Goal: Task Accomplishment & Management: Manage account settings

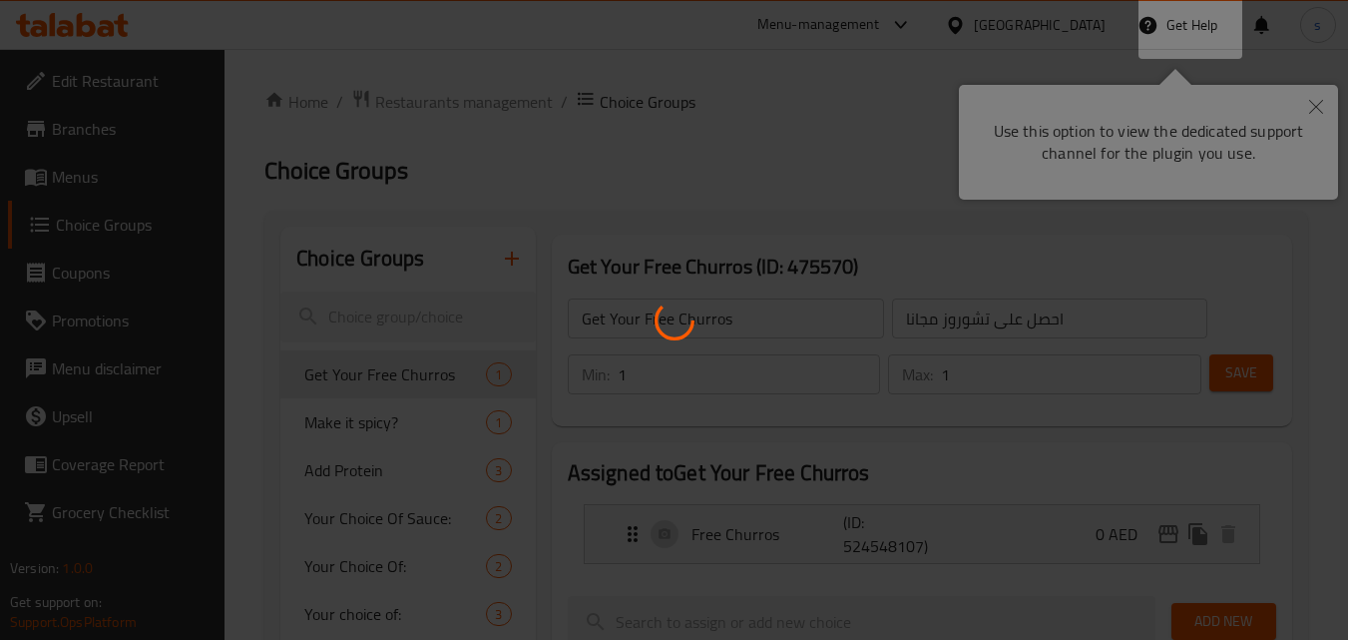
click at [853, 204] on div at bounding box center [674, 320] width 1348 height 640
click at [1309, 107] on div at bounding box center [674, 320] width 1348 height 640
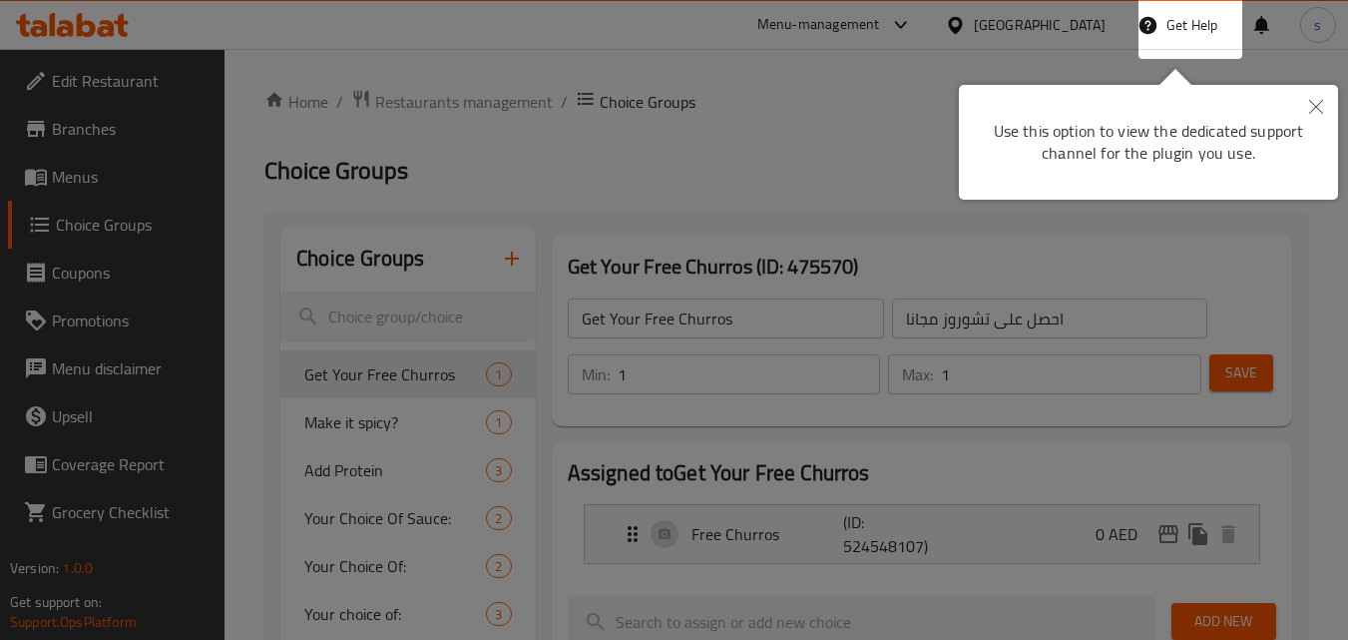
click at [741, 164] on div at bounding box center [674, 320] width 1348 height 640
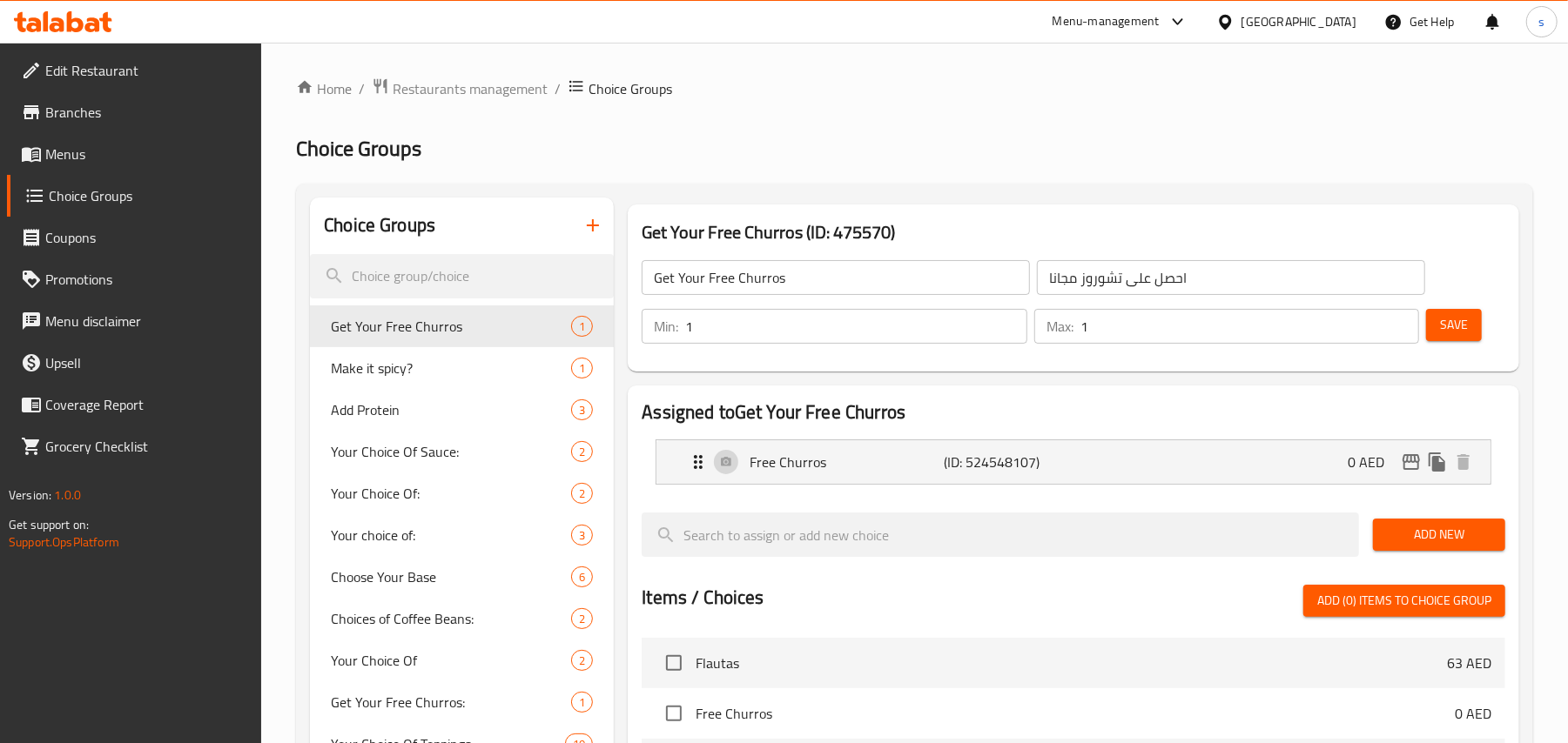
click at [1188, 21] on div "United Arab Emirates" at bounding box center [1299, 22] width 115 height 19
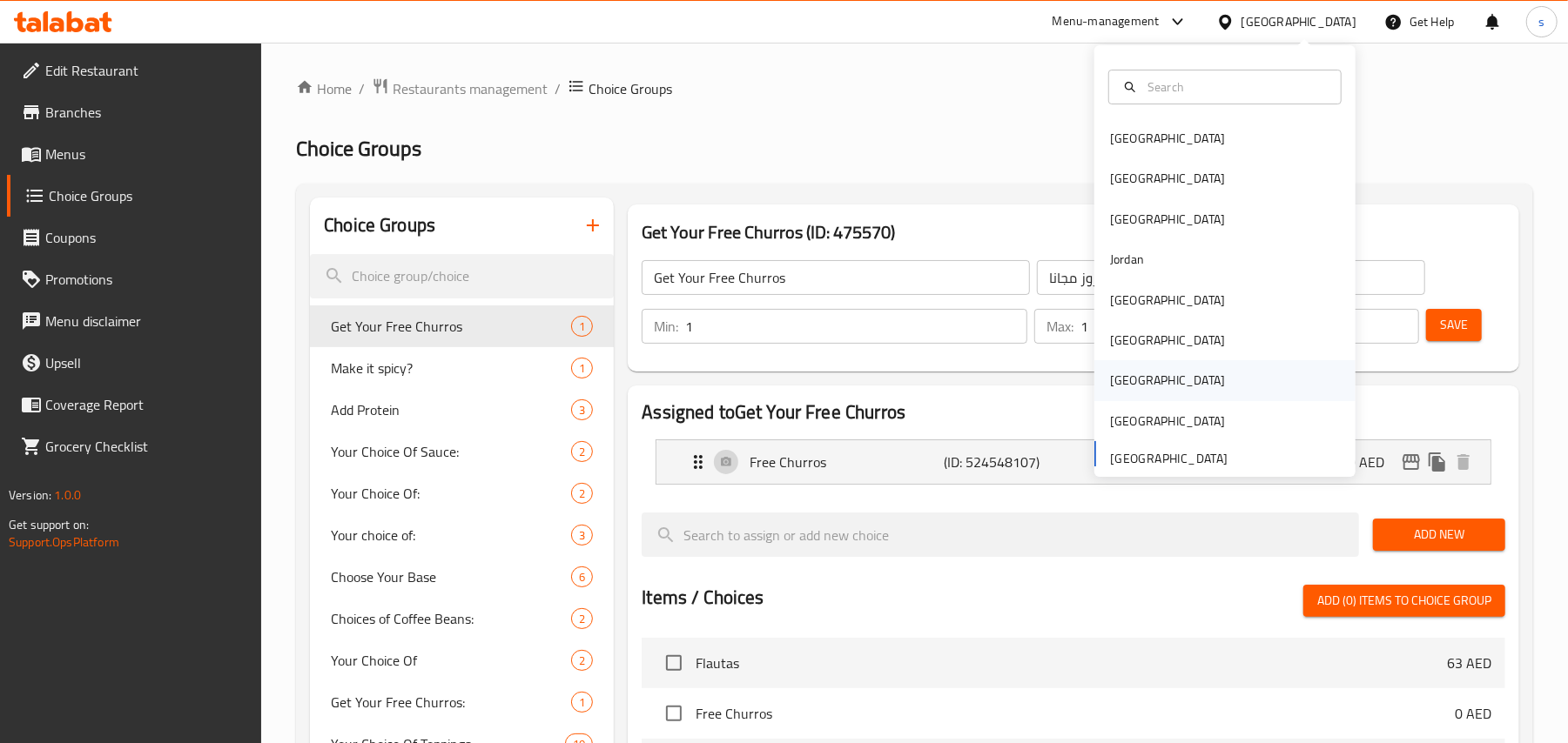
click at [1119, 385] on div "Qatar" at bounding box center [1167, 380] width 115 height 19
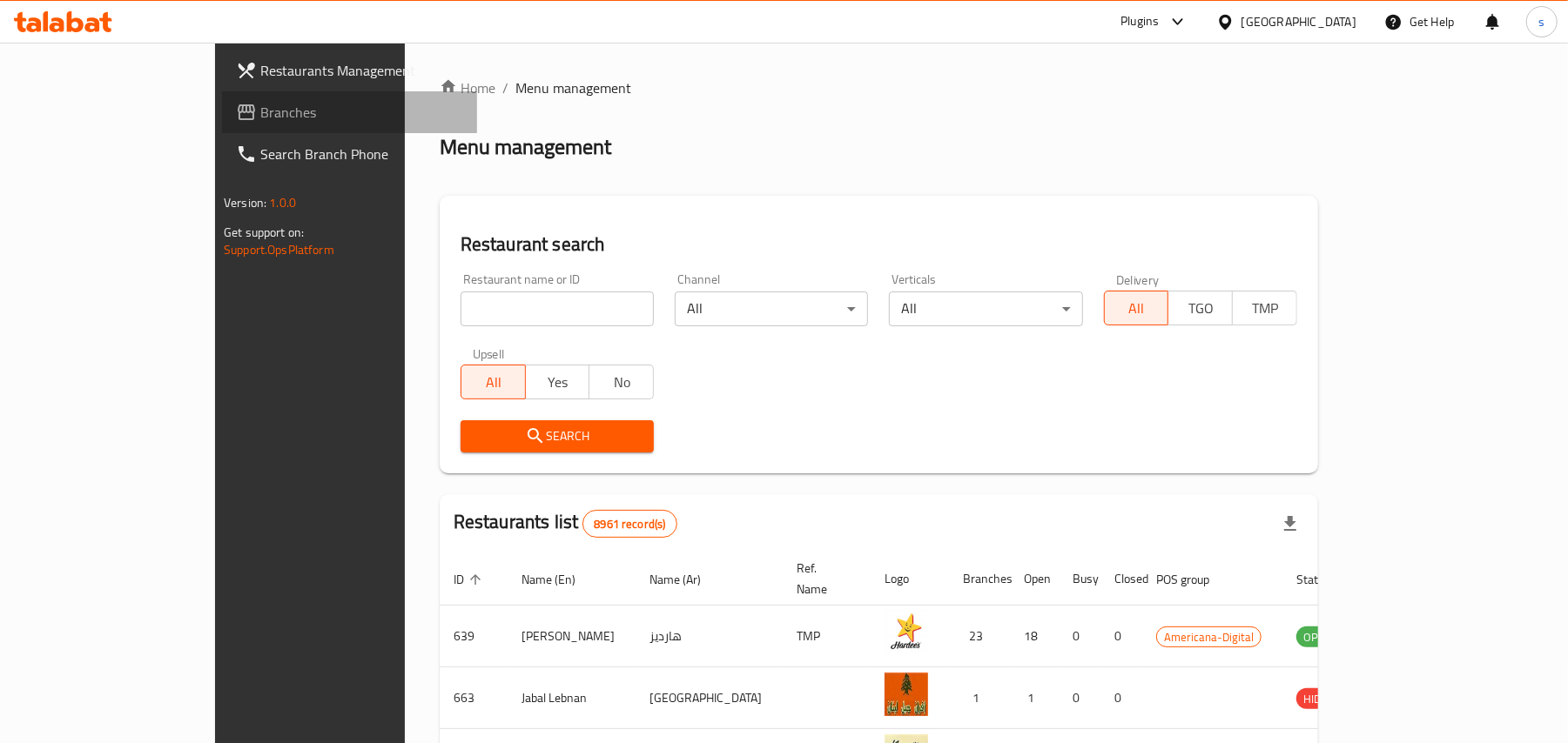
click at [260, 110] on span "Branches" at bounding box center [361, 112] width 202 height 21
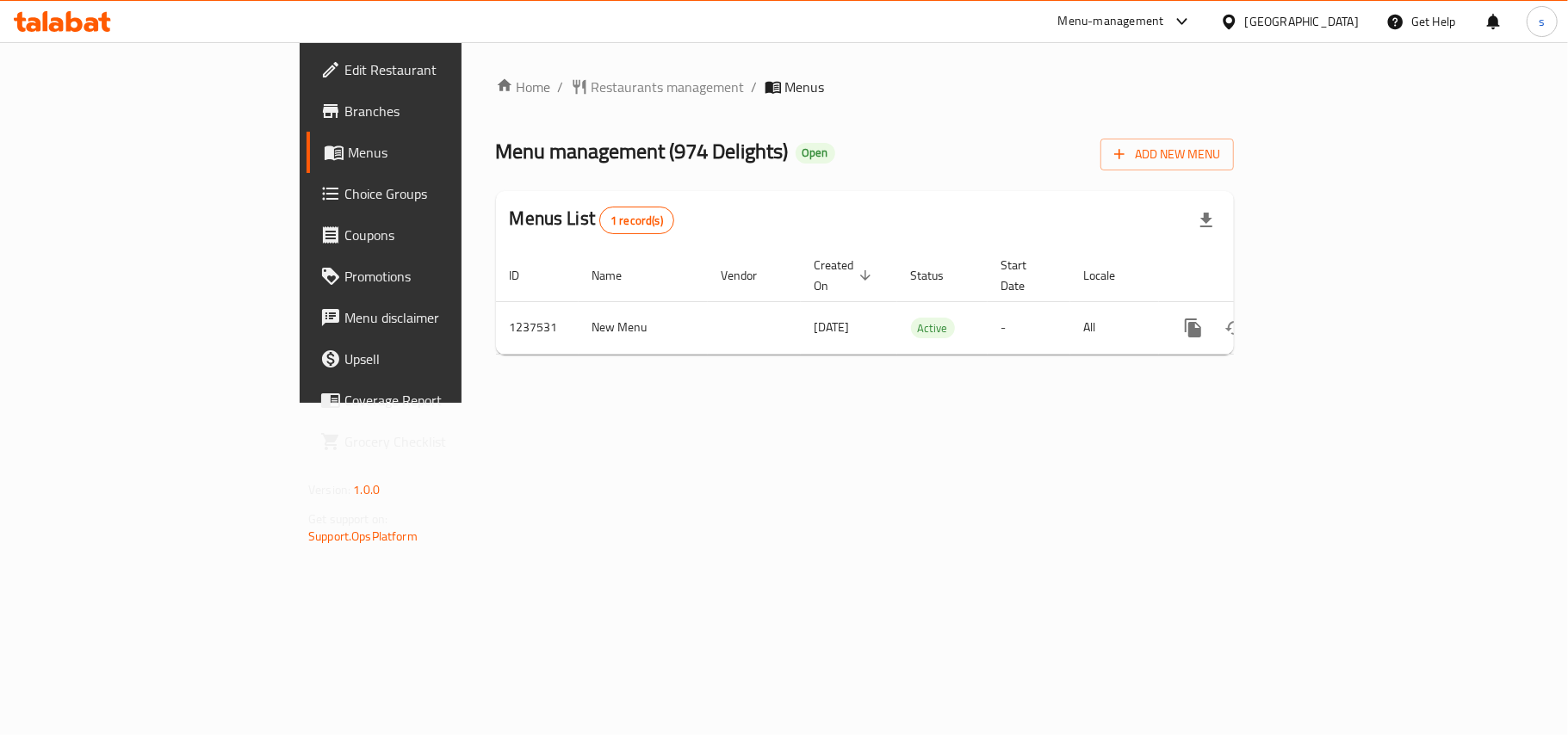
click at [1345, 22] on div "[GEOGRAPHIC_DATA]" at bounding box center [1302, 22] width 114 height 19
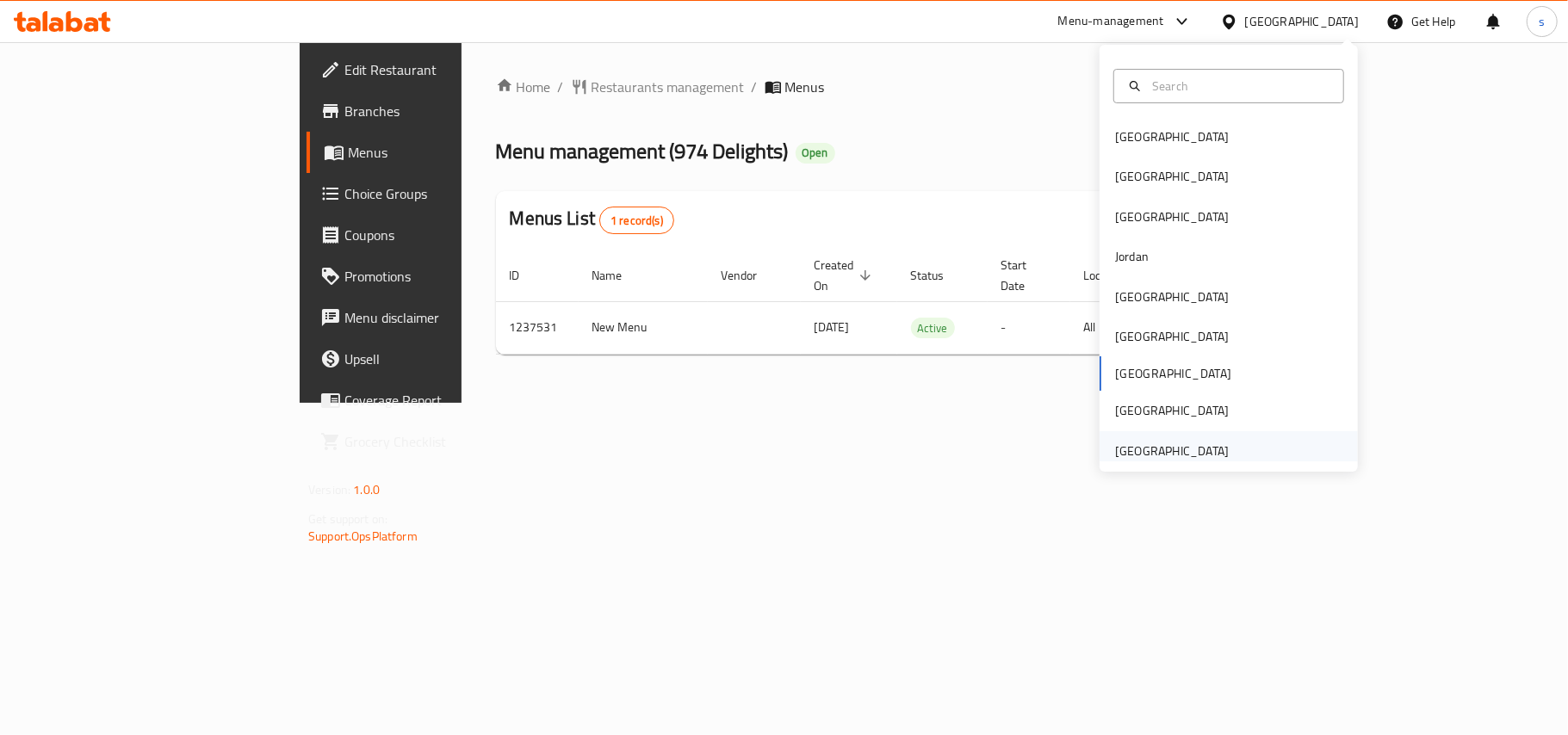
click at [1120, 449] on div "[GEOGRAPHIC_DATA]" at bounding box center [1172, 451] width 114 height 19
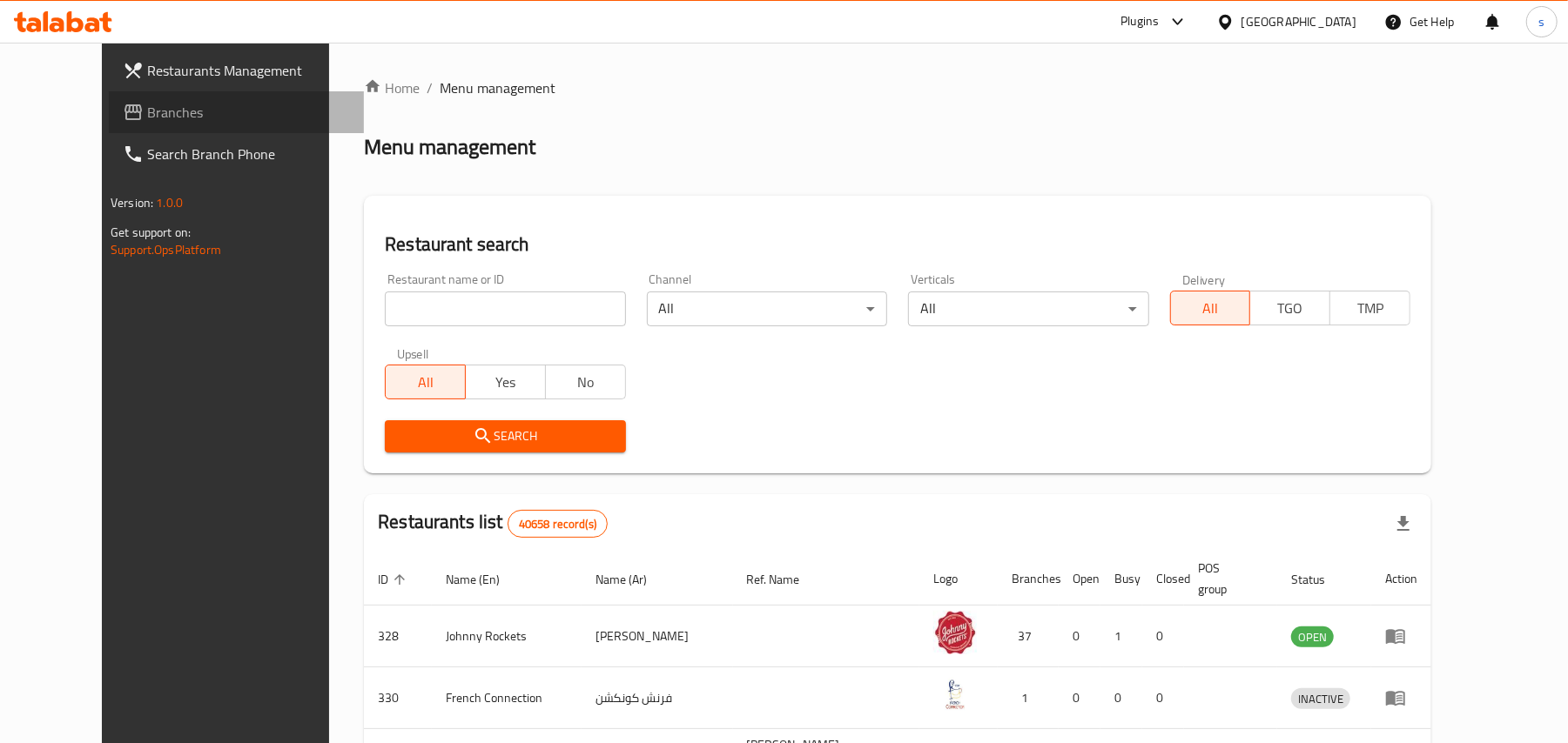
click at [147, 106] on span "Branches" at bounding box center [249, 112] width 202 height 21
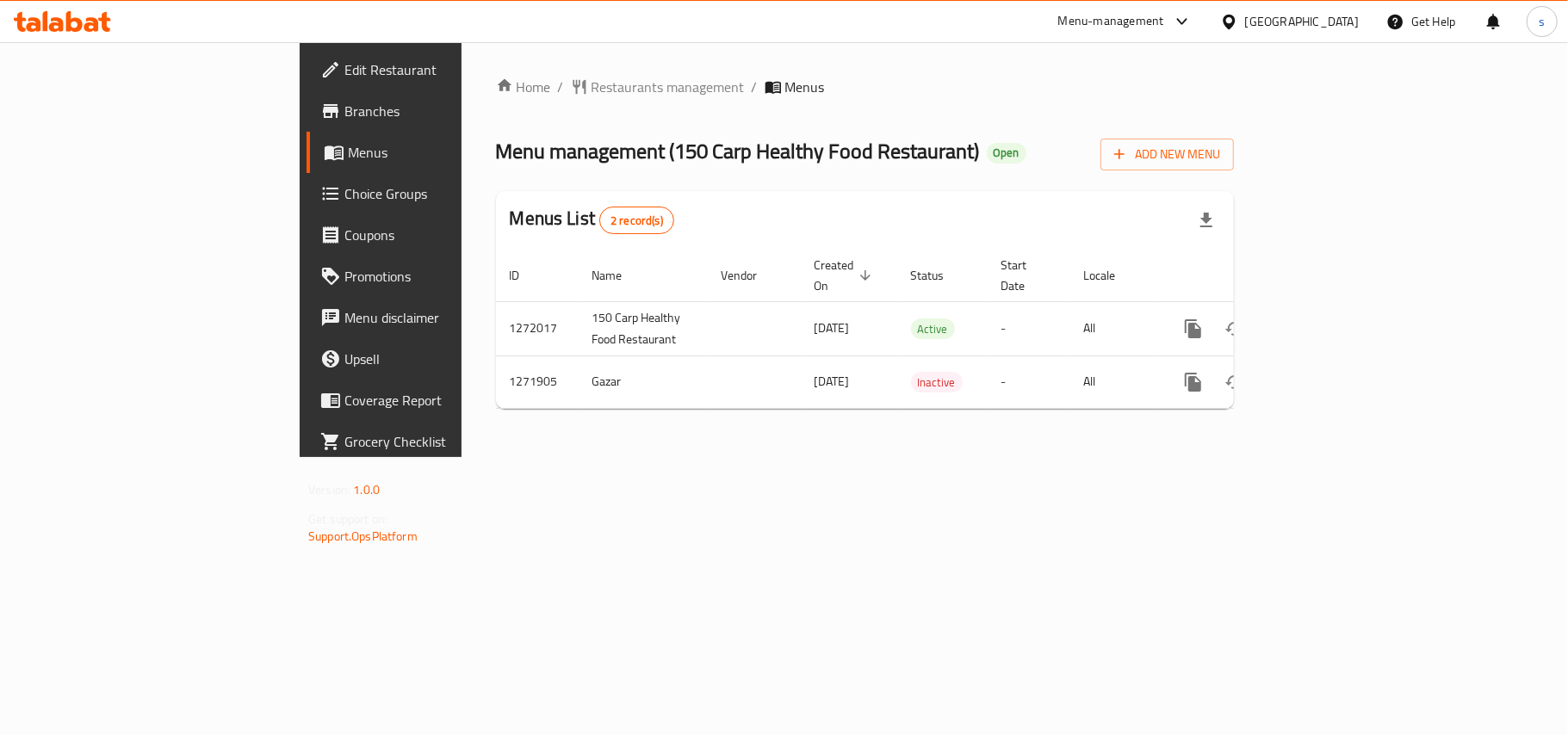
click at [1286, 25] on div "[GEOGRAPHIC_DATA]" at bounding box center [1302, 22] width 114 height 19
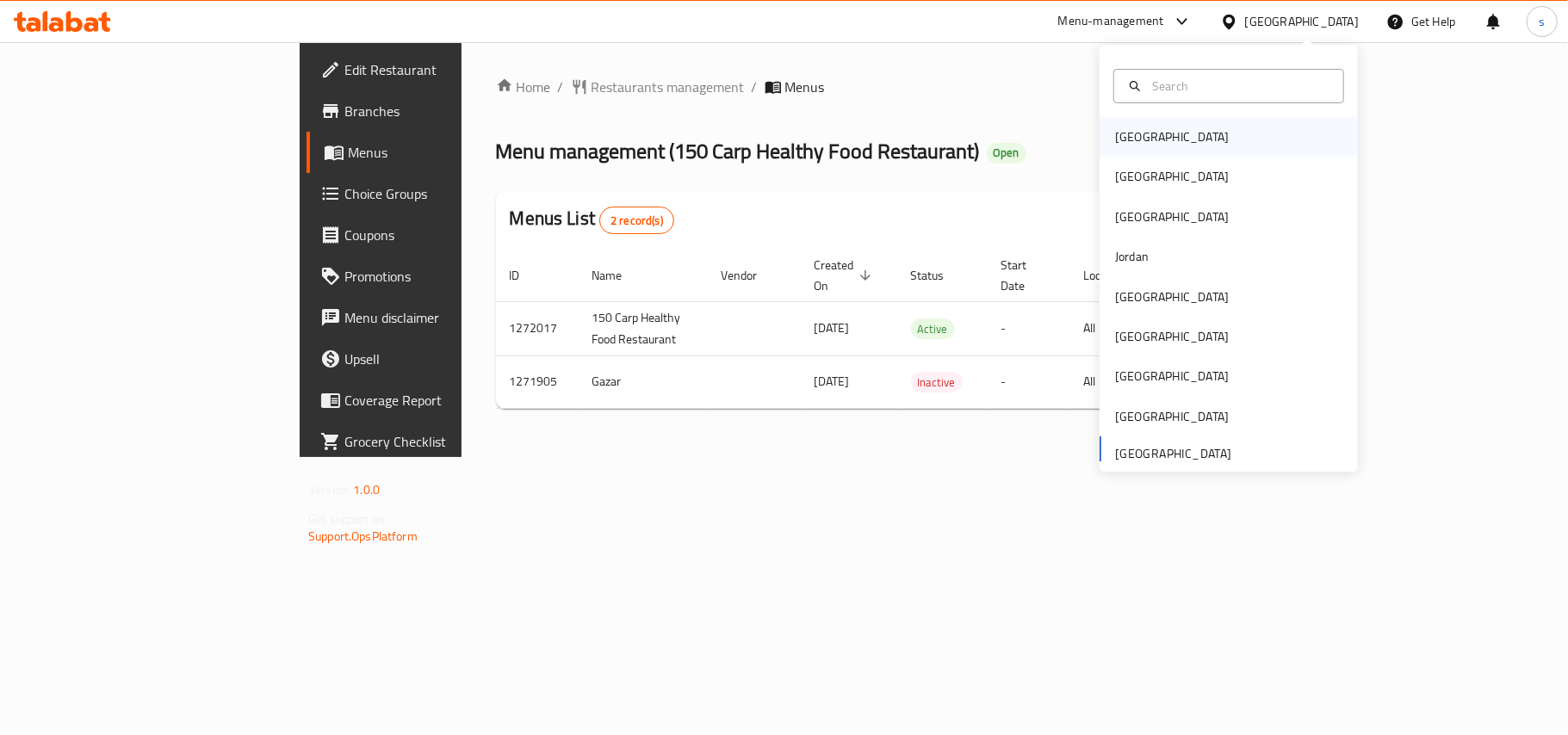
click at [1130, 141] on div "[GEOGRAPHIC_DATA]" at bounding box center [1172, 137] width 114 height 19
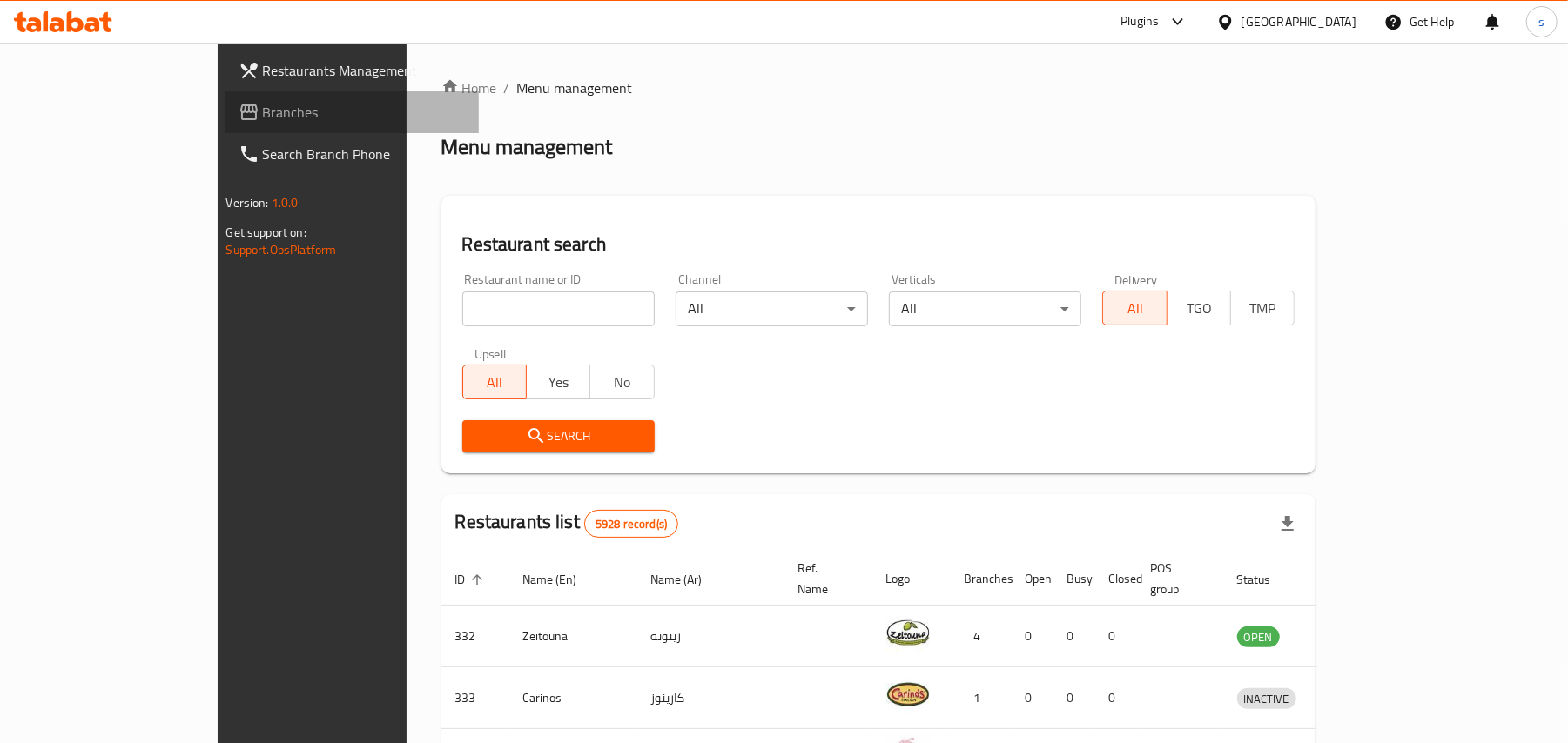
click at [263, 108] on span "Branches" at bounding box center [364, 112] width 202 height 21
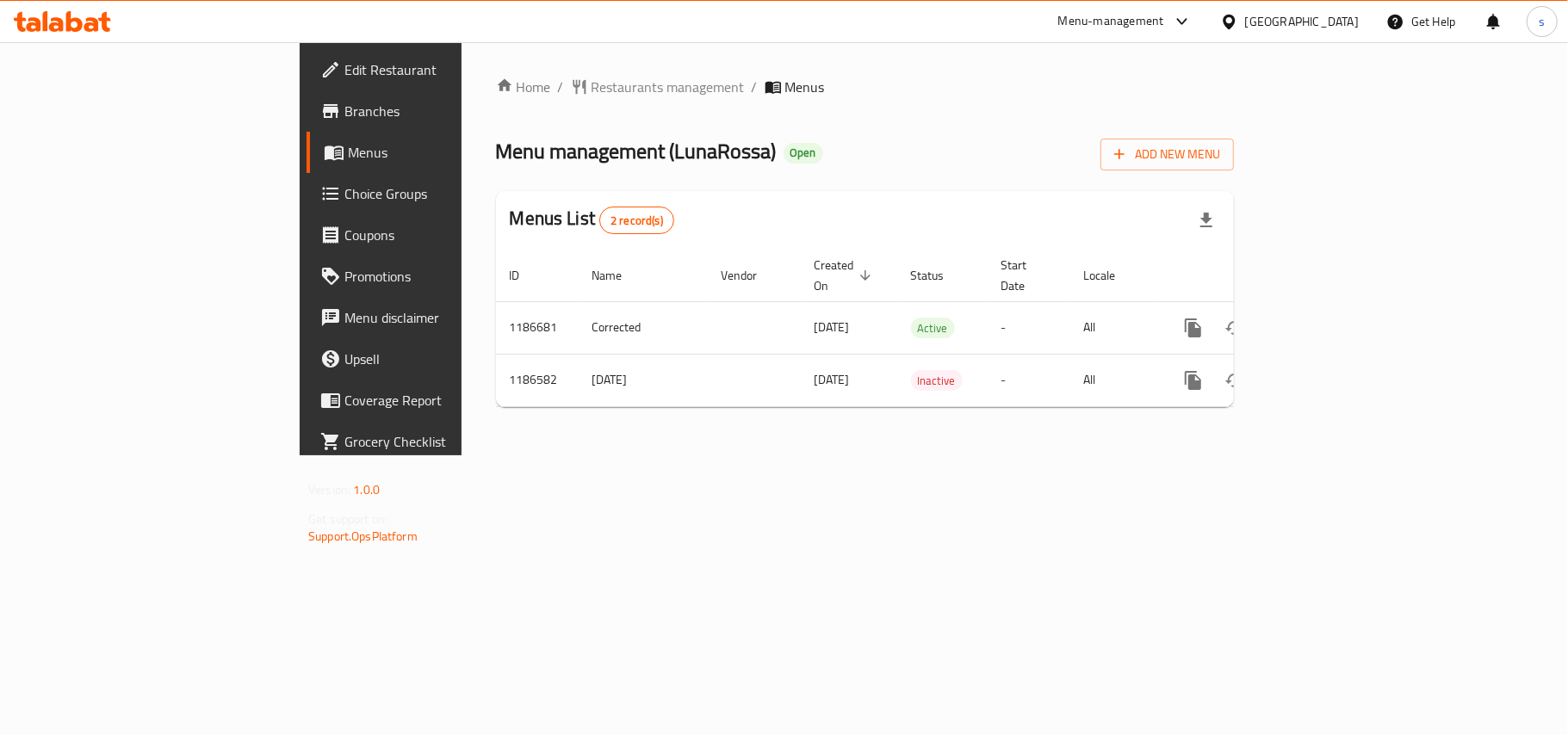
click at [1313, 12] on div "[GEOGRAPHIC_DATA]" at bounding box center [1302, 22] width 114 height 19
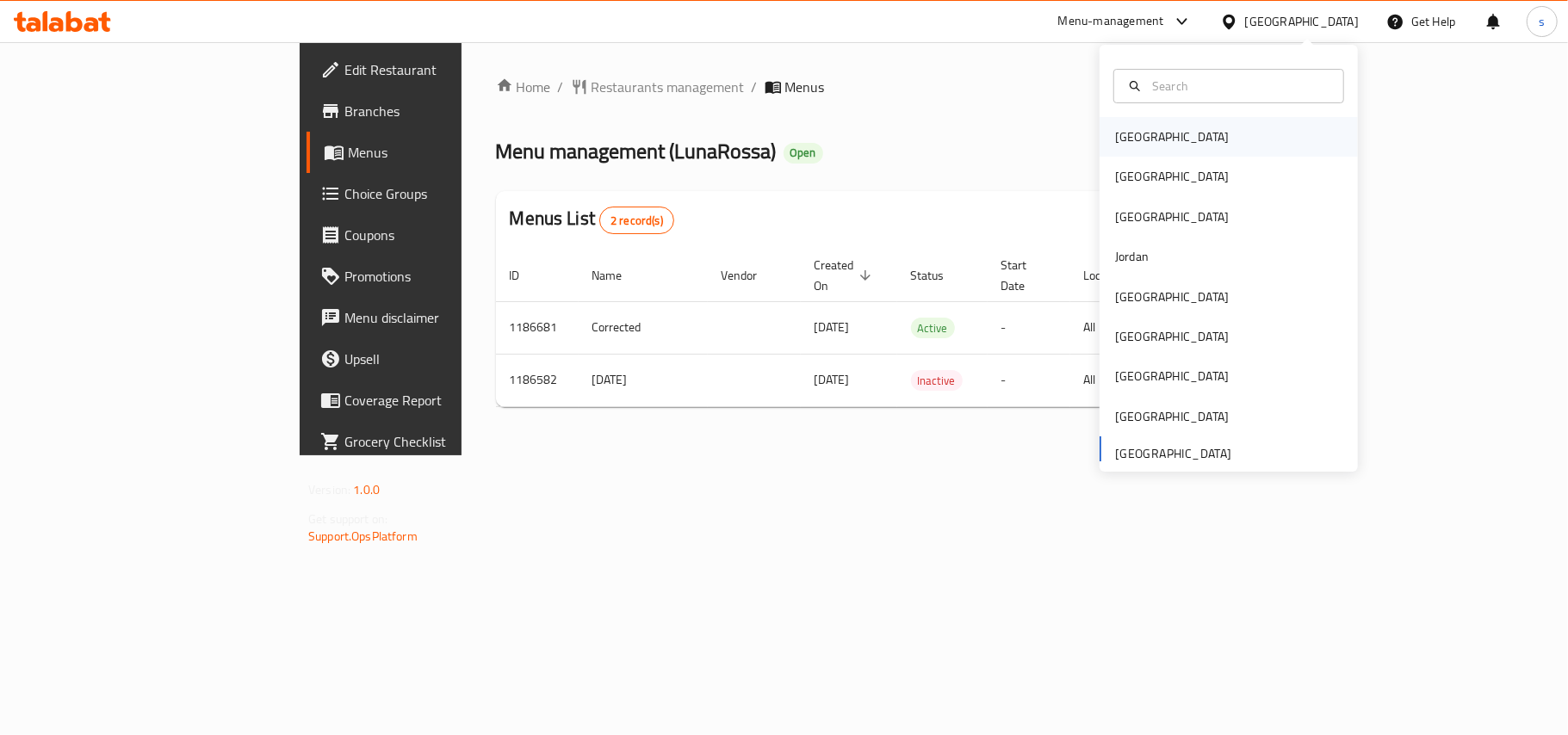
click at [1119, 145] on div "[GEOGRAPHIC_DATA]" at bounding box center [1172, 137] width 114 height 19
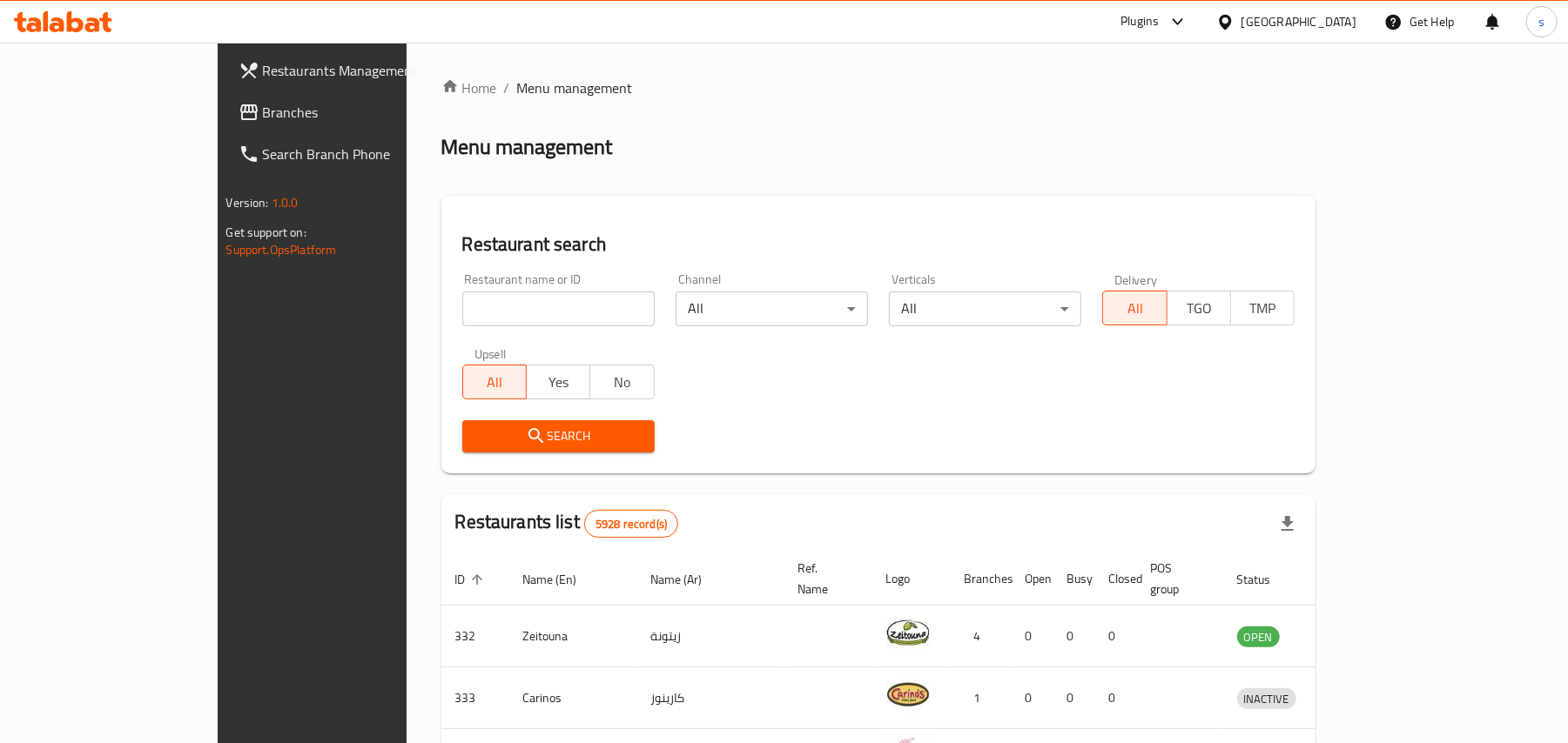
click at [263, 116] on span "Branches" at bounding box center [364, 112] width 202 height 21
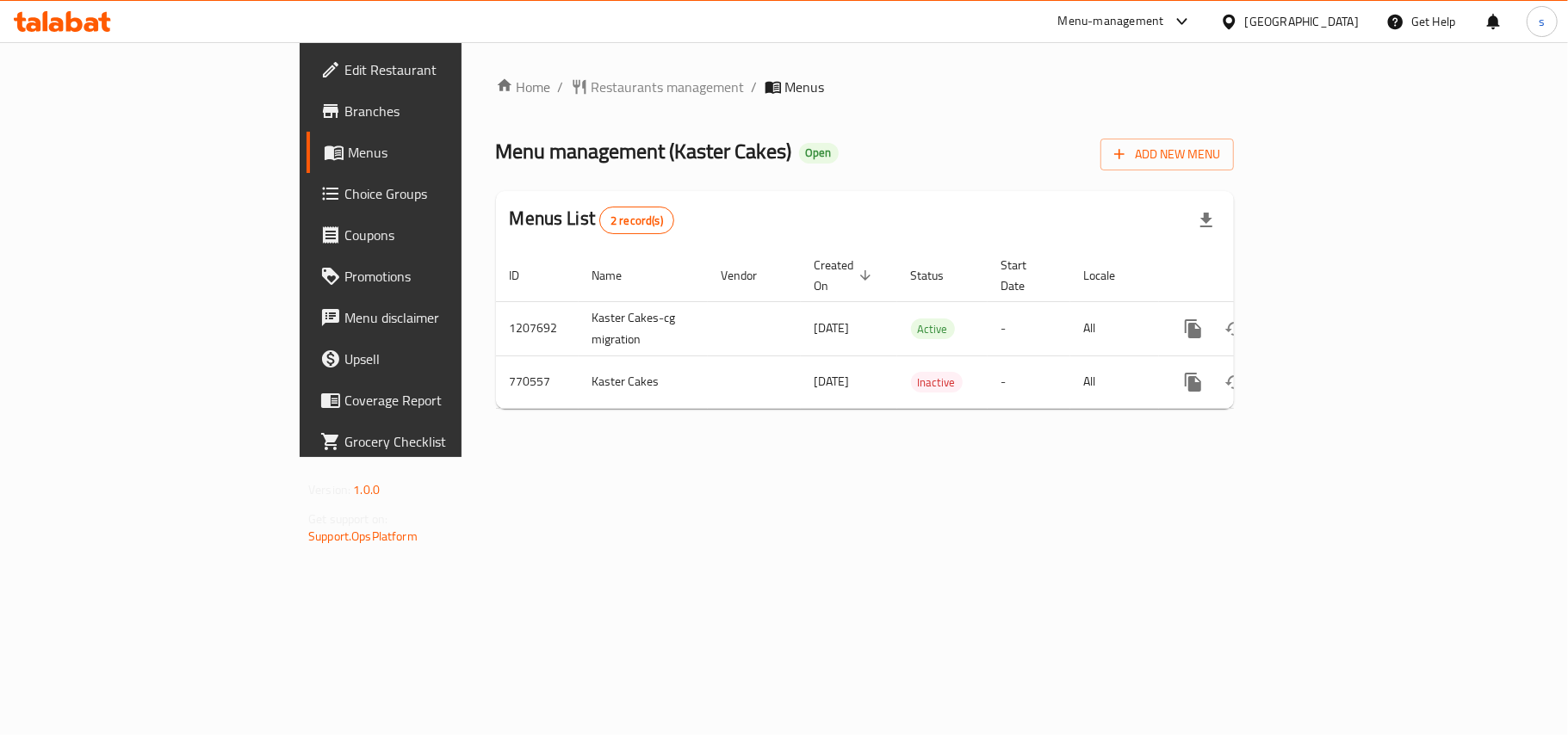
click at [462, 457] on div "Home / Restaurants management / Menus Menu management ( [PERSON_NAME] Cakes ) O…" at bounding box center [865, 249] width 807 height 415
click at [1323, 22] on div "[GEOGRAPHIC_DATA]" at bounding box center [1302, 22] width 114 height 19
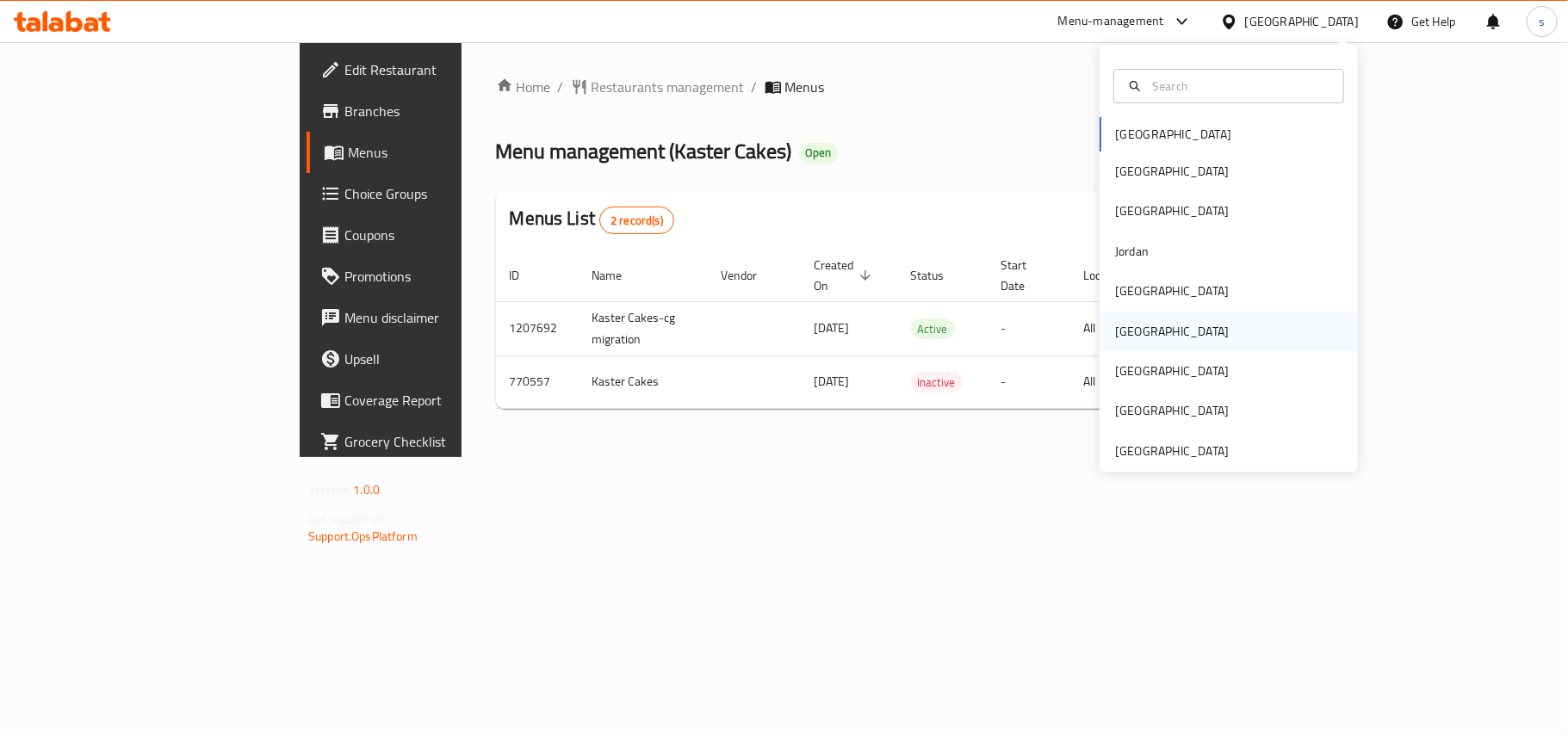
click at [1124, 330] on div "[GEOGRAPHIC_DATA]" at bounding box center [1172, 331] width 114 height 19
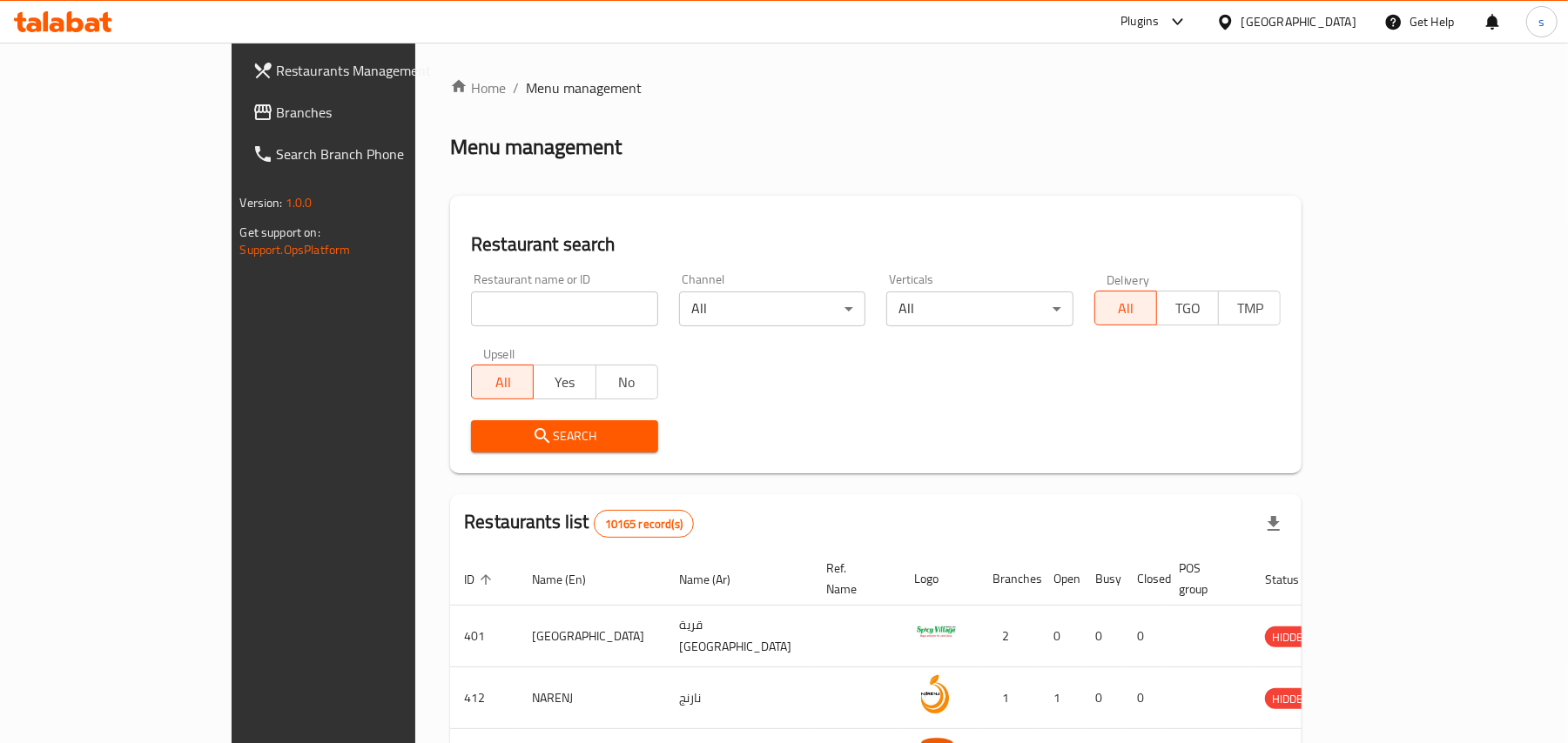
click at [277, 110] on span "Branches" at bounding box center [378, 112] width 202 height 21
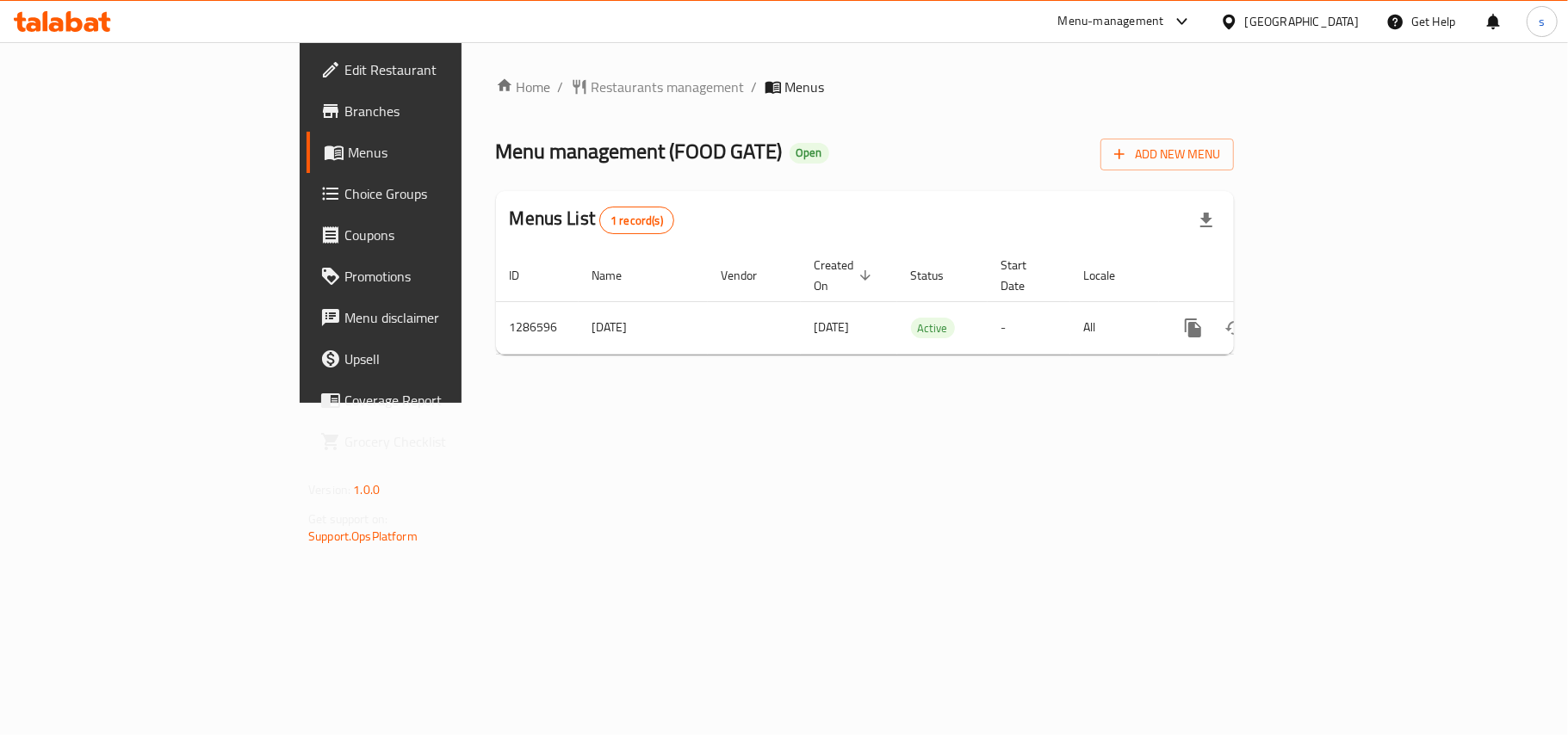
click at [1358, 29] on div "[GEOGRAPHIC_DATA]" at bounding box center [1302, 22] width 114 height 19
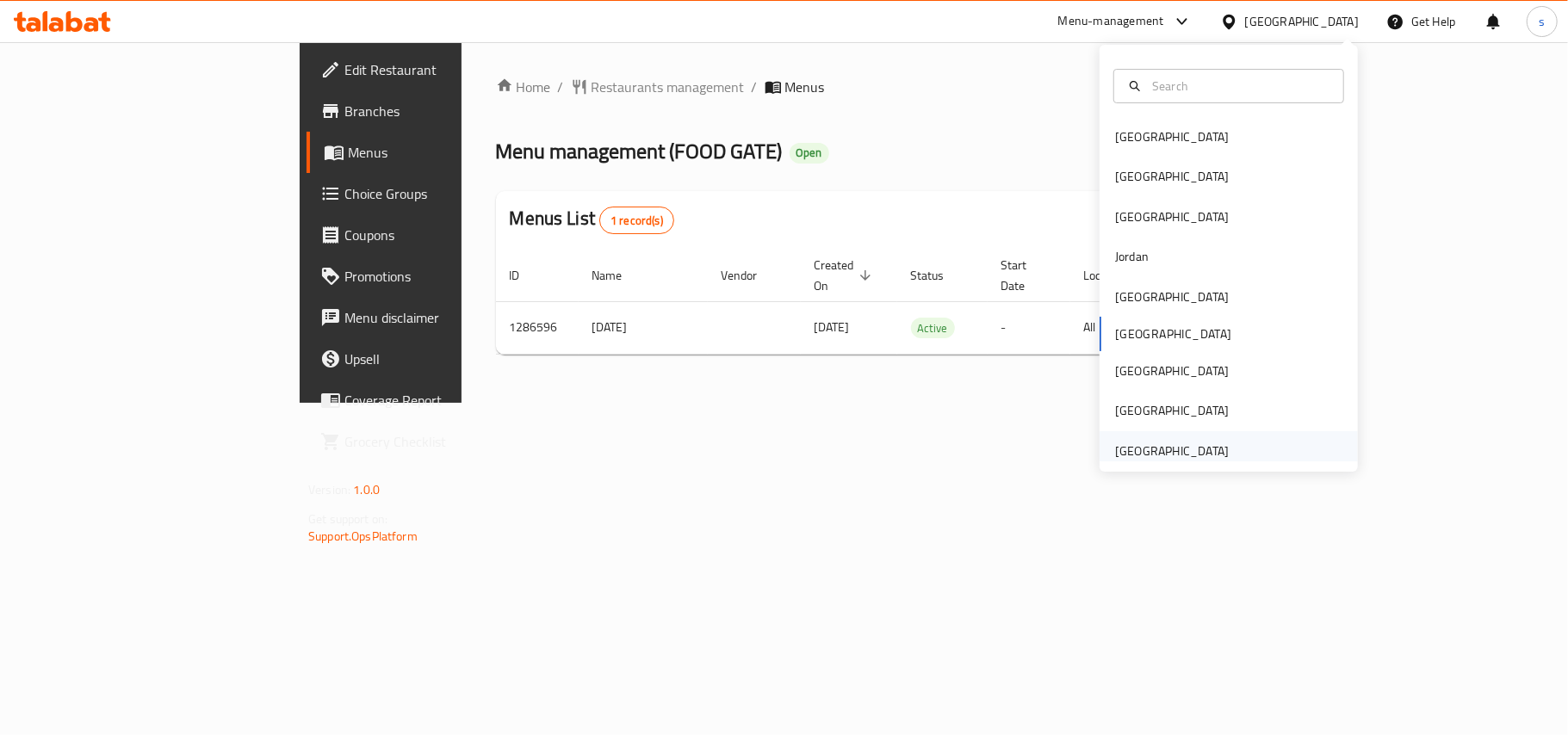
click at [1176, 452] on div "[GEOGRAPHIC_DATA]" at bounding box center [1172, 451] width 114 height 19
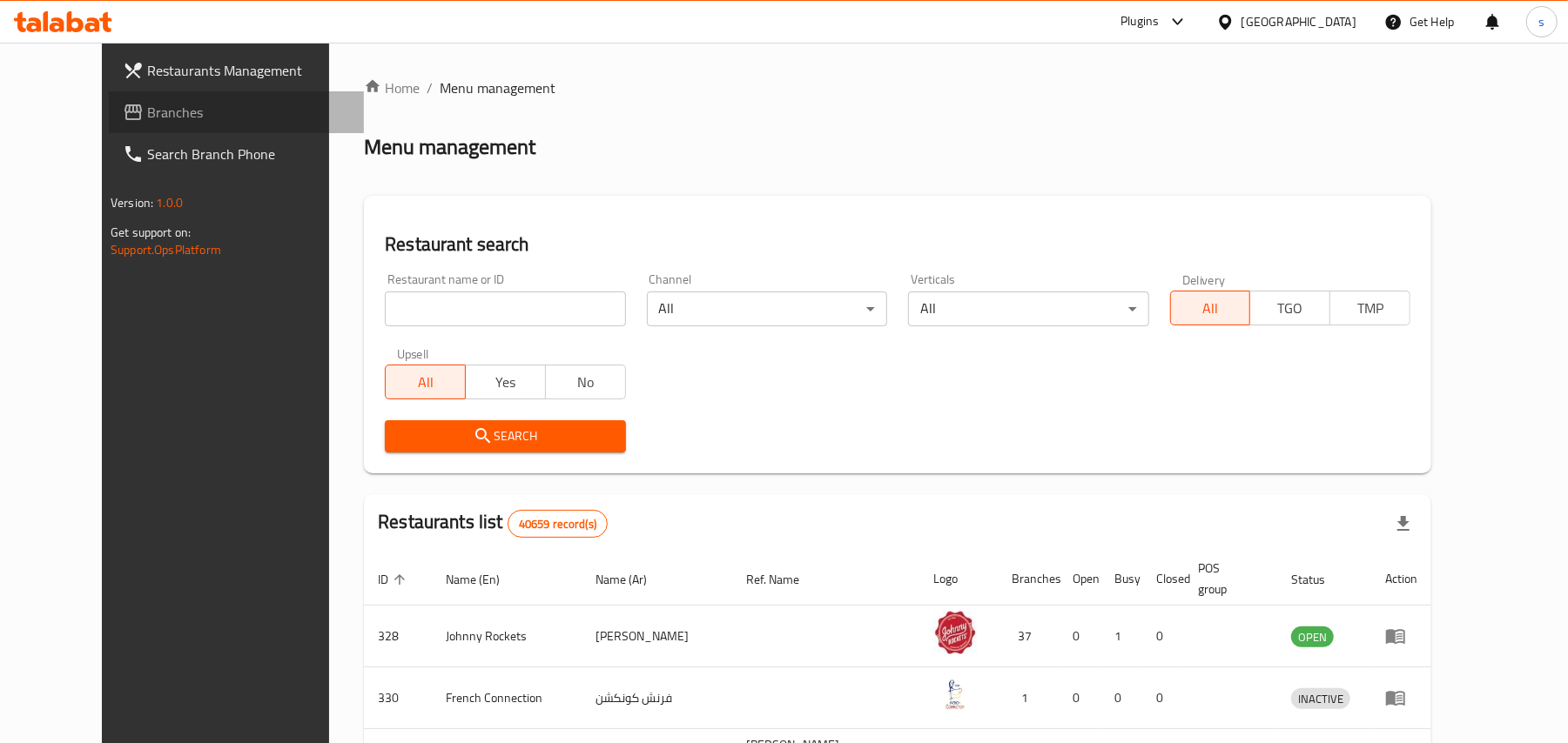
click at [147, 102] on span "Branches" at bounding box center [249, 112] width 202 height 21
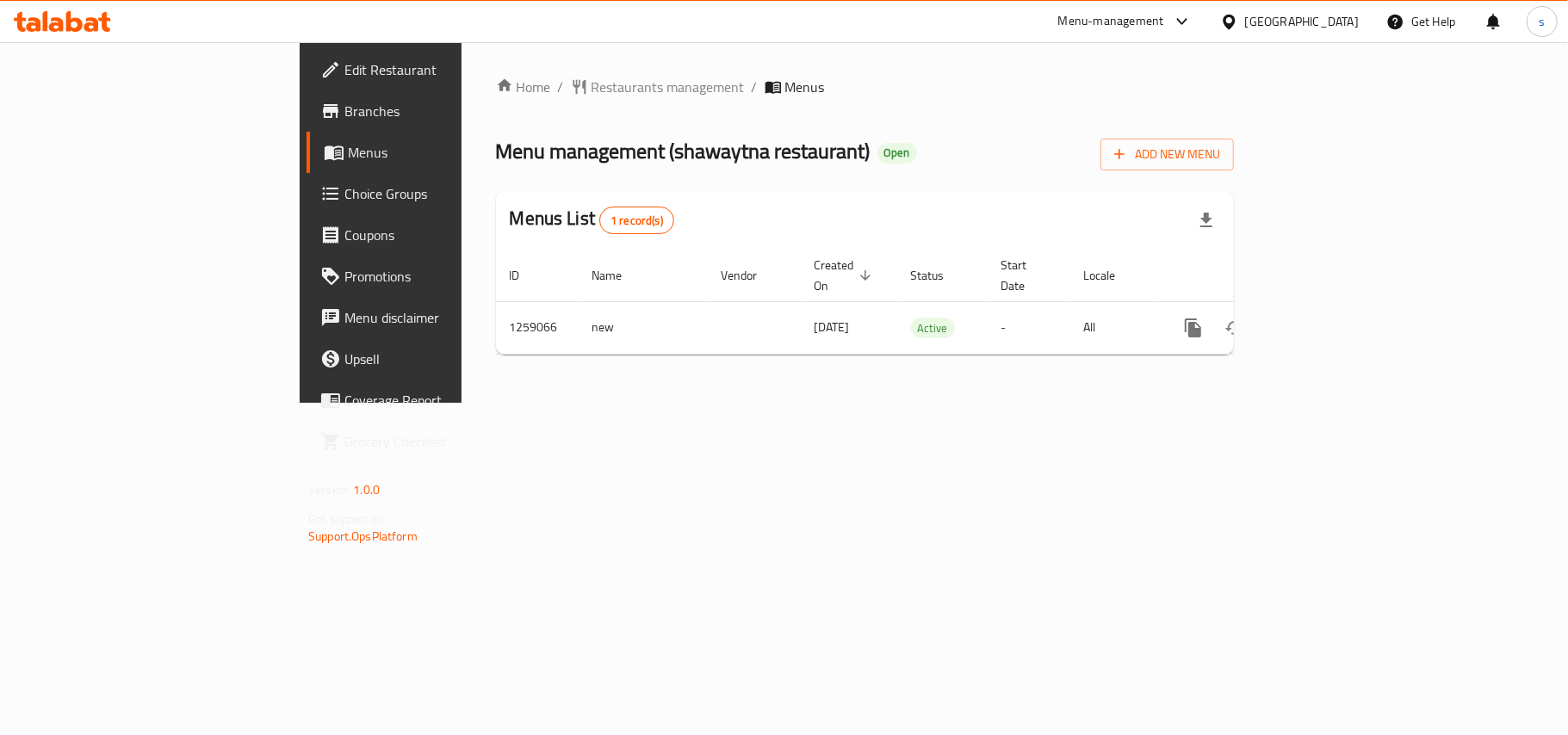
click at [1325, 21] on div "[GEOGRAPHIC_DATA]" at bounding box center [1302, 22] width 114 height 19
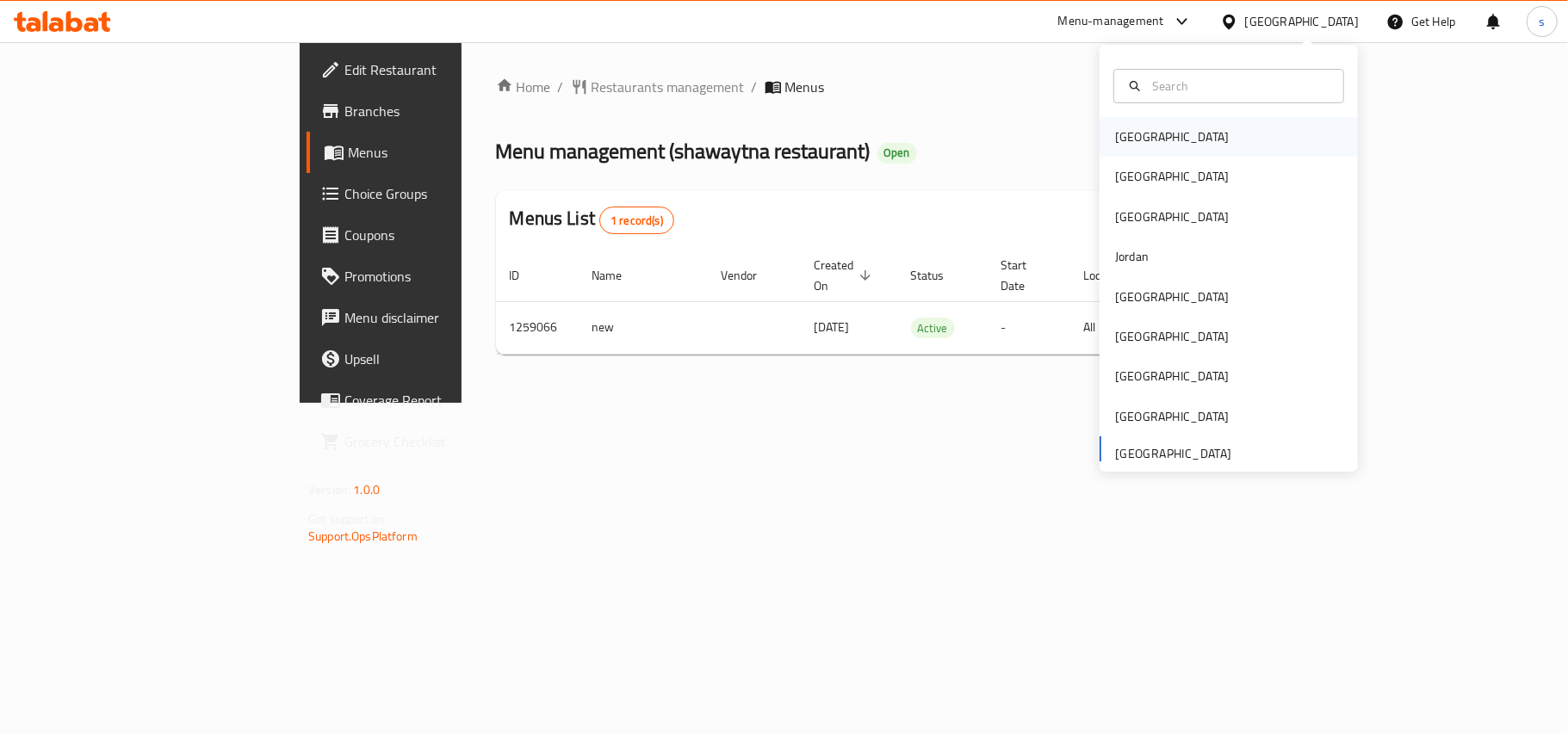
click at [1137, 145] on div "[GEOGRAPHIC_DATA]" at bounding box center [1172, 137] width 114 height 19
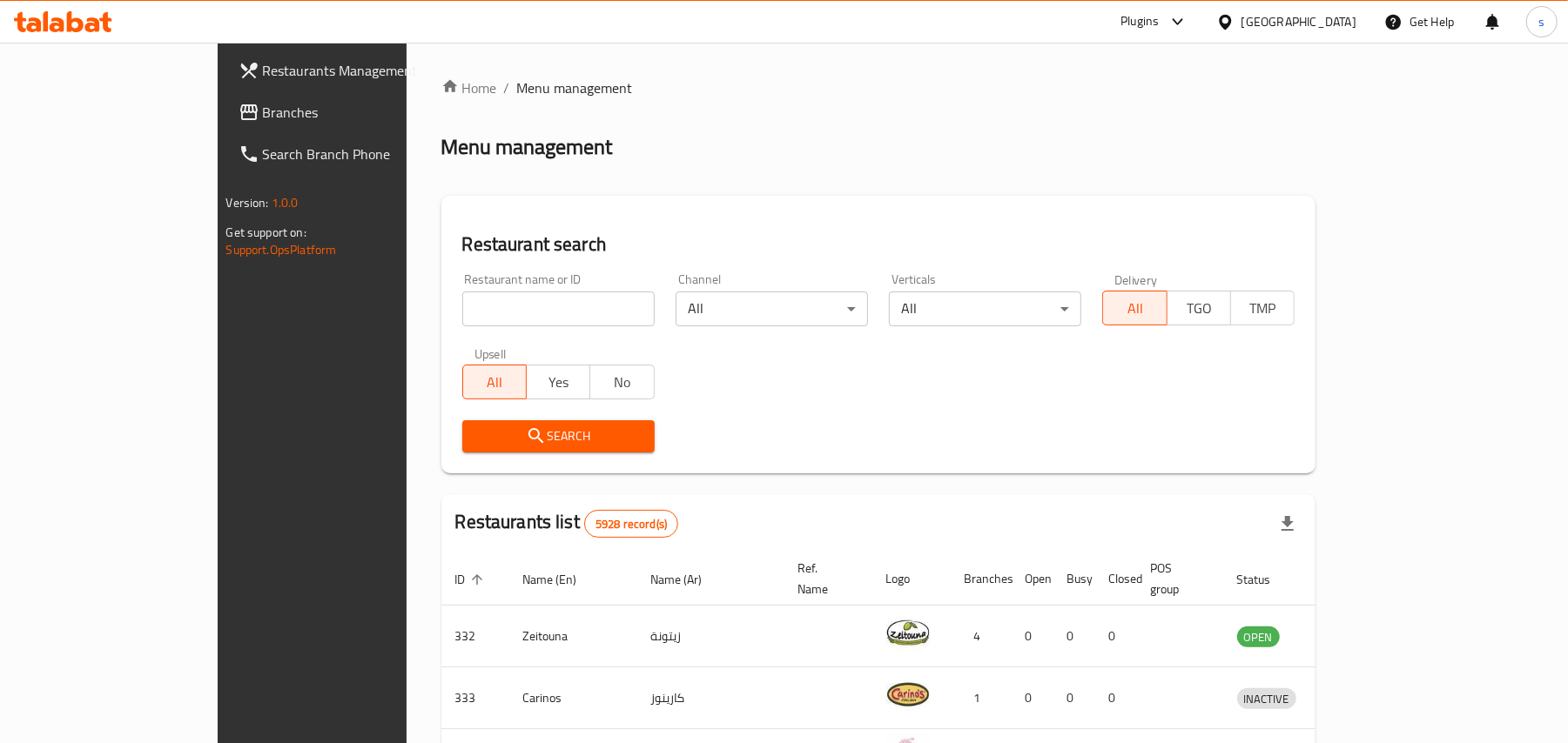
click at [1362, 21] on div "[GEOGRAPHIC_DATA]" at bounding box center [1286, 22] width 168 height 42
click at [1315, 28] on div "[GEOGRAPHIC_DATA]" at bounding box center [1299, 22] width 115 height 19
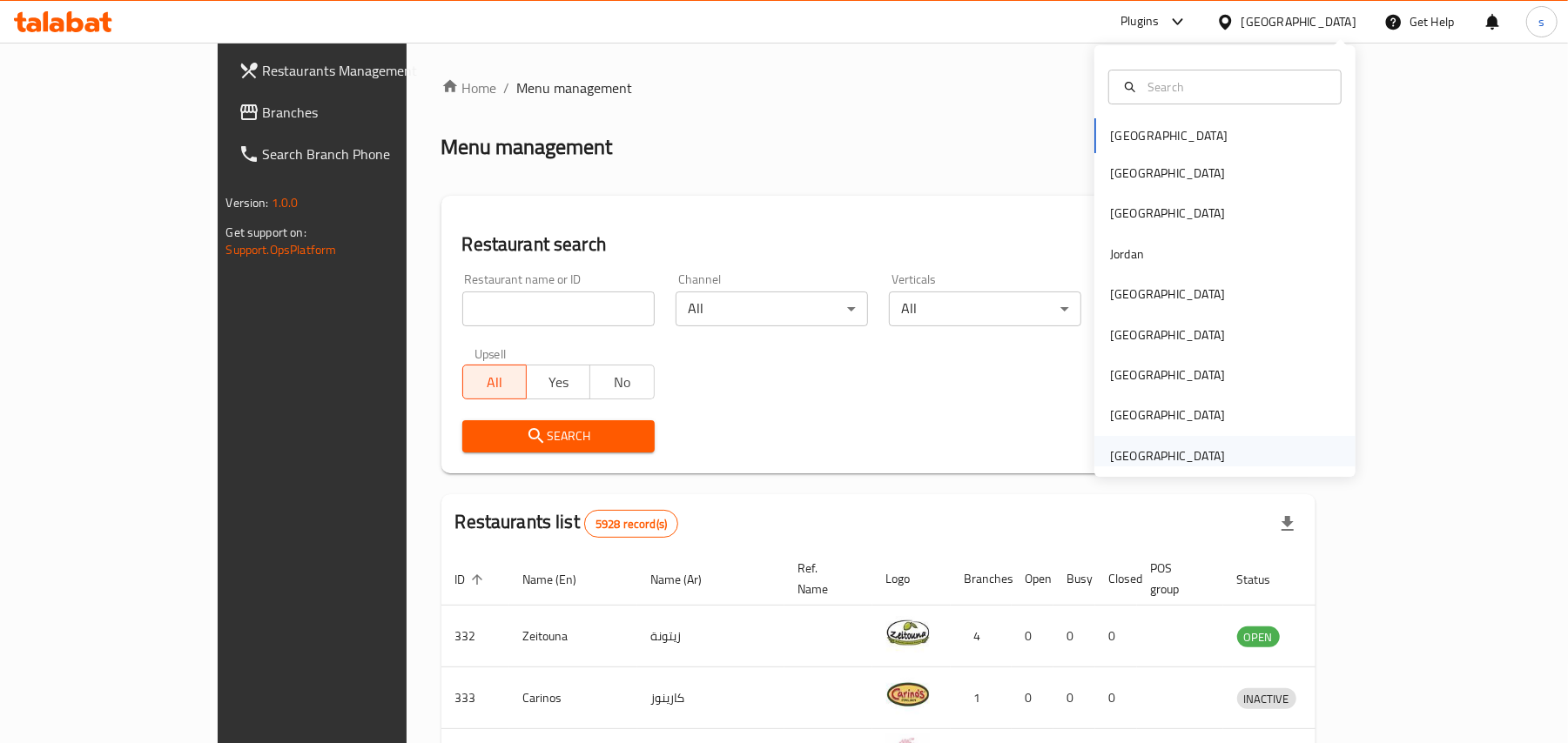
click at [1195, 456] on div "[GEOGRAPHIC_DATA]" at bounding box center [1167, 456] width 115 height 19
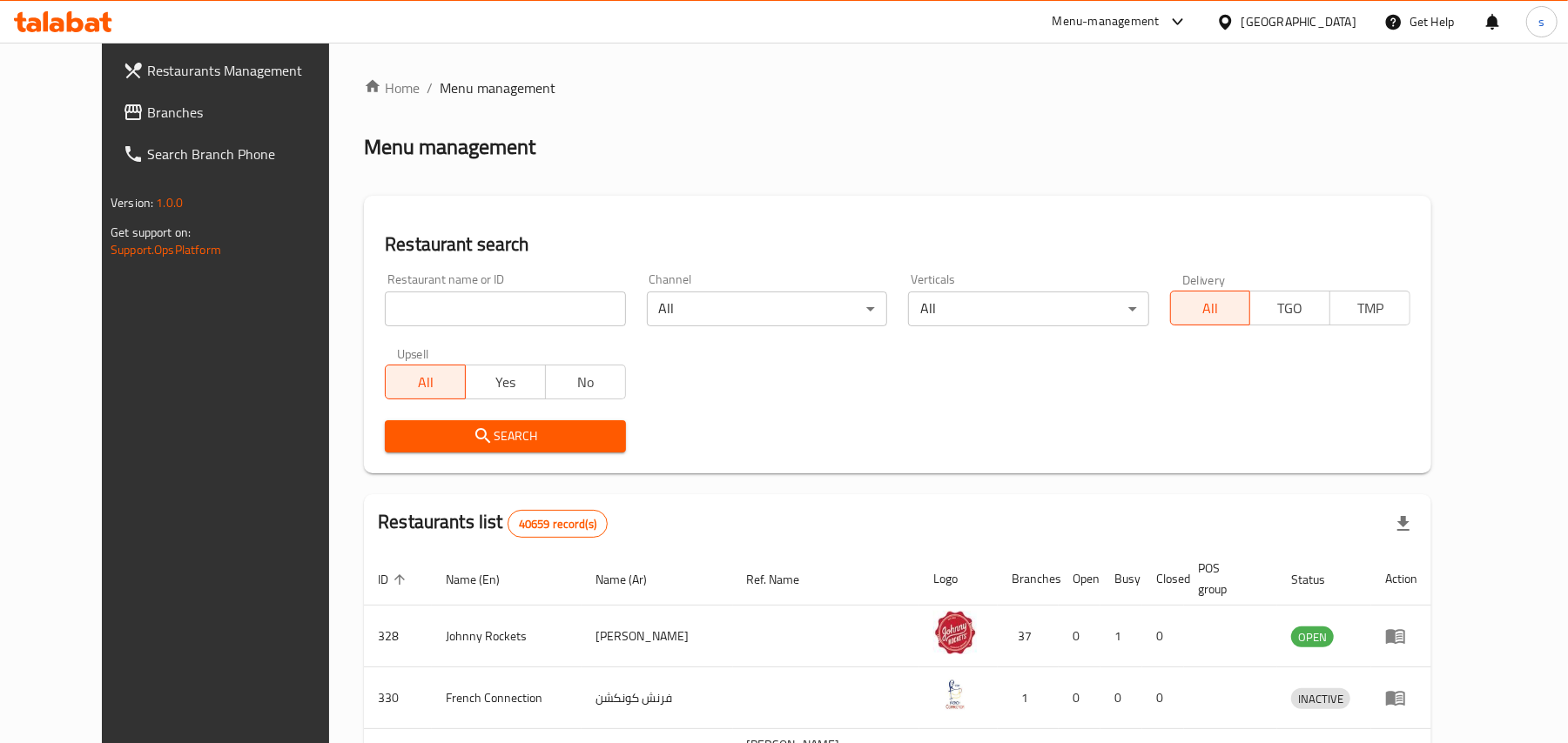
click at [147, 110] on span "Branches" at bounding box center [249, 112] width 202 height 21
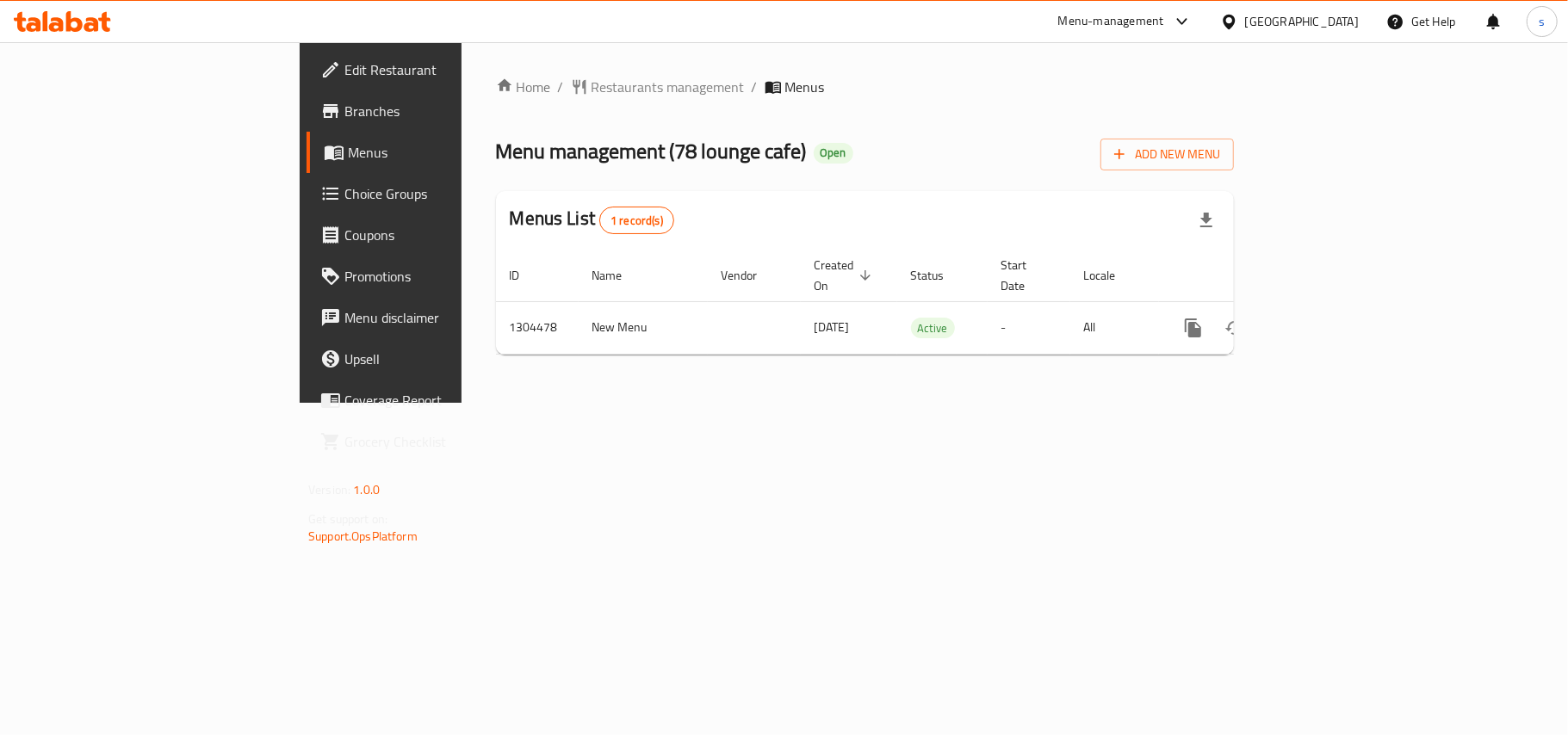
click at [1287, 25] on div "[GEOGRAPHIC_DATA]" at bounding box center [1302, 22] width 114 height 19
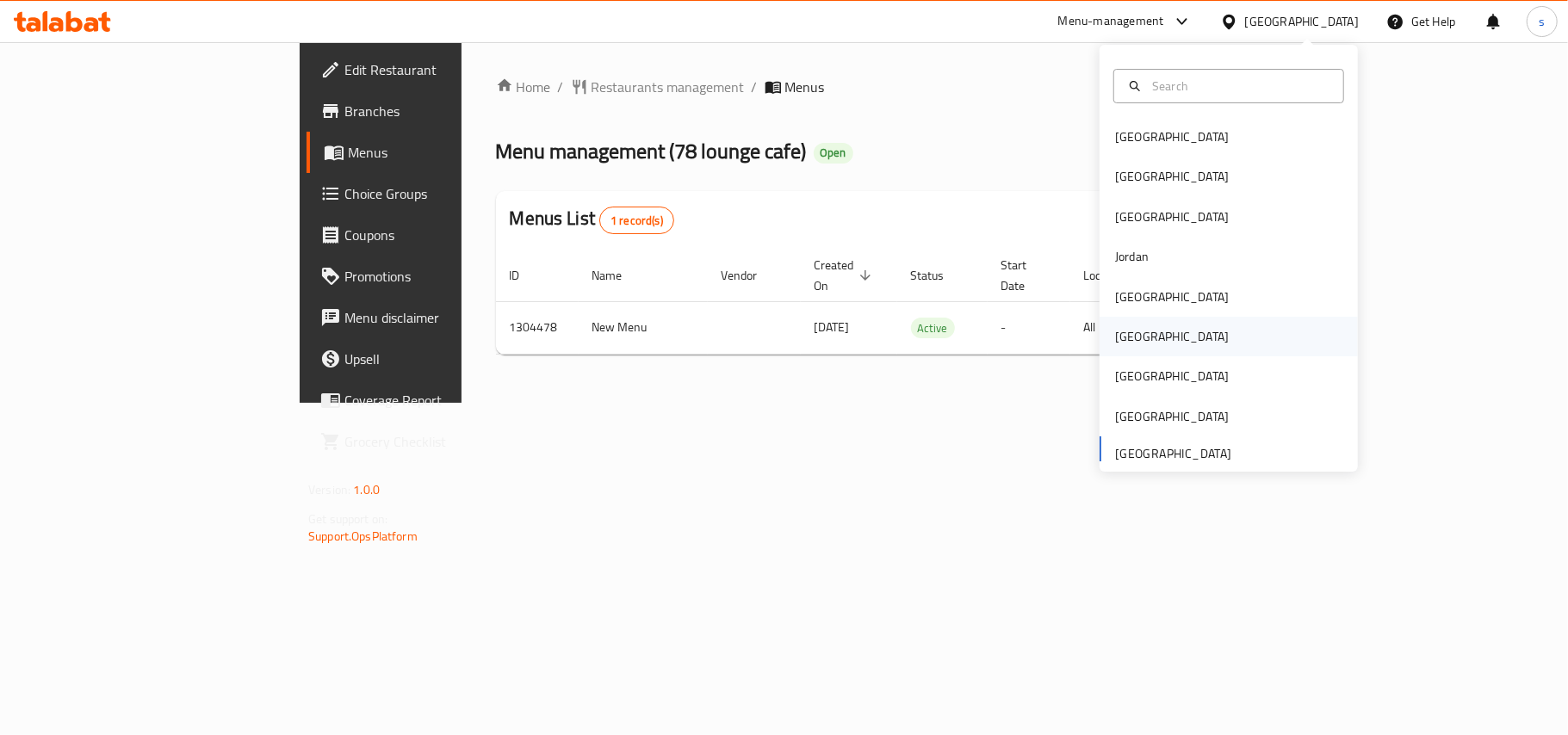
click at [1102, 348] on div "[GEOGRAPHIC_DATA]" at bounding box center [1172, 336] width 142 height 40
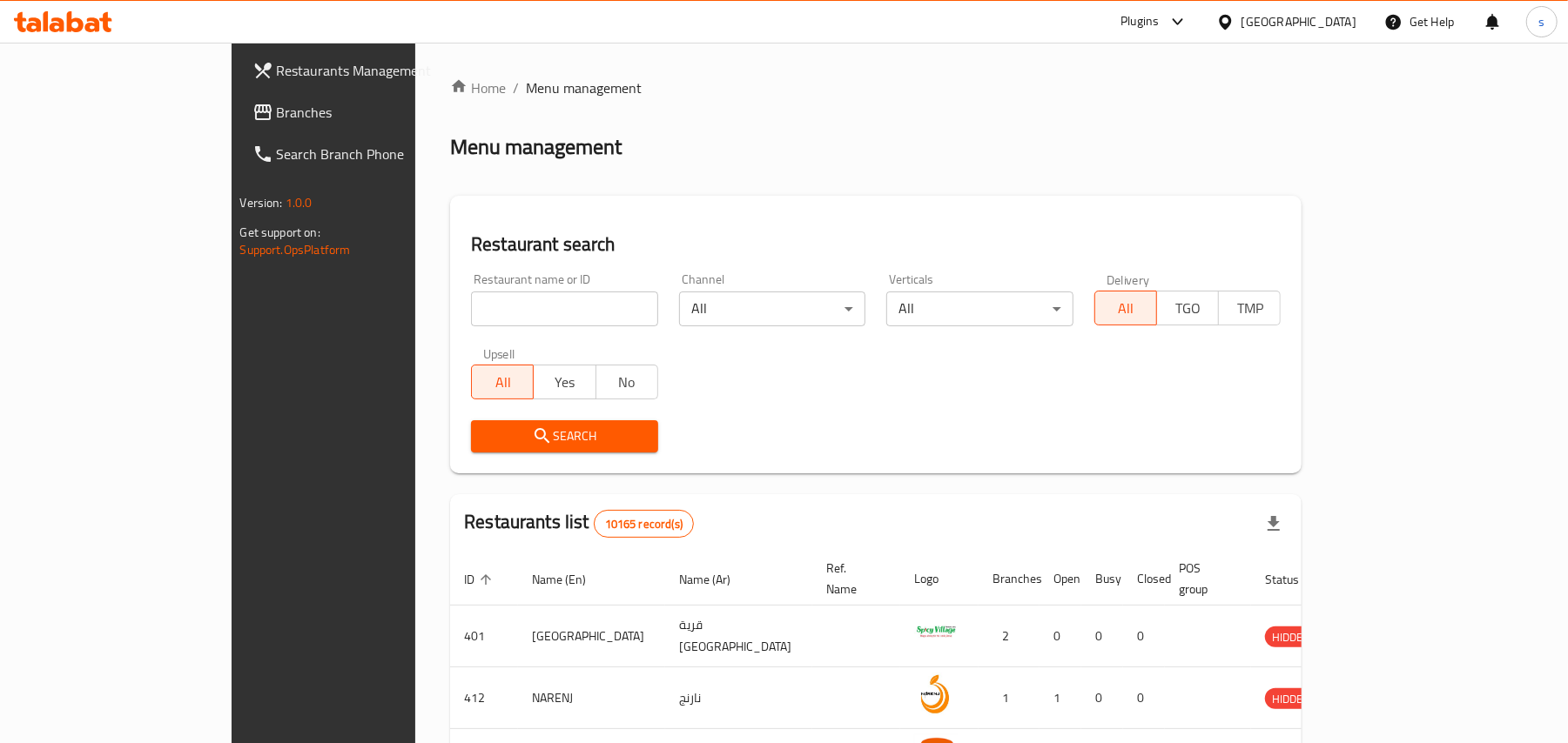
click at [277, 112] on span "Branches" at bounding box center [378, 112] width 202 height 21
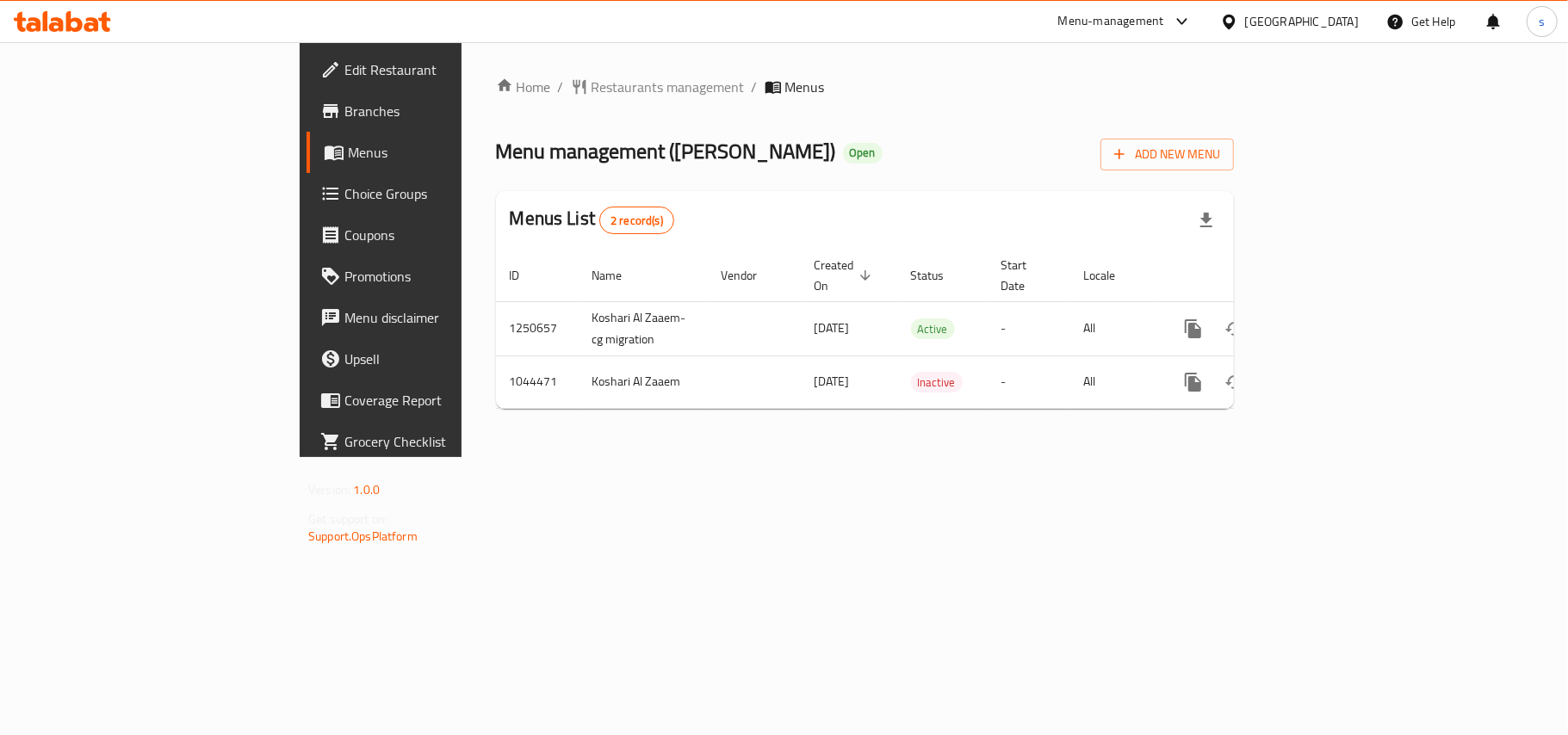
click at [1335, 25] on div "[GEOGRAPHIC_DATA]" at bounding box center [1302, 22] width 114 height 19
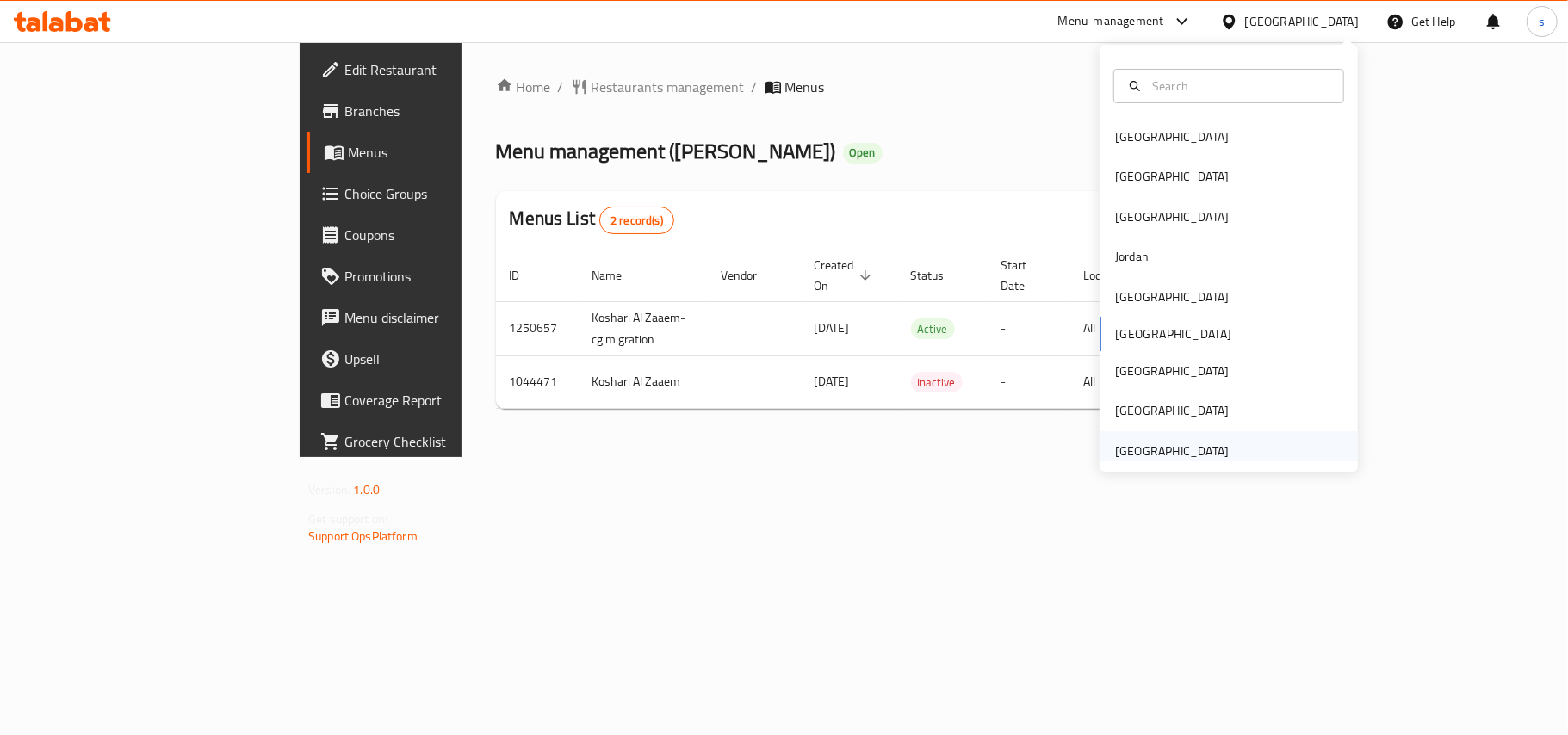
click at [1197, 446] on div "[GEOGRAPHIC_DATA]" at bounding box center [1172, 451] width 114 height 19
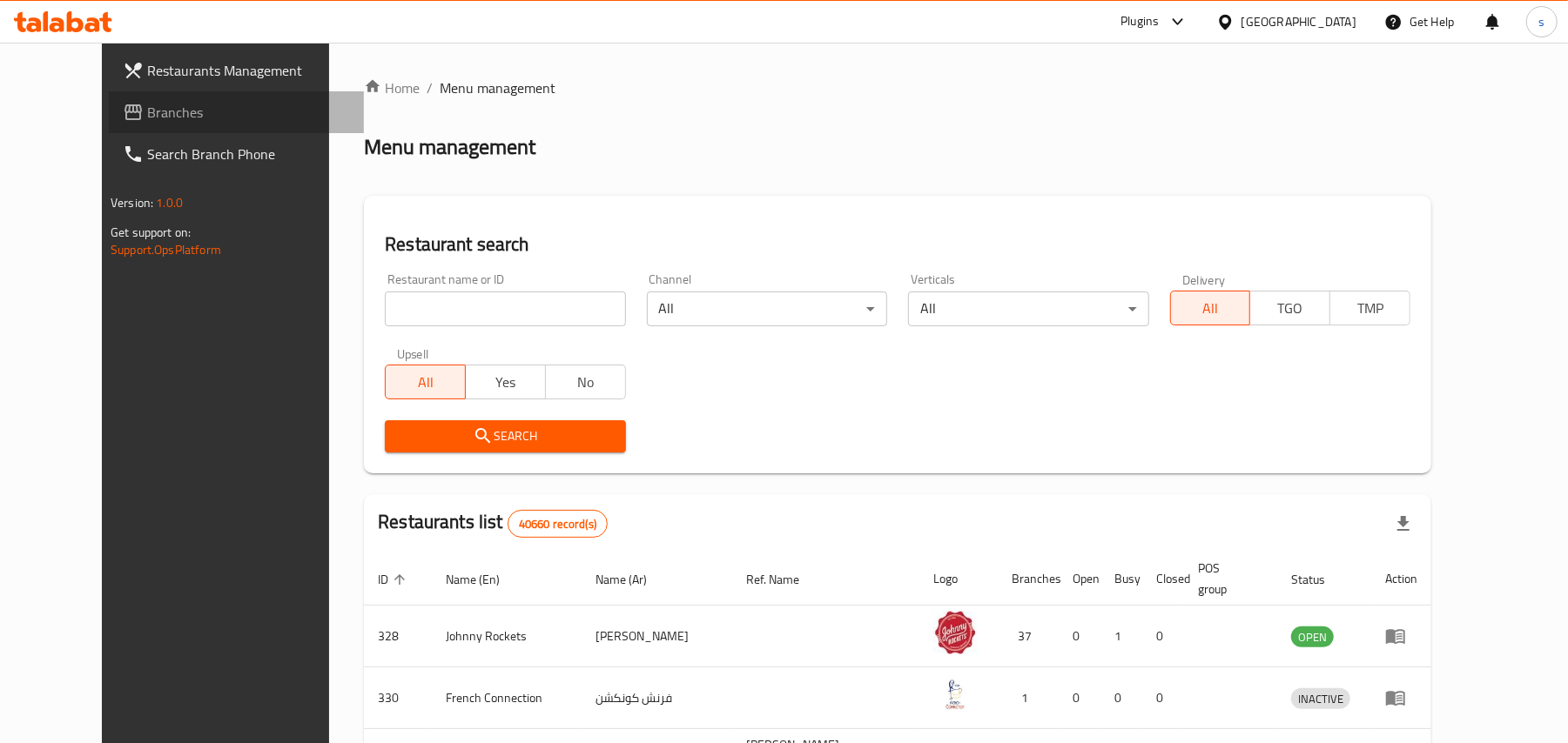
click at [147, 112] on span "Branches" at bounding box center [249, 112] width 202 height 21
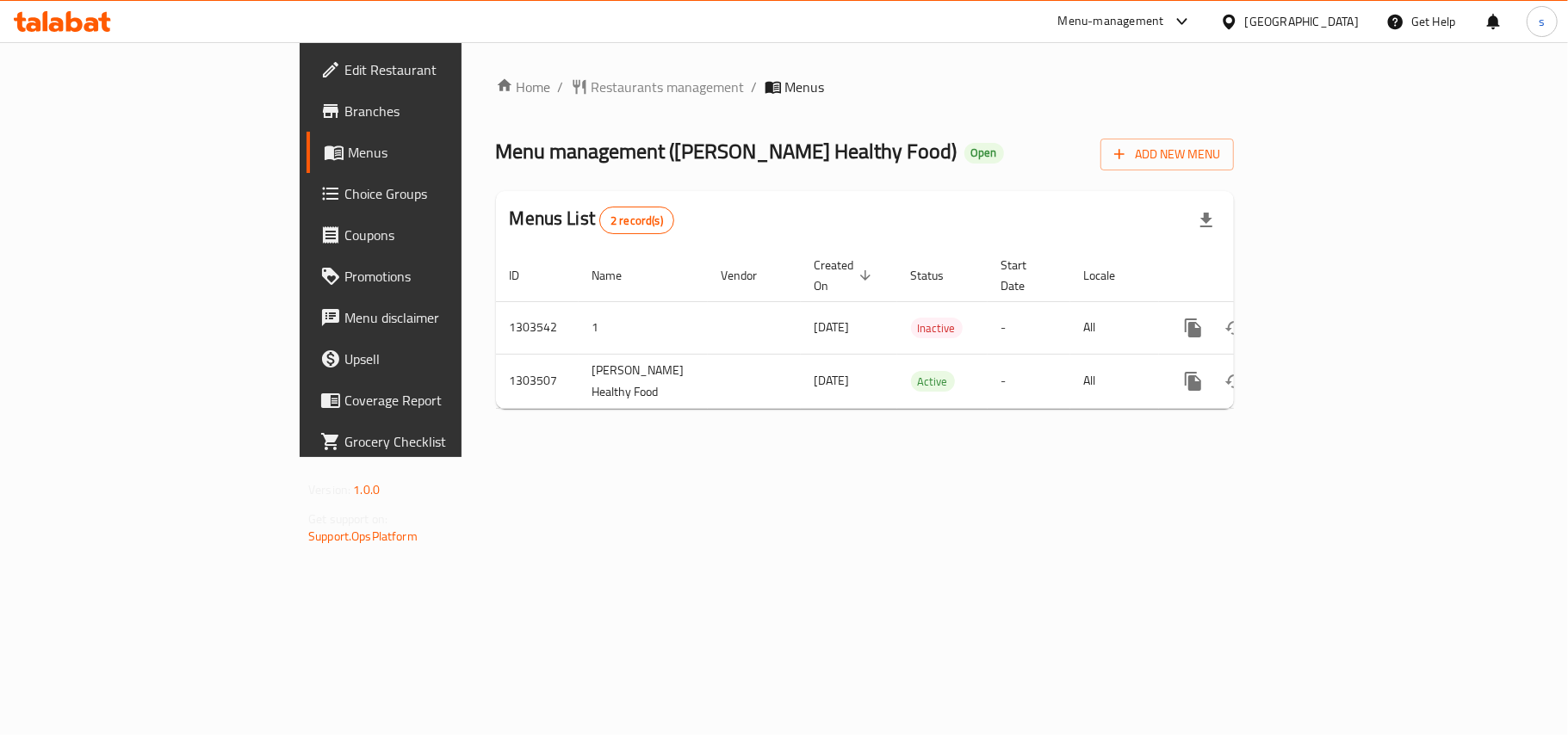
click at [1304, 21] on div "[GEOGRAPHIC_DATA]" at bounding box center [1302, 22] width 114 height 19
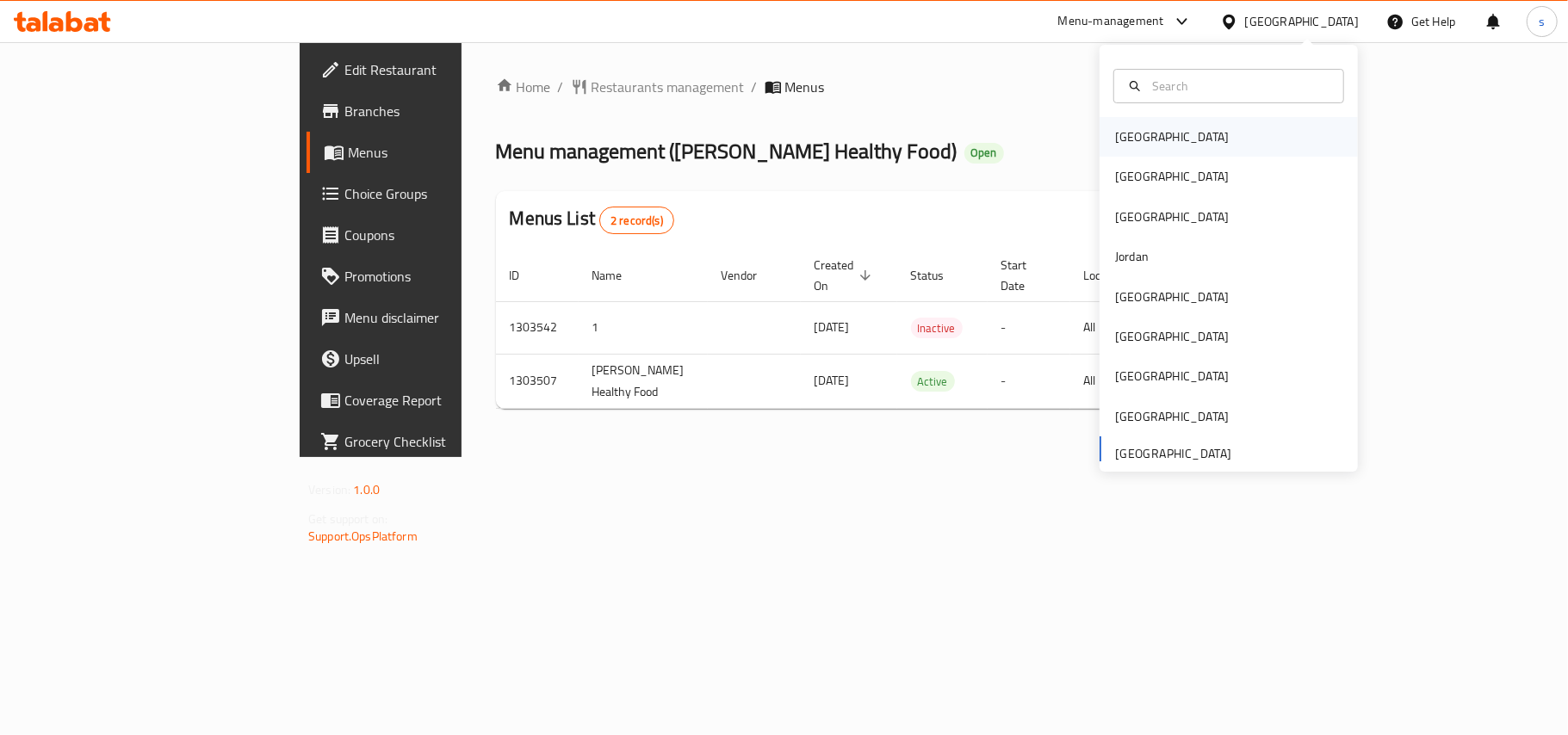
click at [1144, 132] on div "[GEOGRAPHIC_DATA]" at bounding box center [1172, 137] width 142 height 40
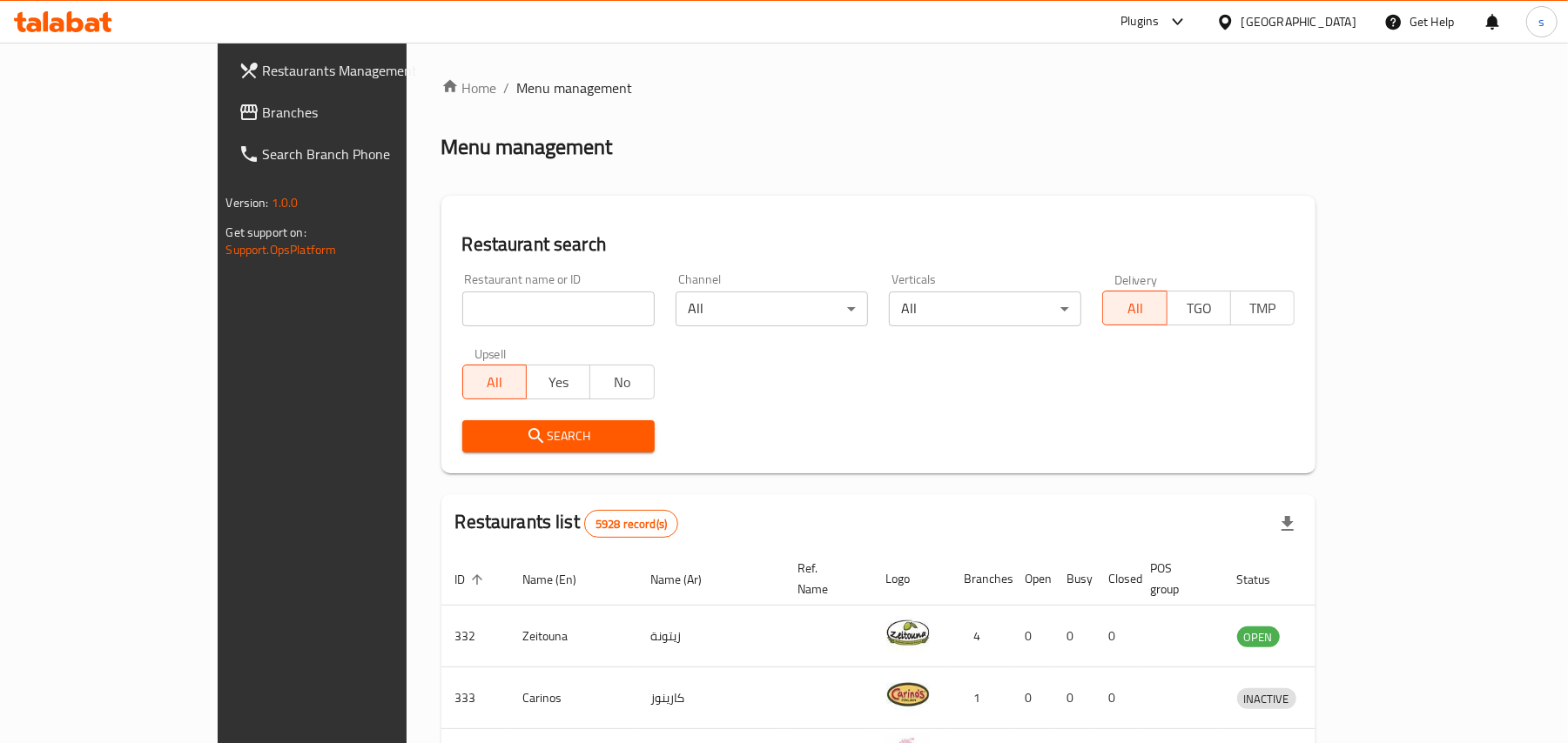
click at [1332, 23] on div "[GEOGRAPHIC_DATA]" at bounding box center [1299, 22] width 115 height 19
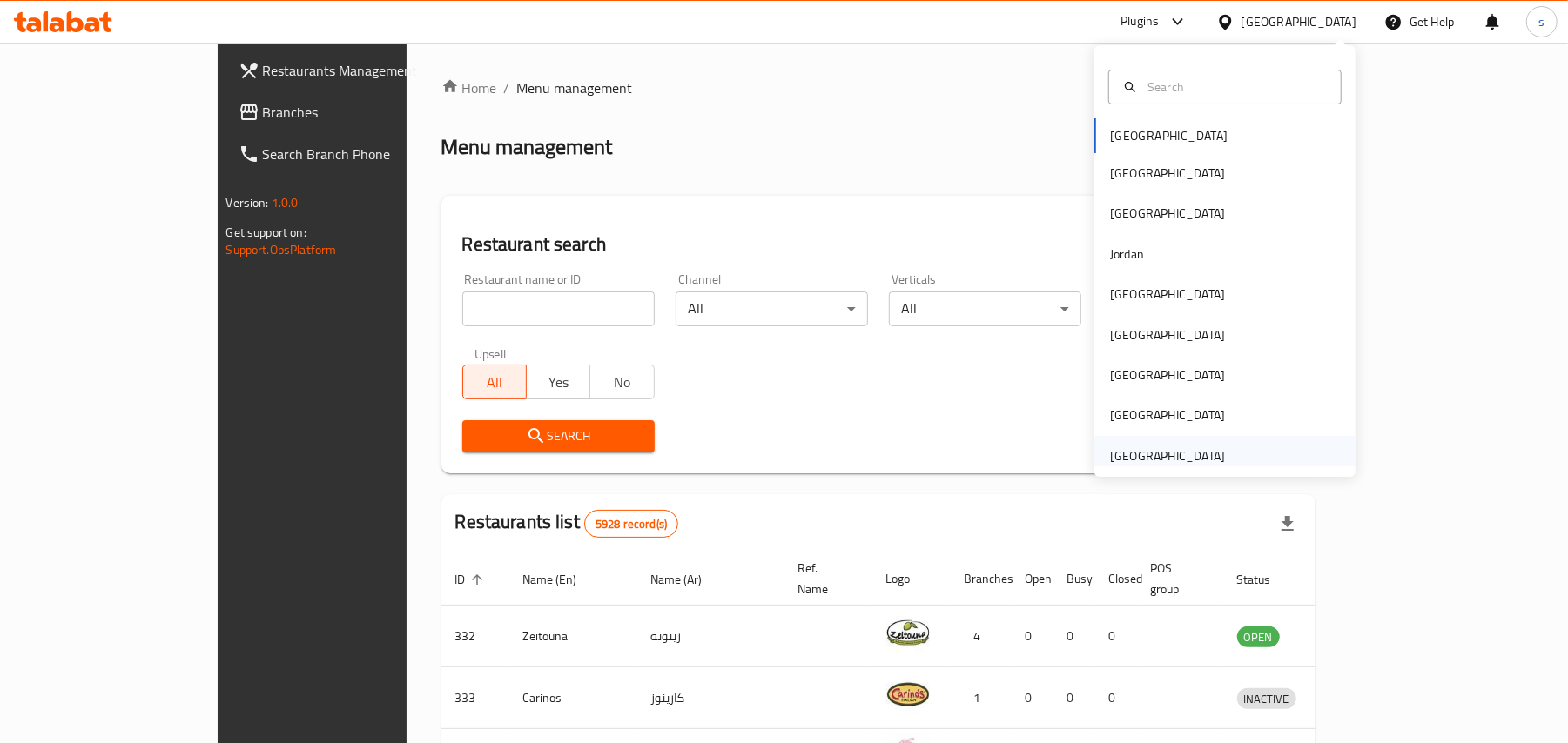
click at [1167, 457] on div "[GEOGRAPHIC_DATA]" at bounding box center [1167, 456] width 115 height 19
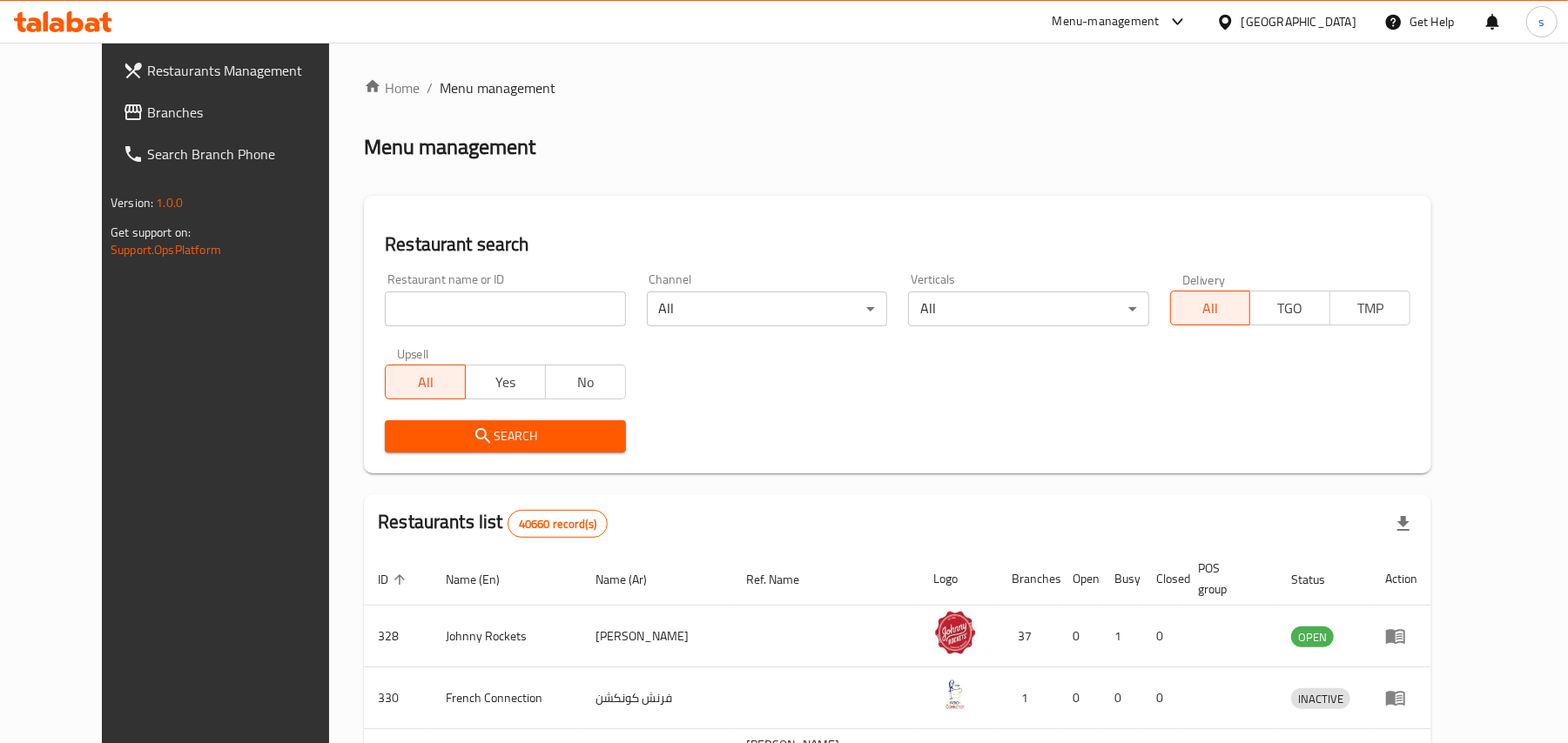
click at [1313, 22] on div "[GEOGRAPHIC_DATA]" at bounding box center [1299, 22] width 115 height 19
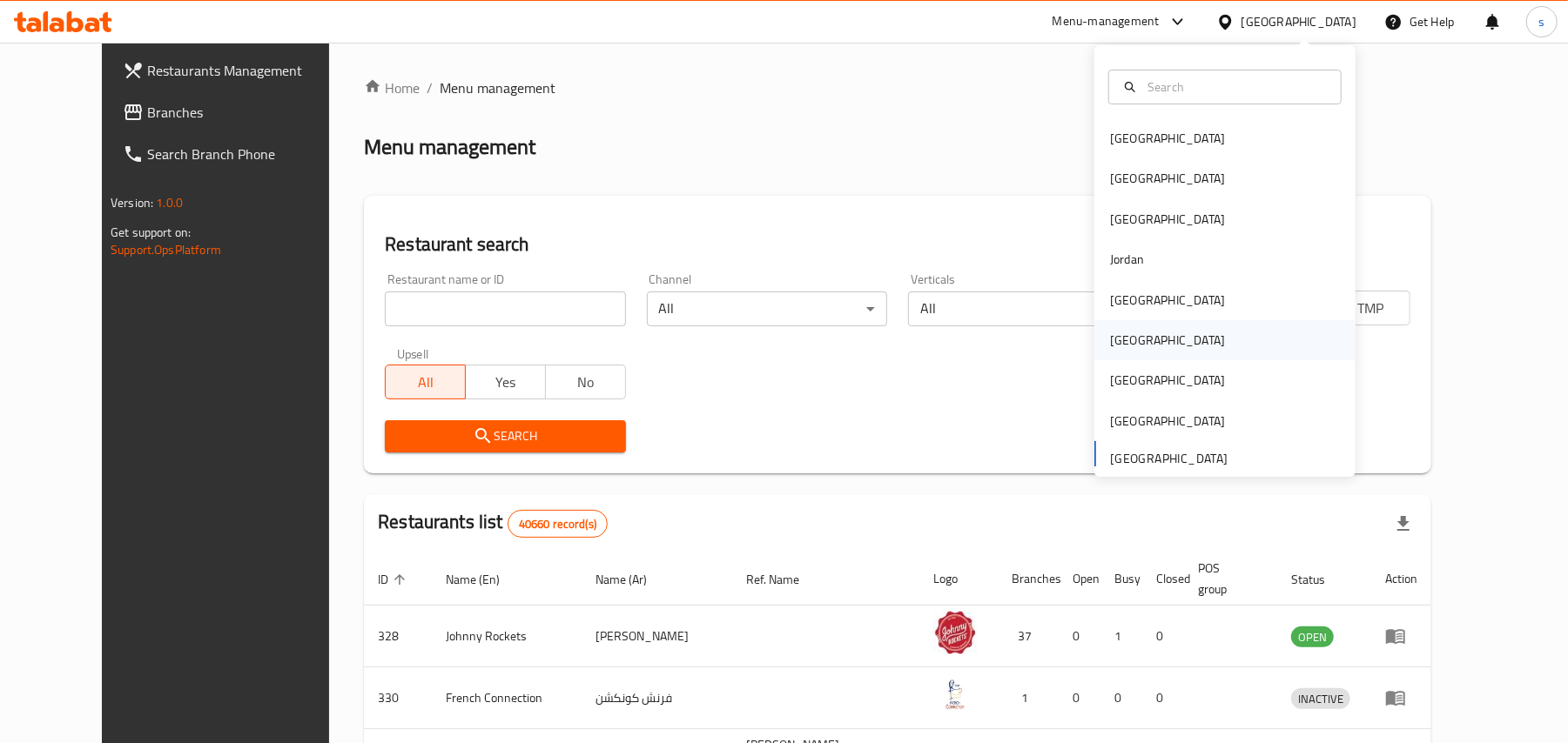
click at [1126, 345] on div "[GEOGRAPHIC_DATA]" at bounding box center [1167, 340] width 143 height 40
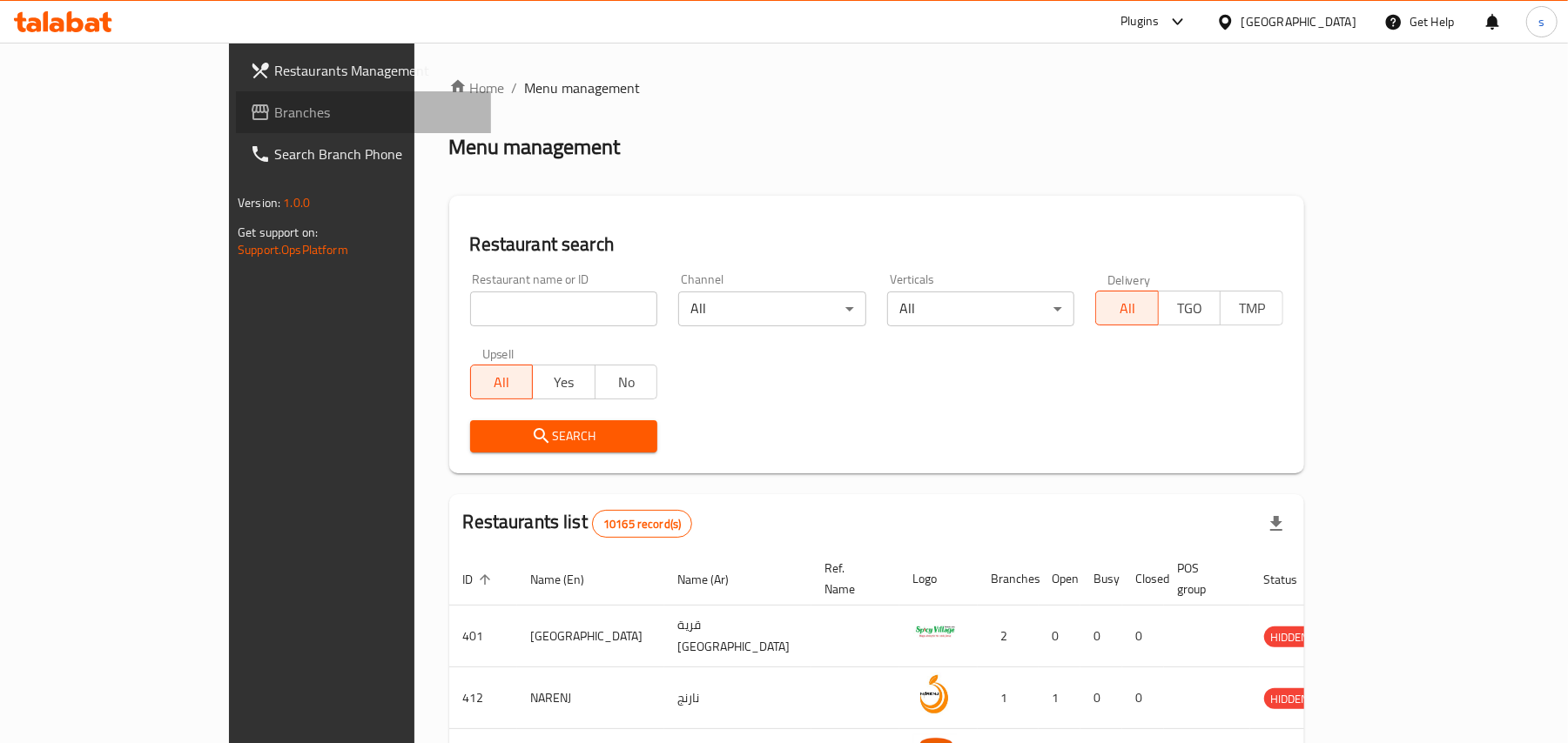
click at [274, 123] on span "Branches" at bounding box center [375, 112] width 202 height 21
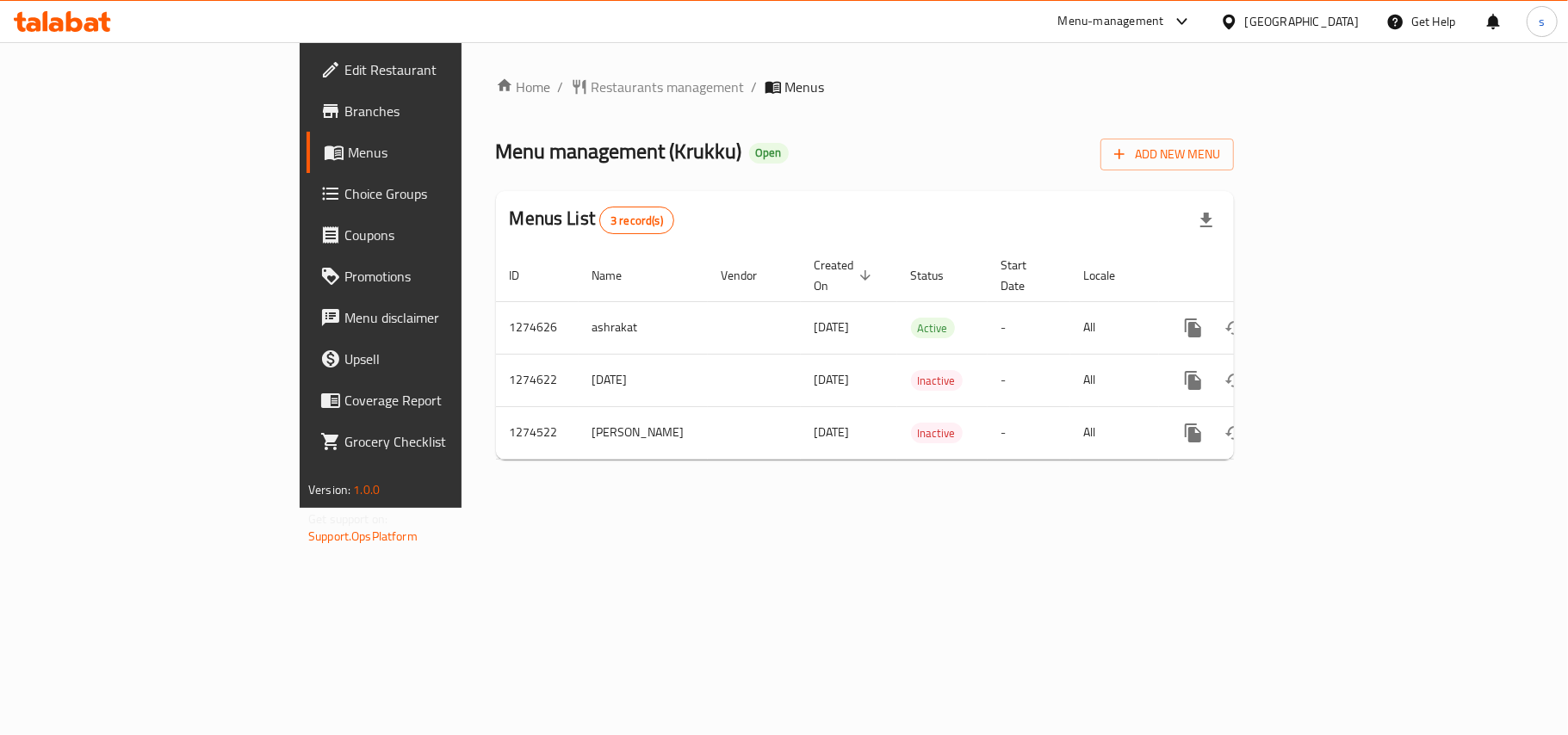
click at [1349, 25] on div "[GEOGRAPHIC_DATA]" at bounding box center [1302, 22] width 114 height 19
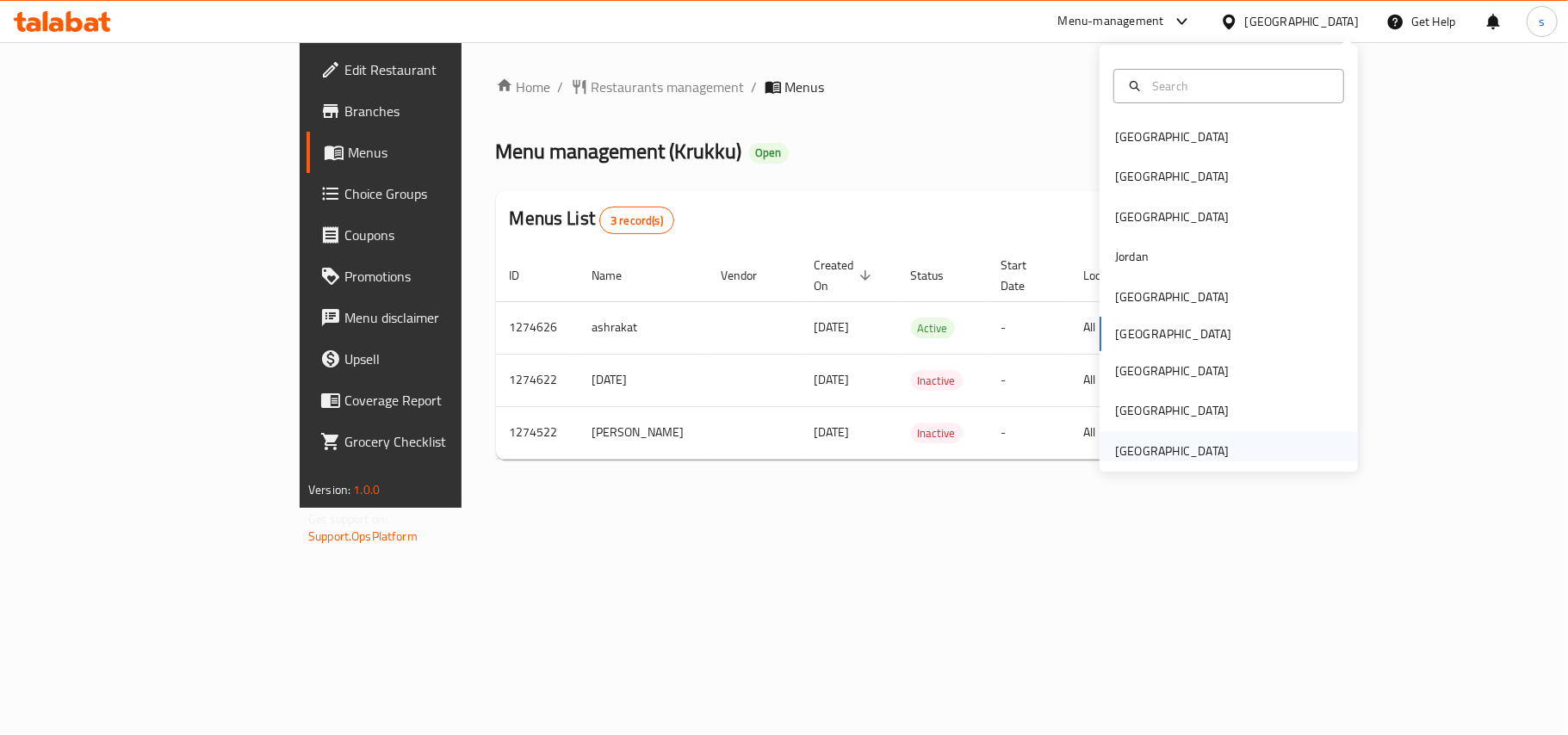
click at [1158, 453] on div "[GEOGRAPHIC_DATA]" at bounding box center [1172, 451] width 114 height 19
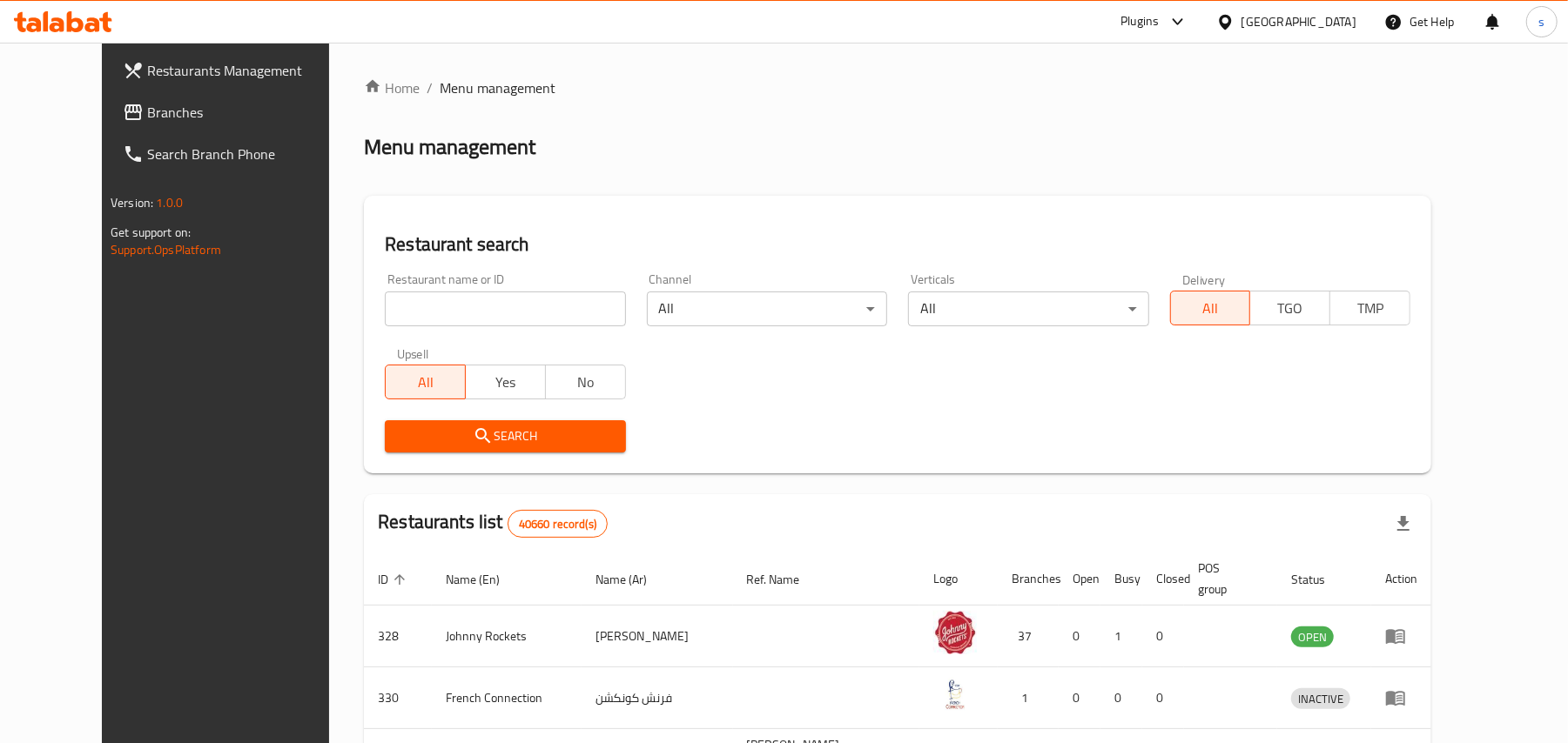
click at [147, 119] on span "Branches" at bounding box center [249, 112] width 202 height 21
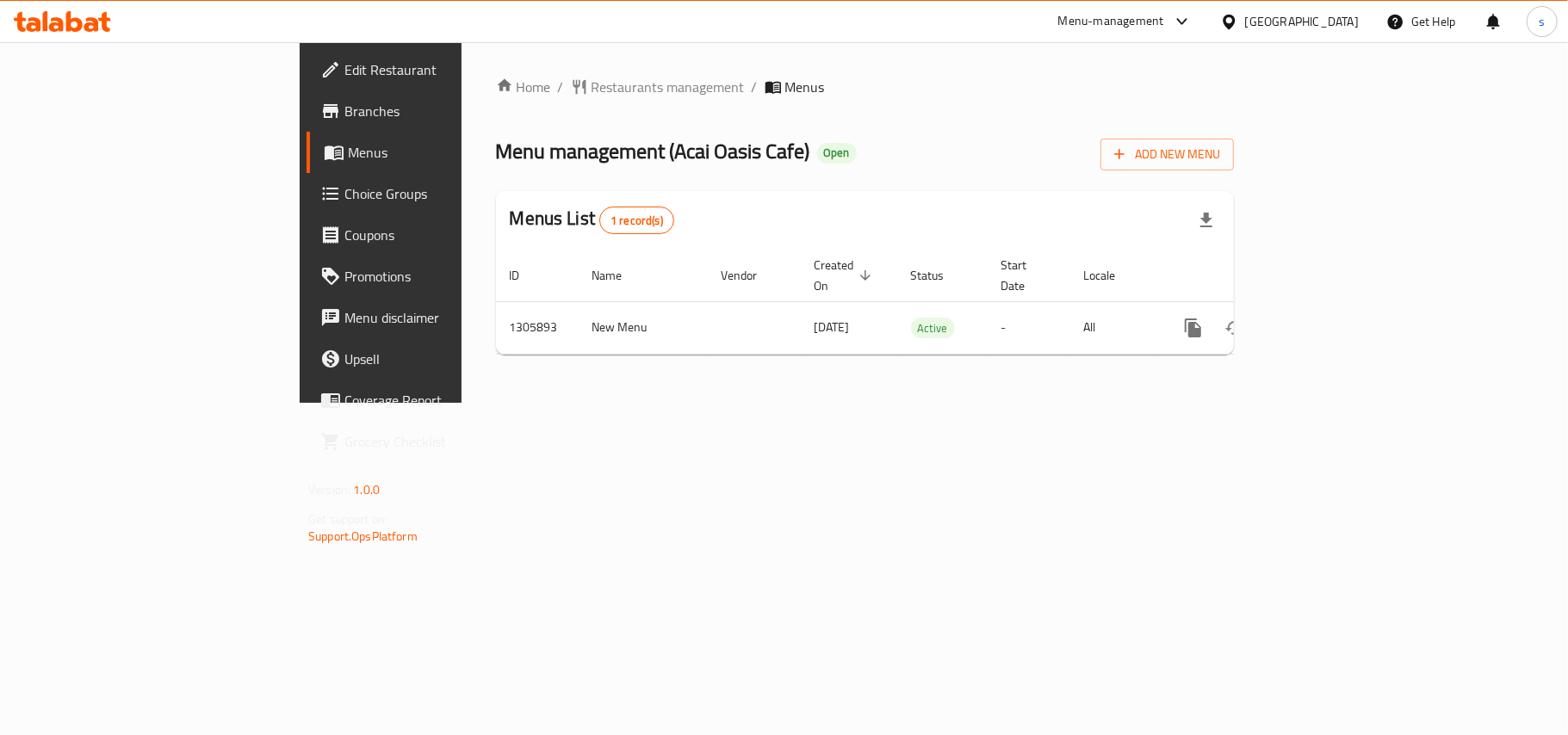
click at [1306, 24] on div "[GEOGRAPHIC_DATA]" at bounding box center [1302, 22] width 114 height 19
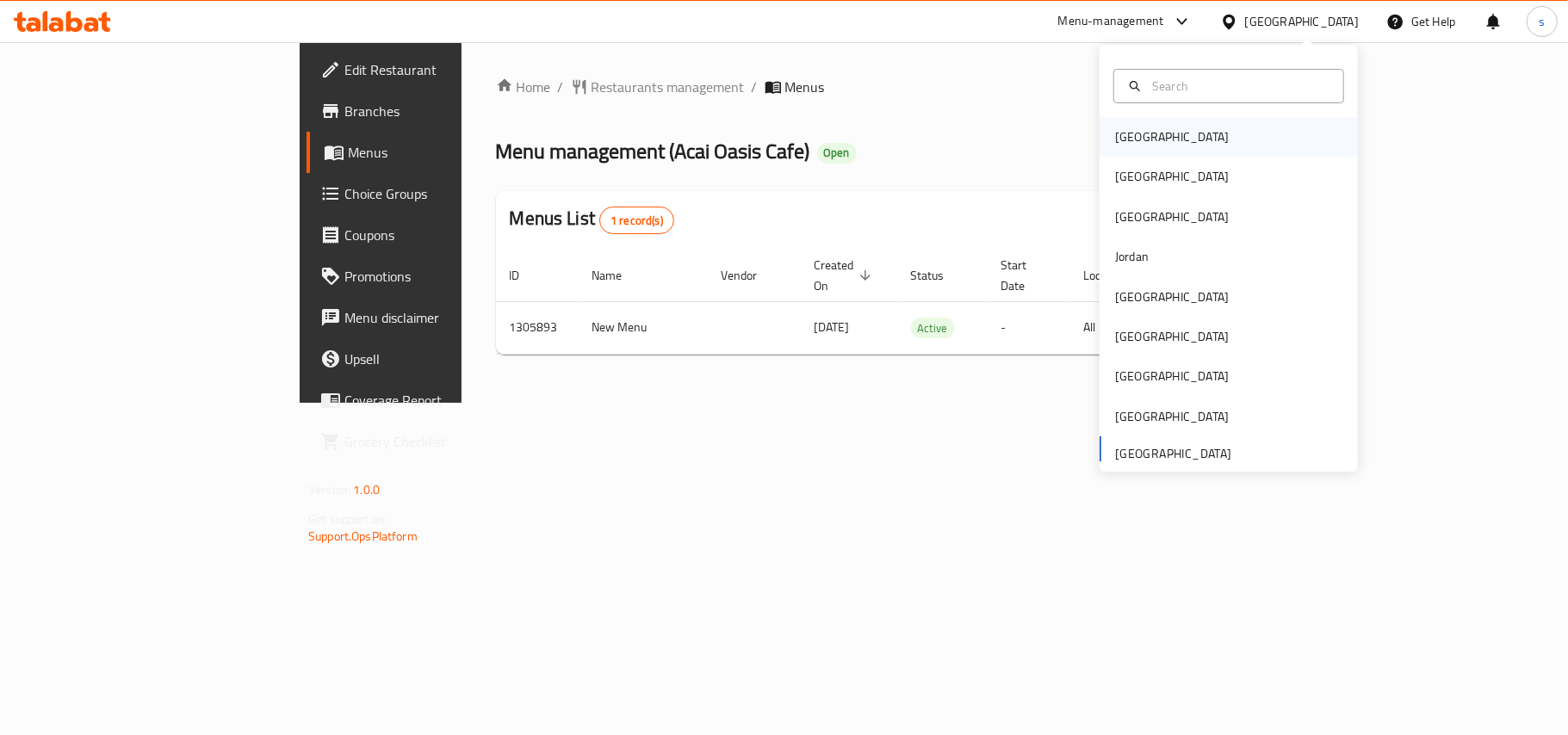
click at [1119, 138] on div "[GEOGRAPHIC_DATA]" at bounding box center [1172, 137] width 114 height 19
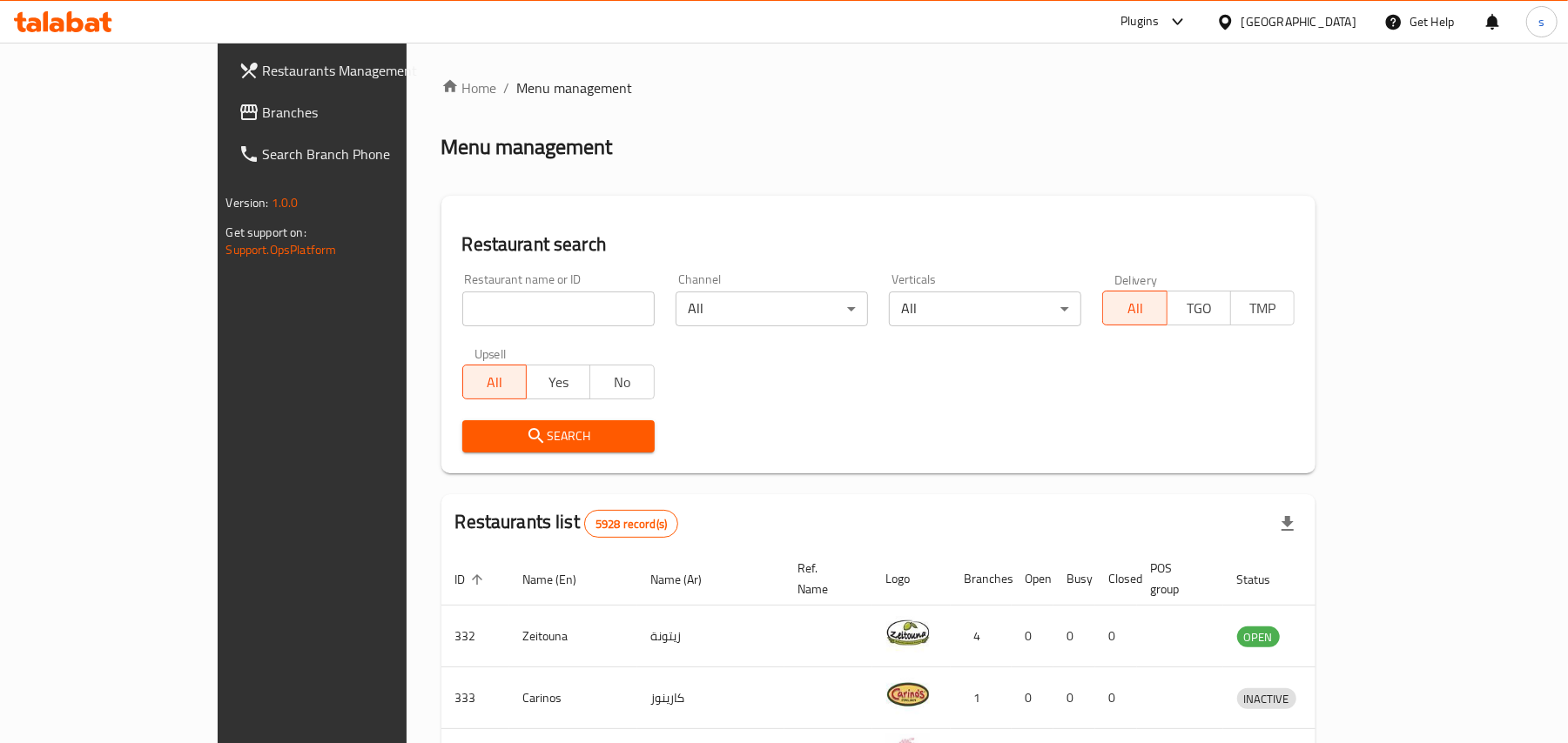
click at [1327, 23] on div "[GEOGRAPHIC_DATA]" at bounding box center [1299, 22] width 115 height 19
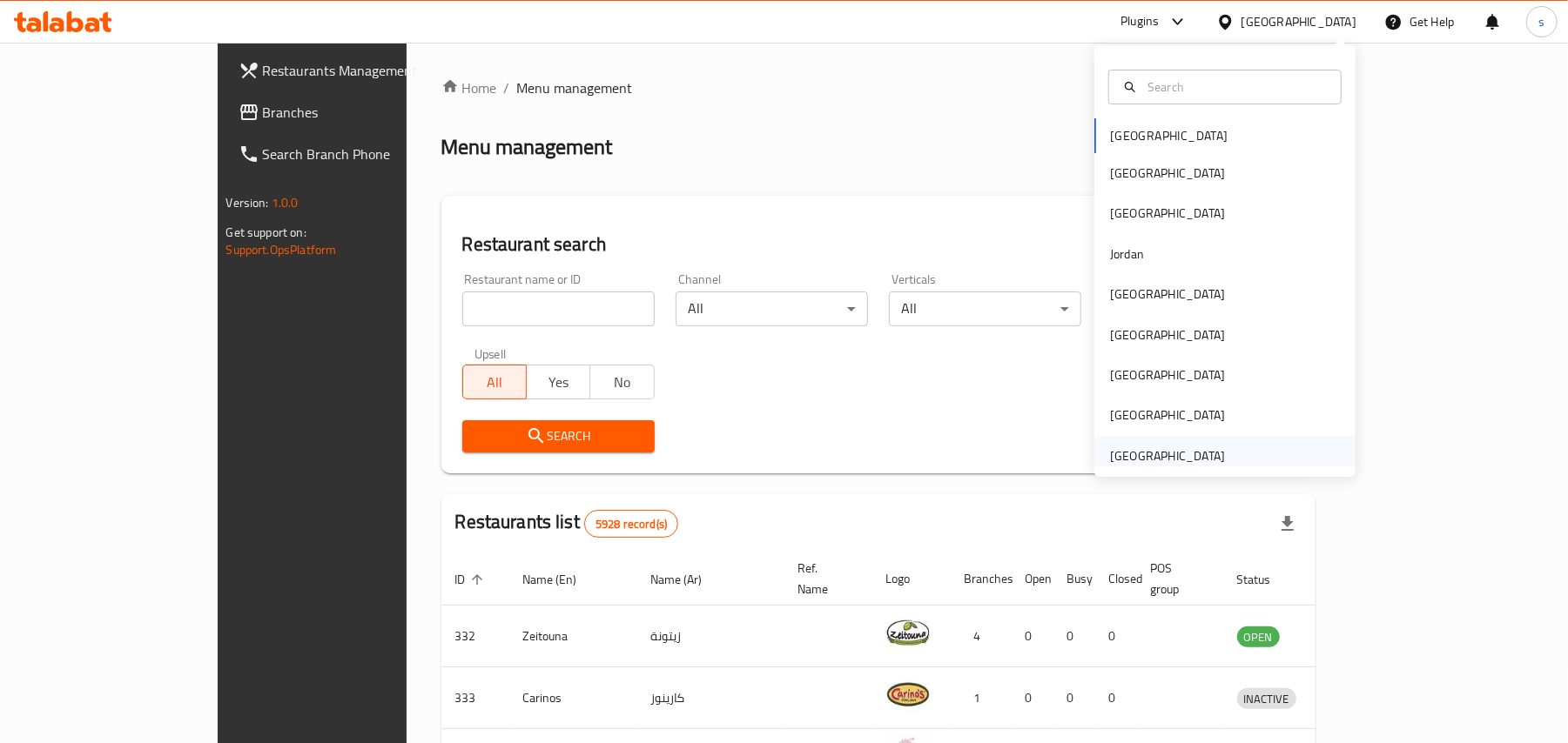
click at [1171, 458] on div "[GEOGRAPHIC_DATA]" at bounding box center [1167, 456] width 115 height 19
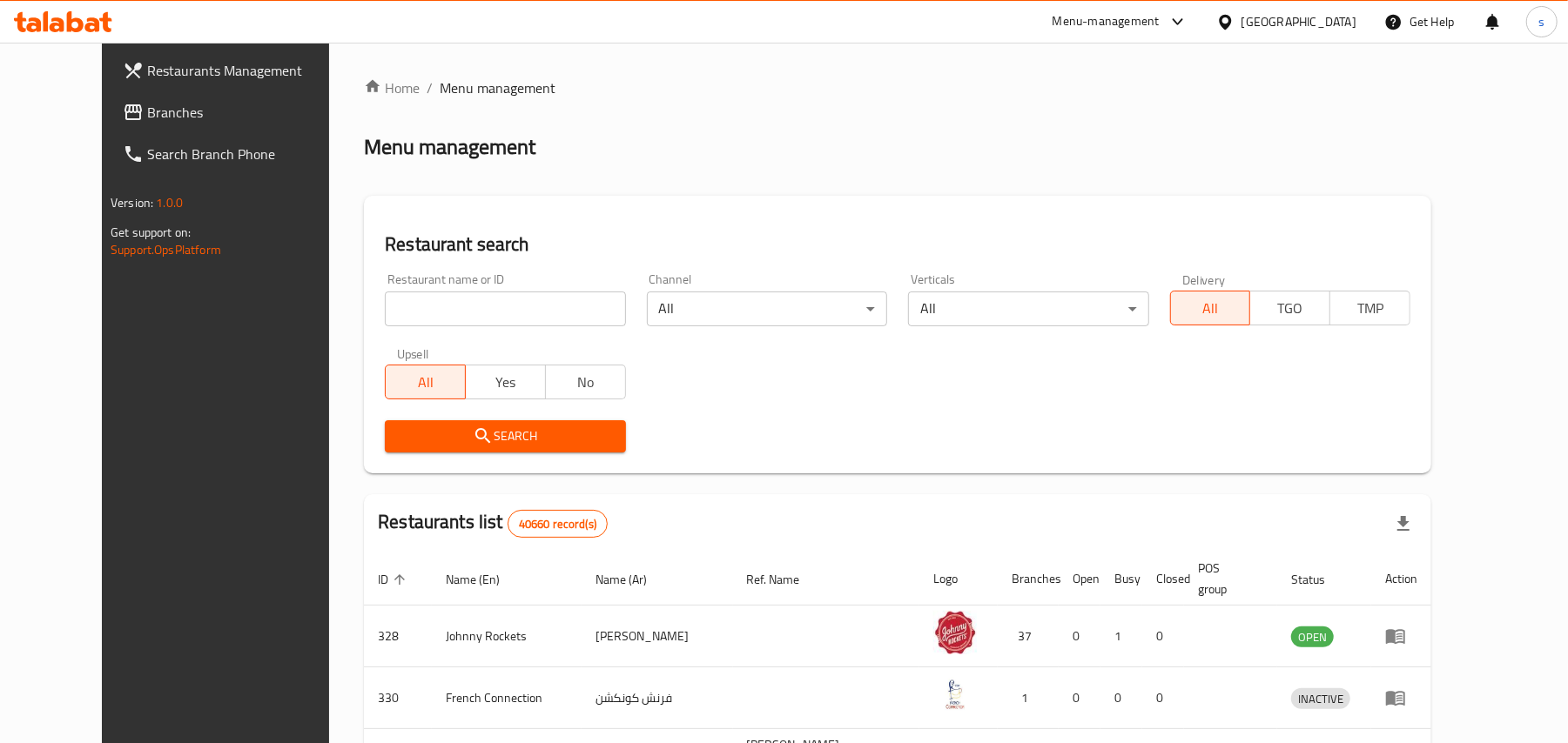
click at [147, 109] on span "Branches" at bounding box center [249, 112] width 202 height 21
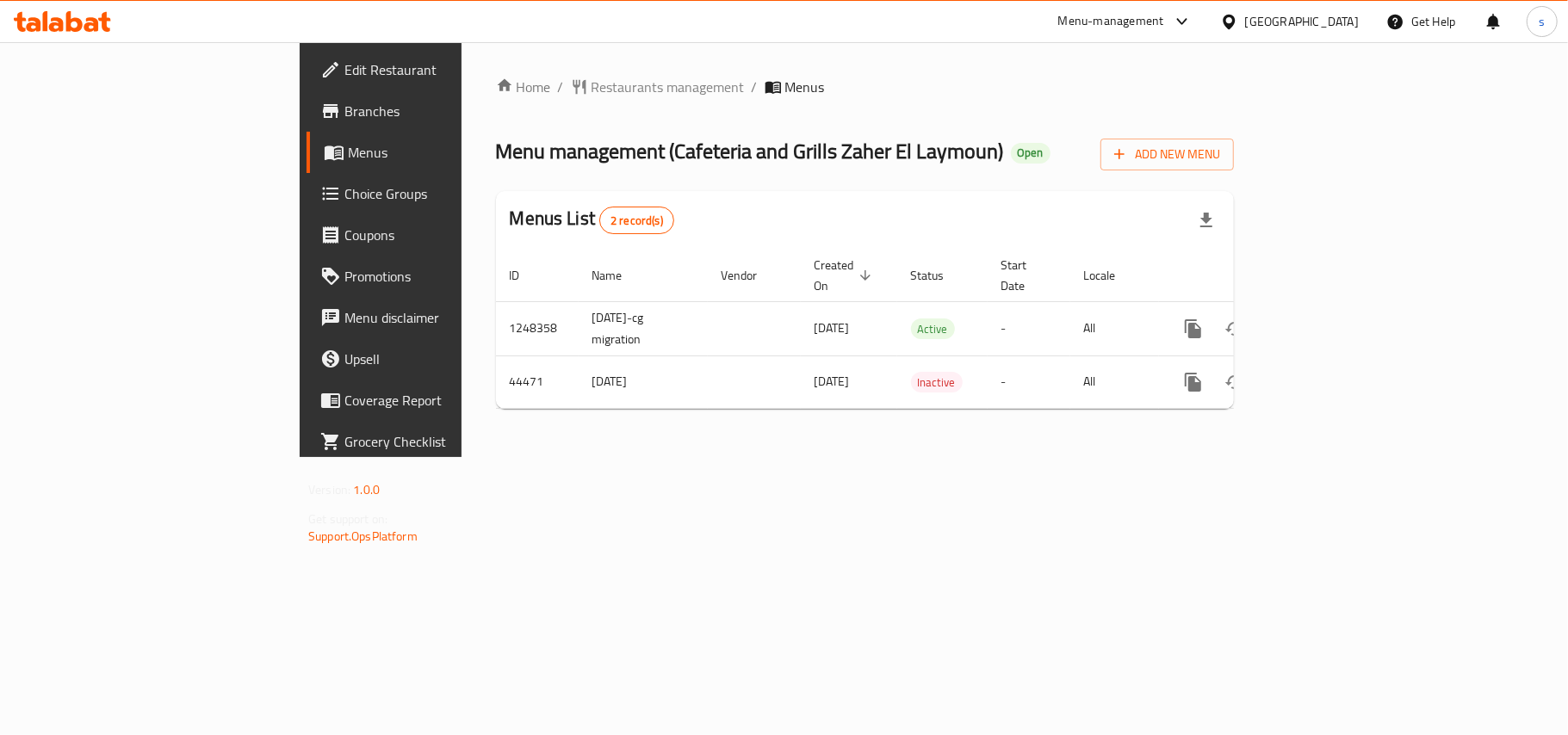
click at [1311, 19] on div "[GEOGRAPHIC_DATA]" at bounding box center [1302, 22] width 114 height 19
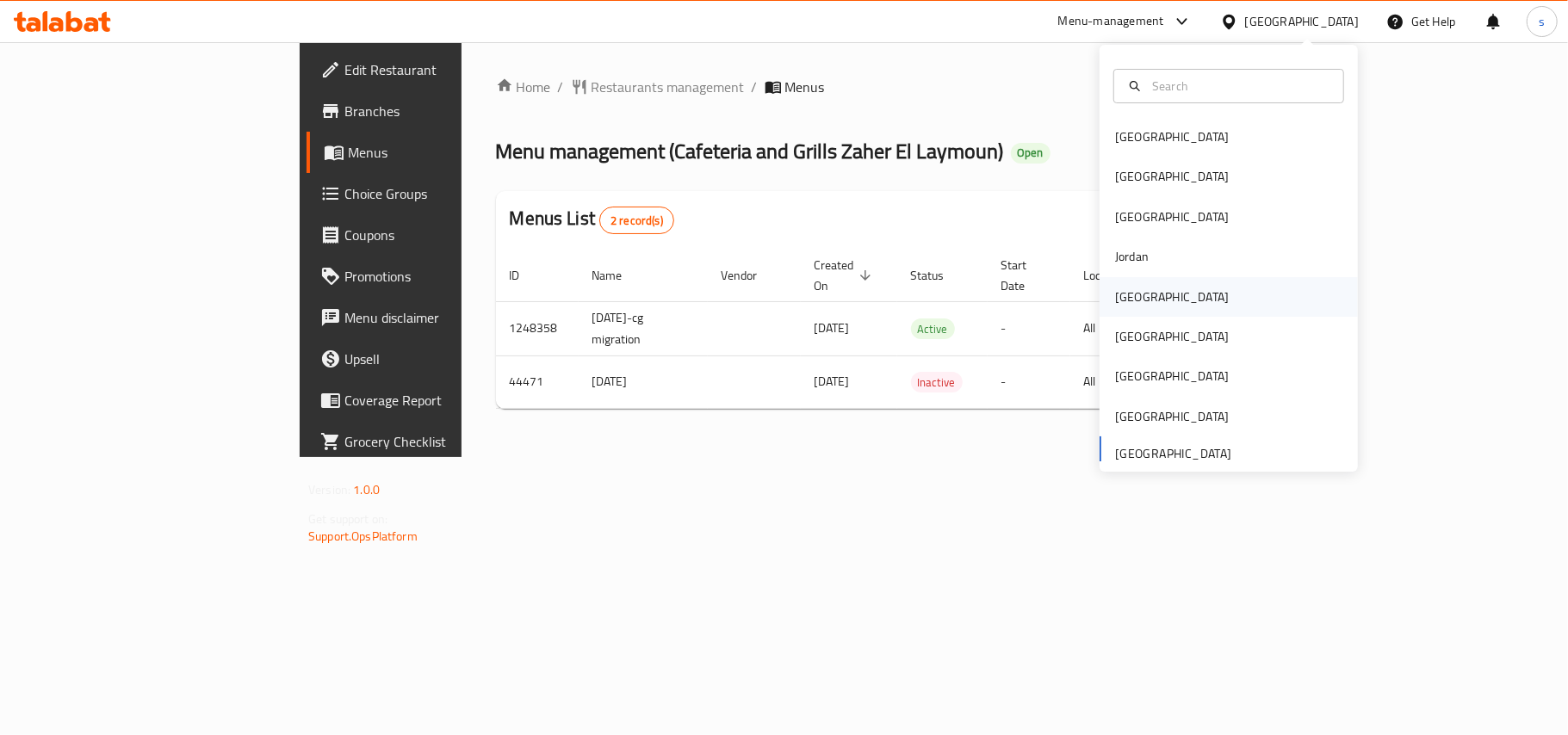
click at [1117, 303] on div "[GEOGRAPHIC_DATA]" at bounding box center [1172, 297] width 114 height 19
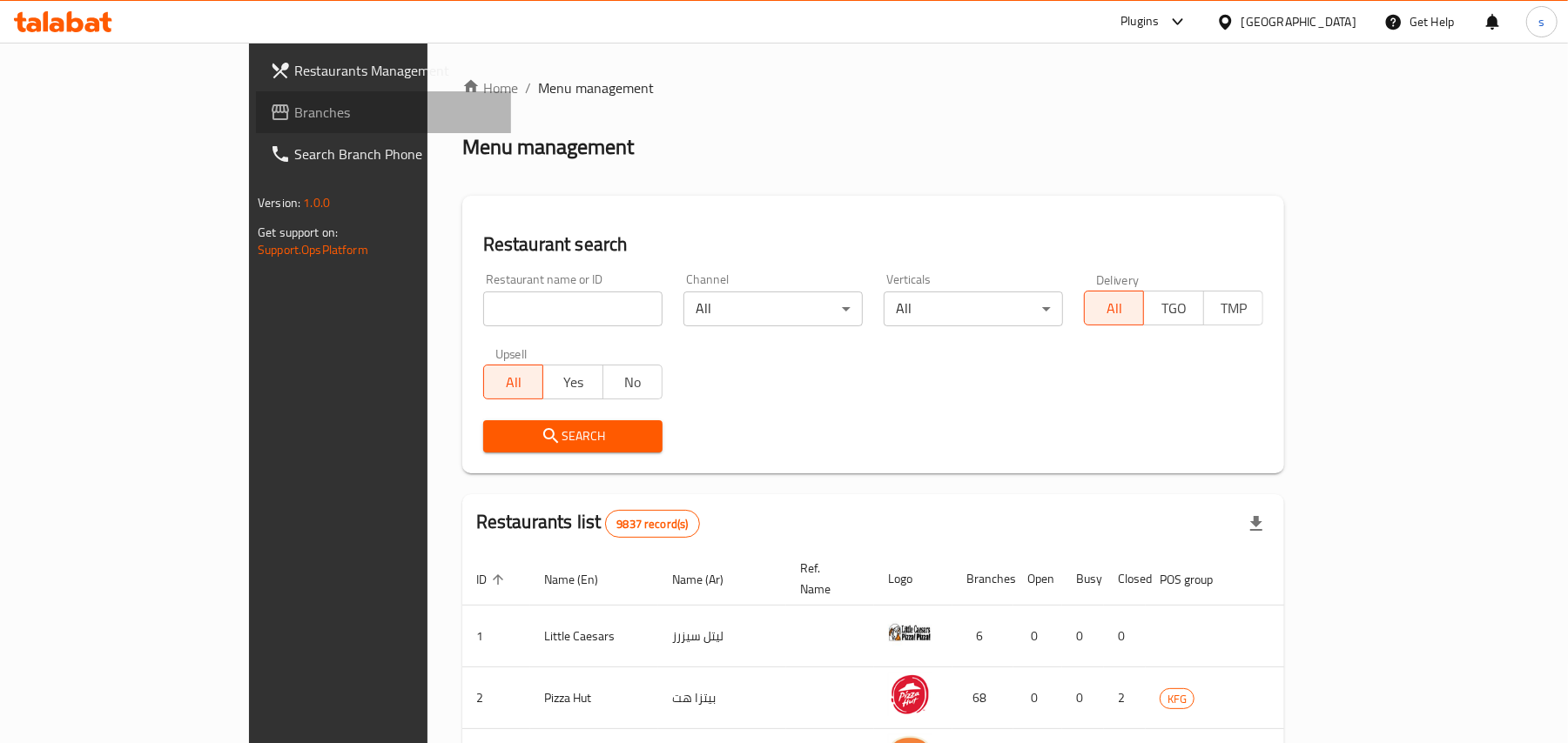
click at [294, 112] on span "Branches" at bounding box center [395, 112] width 202 height 21
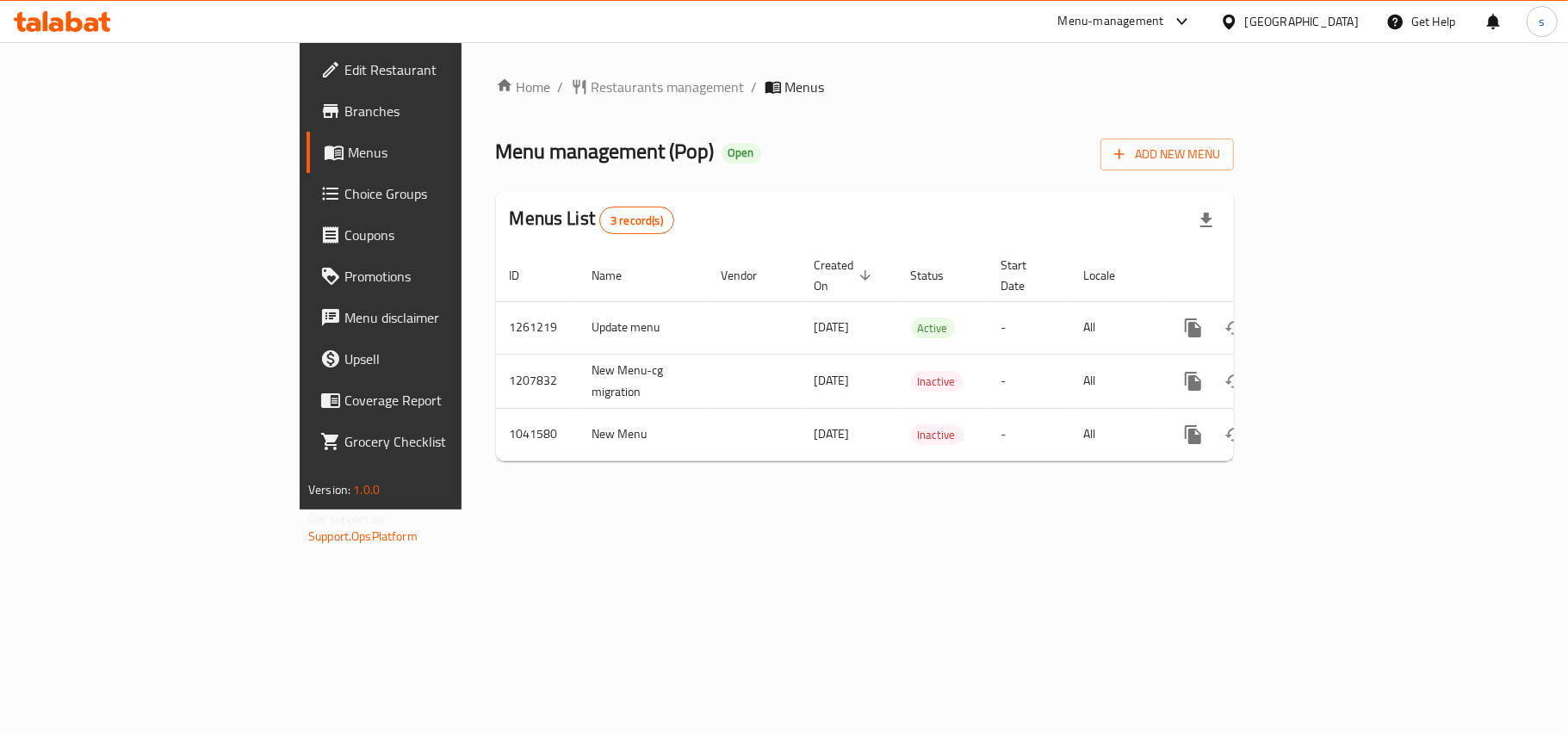
click at [1342, 4] on div "[GEOGRAPHIC_DATA]" at bounding box center [1289, 22] width 167 height 41
click at [1342, 16] on div "[GEOGRAPHIC_DATA]" at bounding box center [1302, 22] width 114 height 19
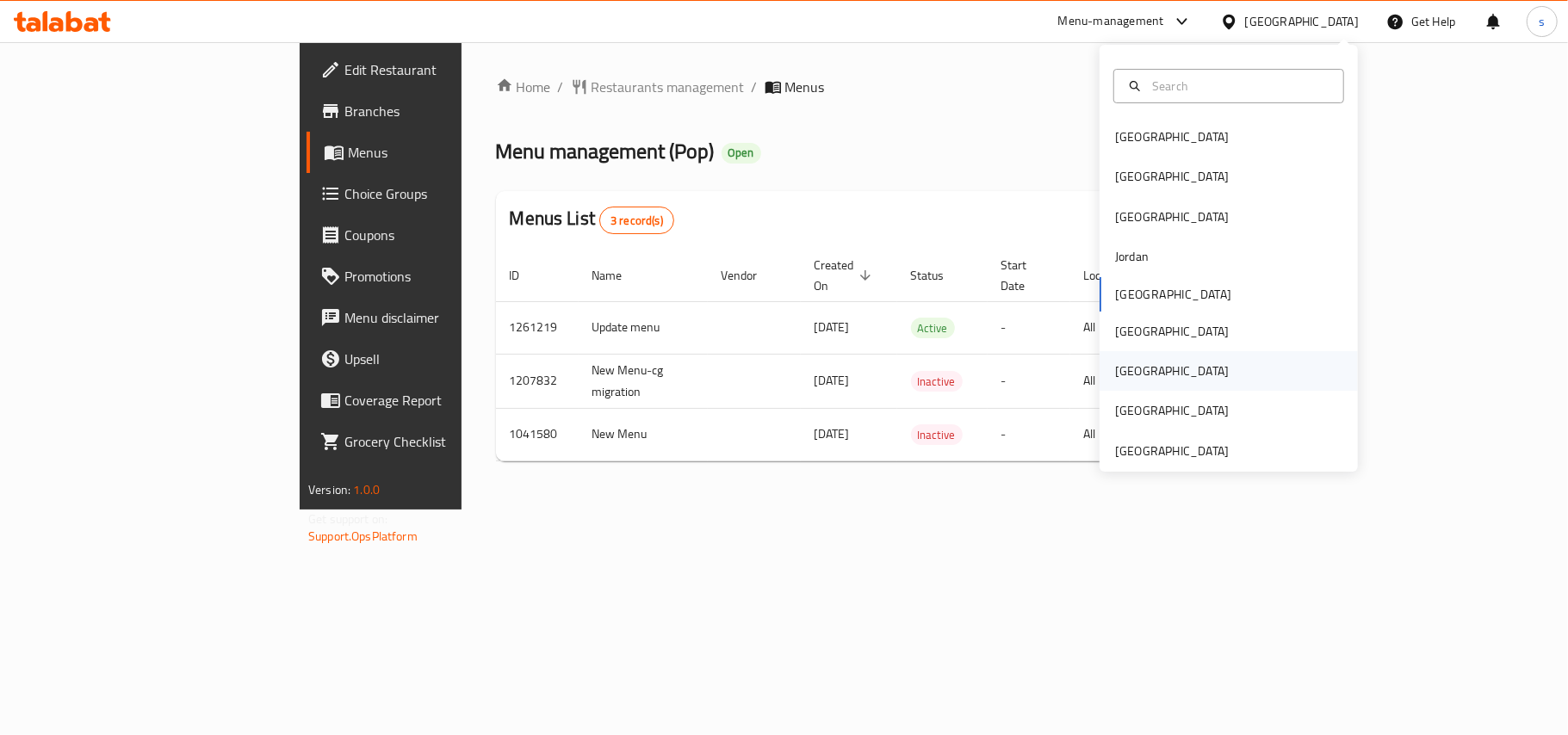
click at [1115, 365] on div "[GEOGRAPHIC_DATA]" at bounding box center [1172, 371] width 114 height 19
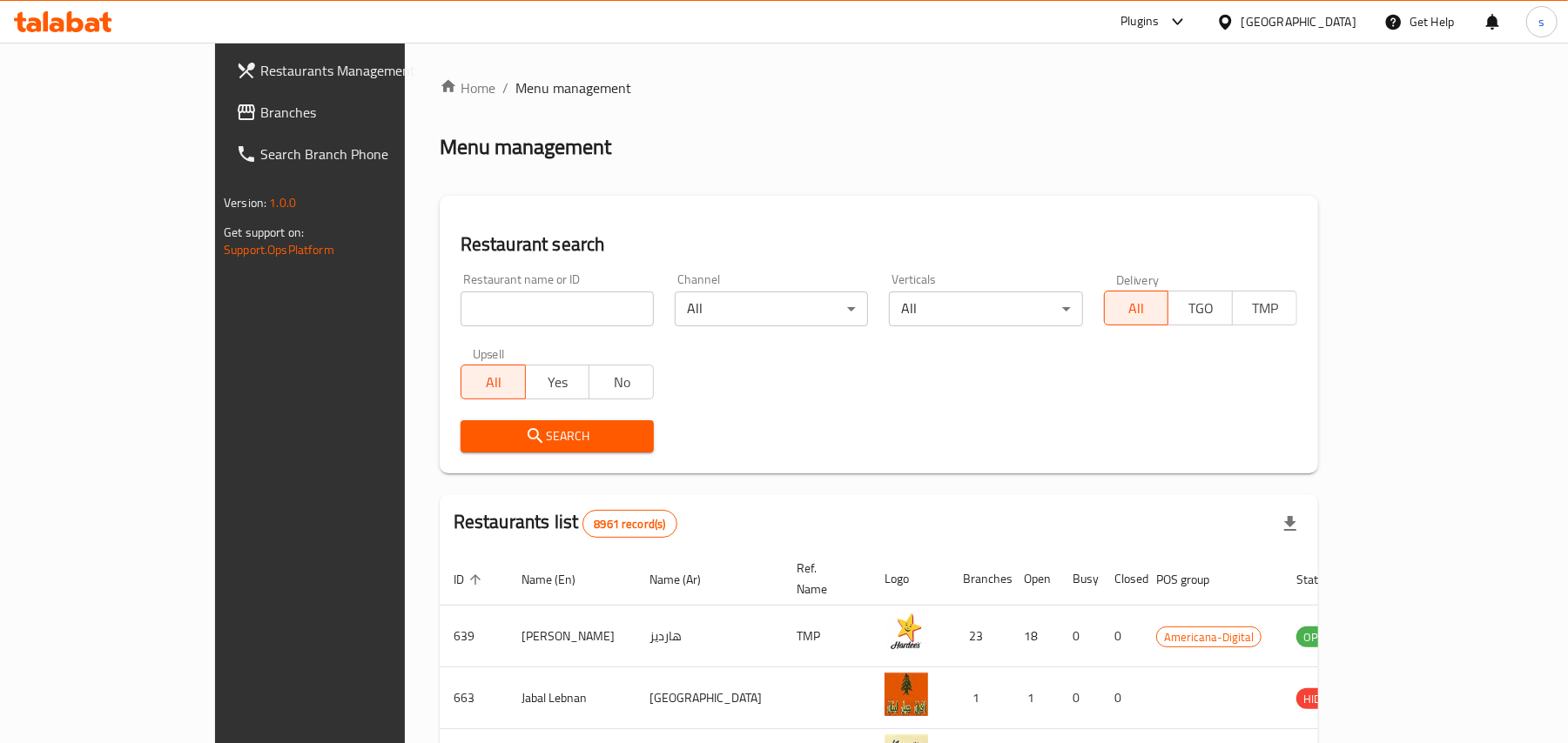
click at [260, 112] on span "Branches" at bounding box center [361, 112] width 202 height 21
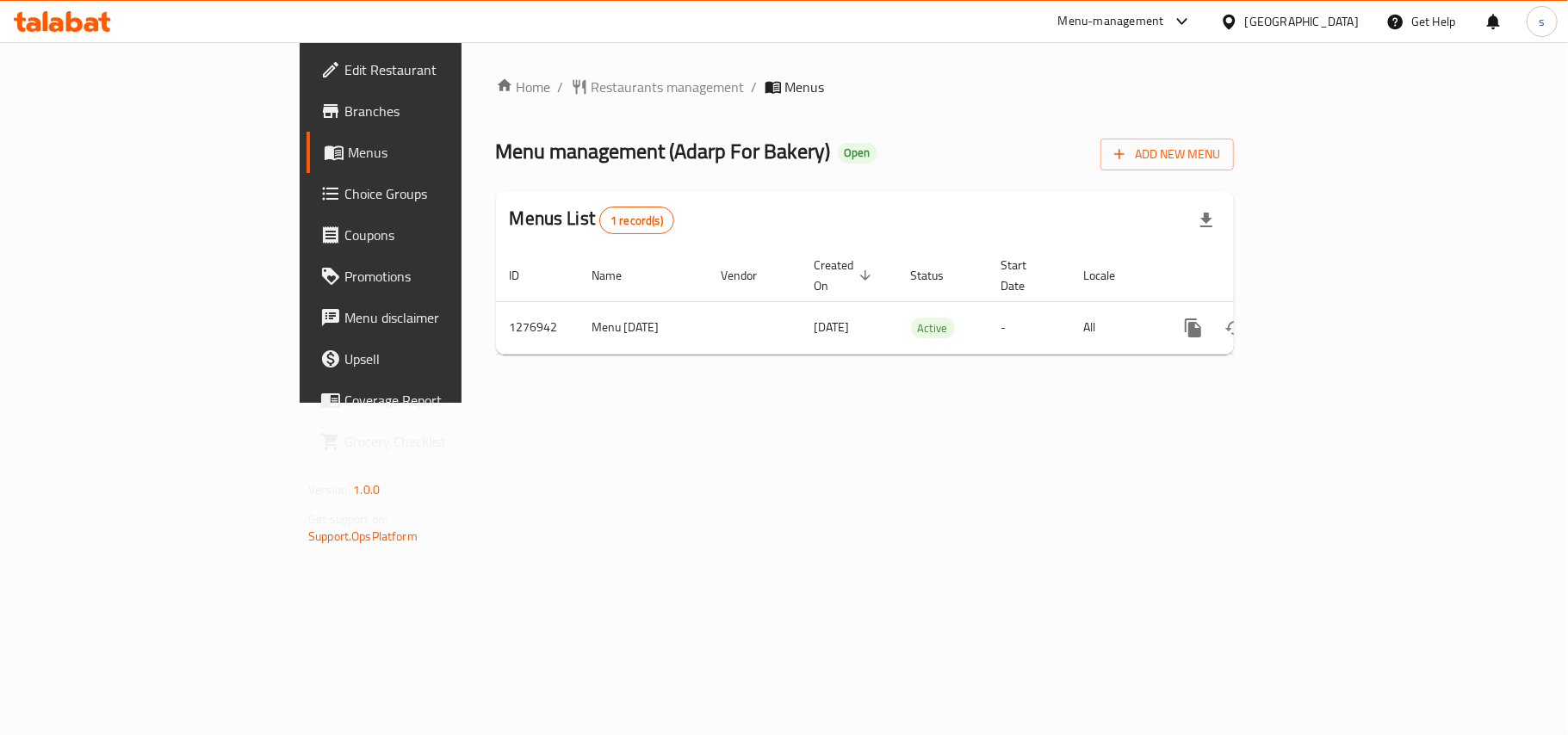
click at [1358, 14] on div "[GEOGRAPHIC_DATA]" at bounding box center [1302, 22] width 114 height 19
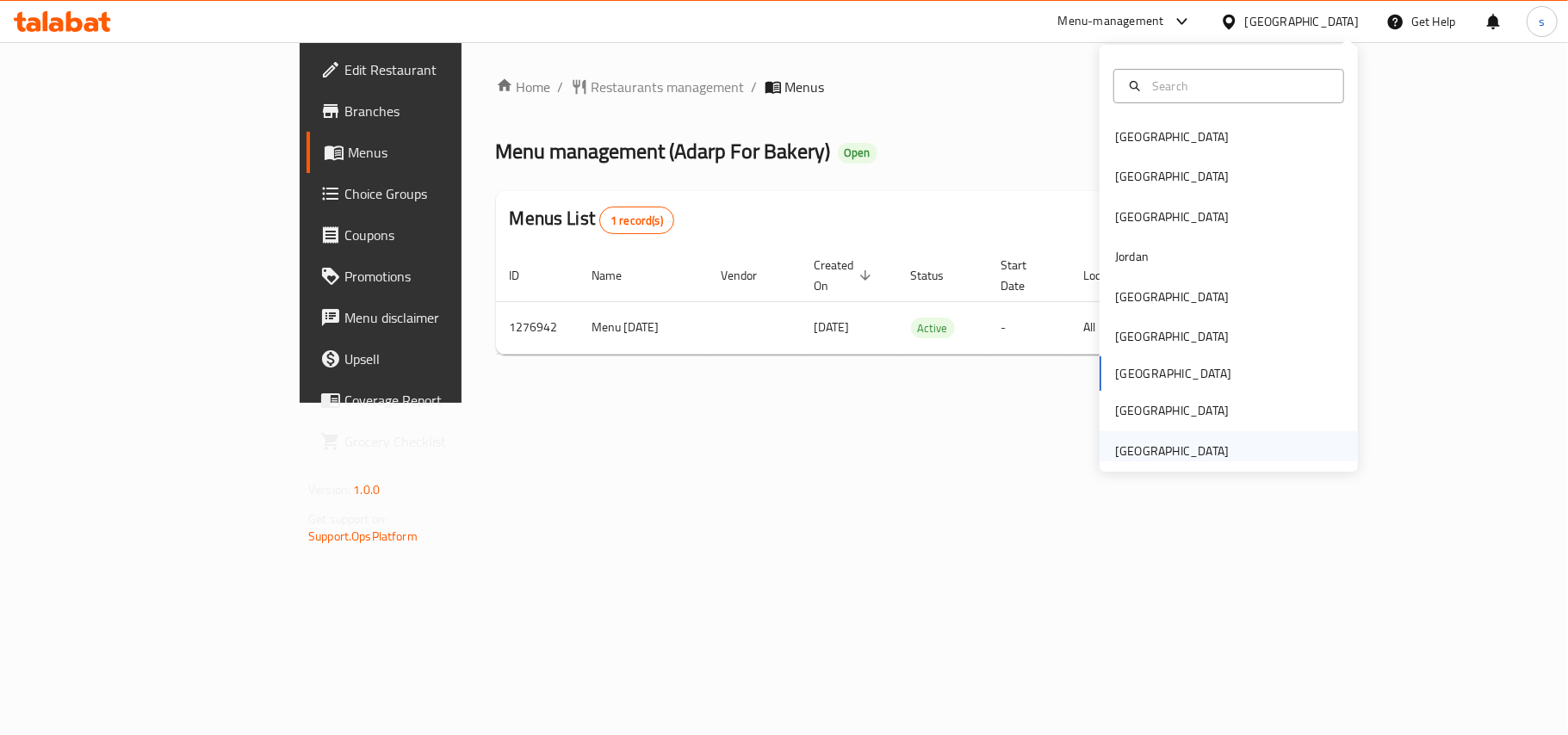
click at [1172, 455] on div "[GEOGRAPHIC_DATA]" at bounding box center [1172, 451] width 114 height 19
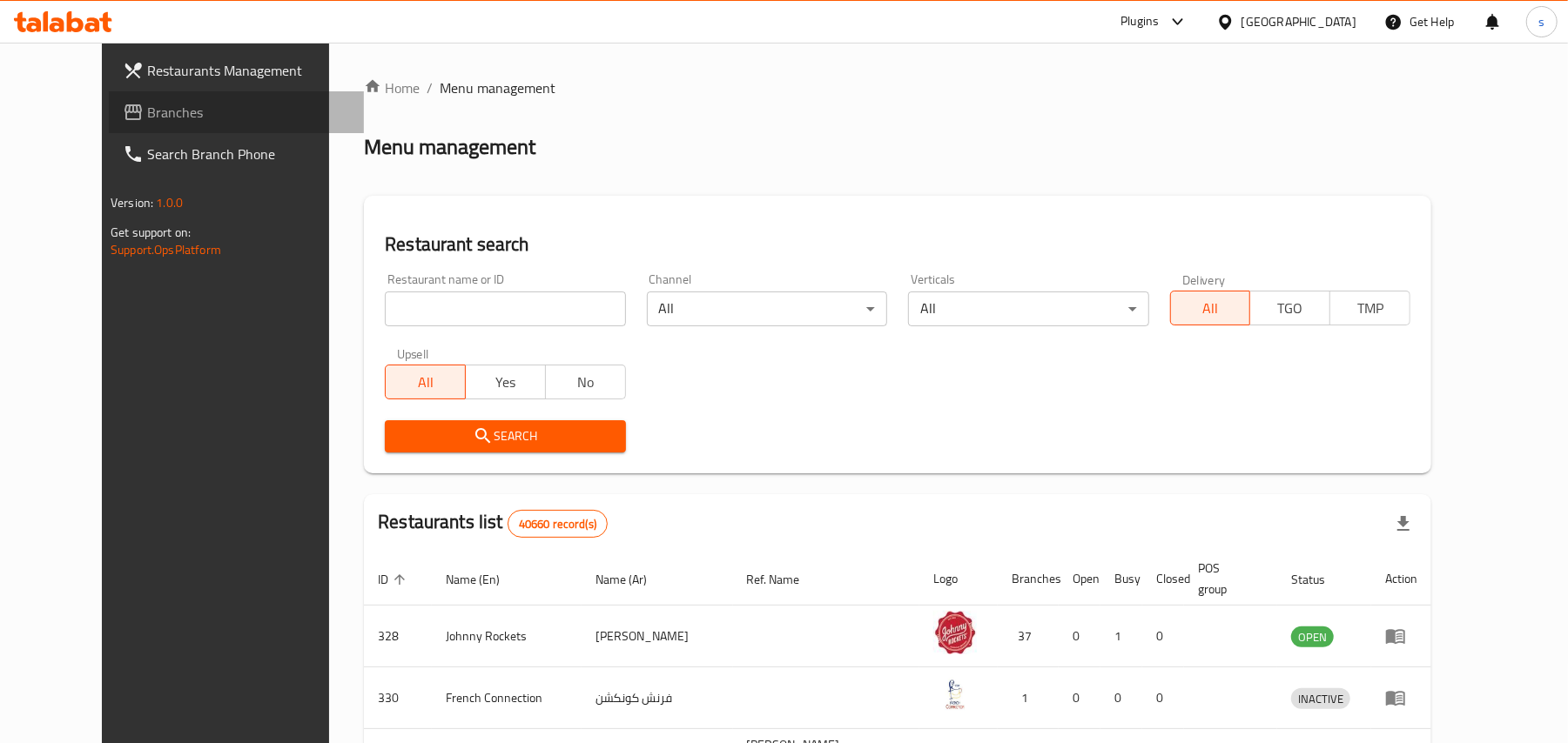
click at [147, 110] on span "Branches" at bounding box center [249, 112] width 202 height 21
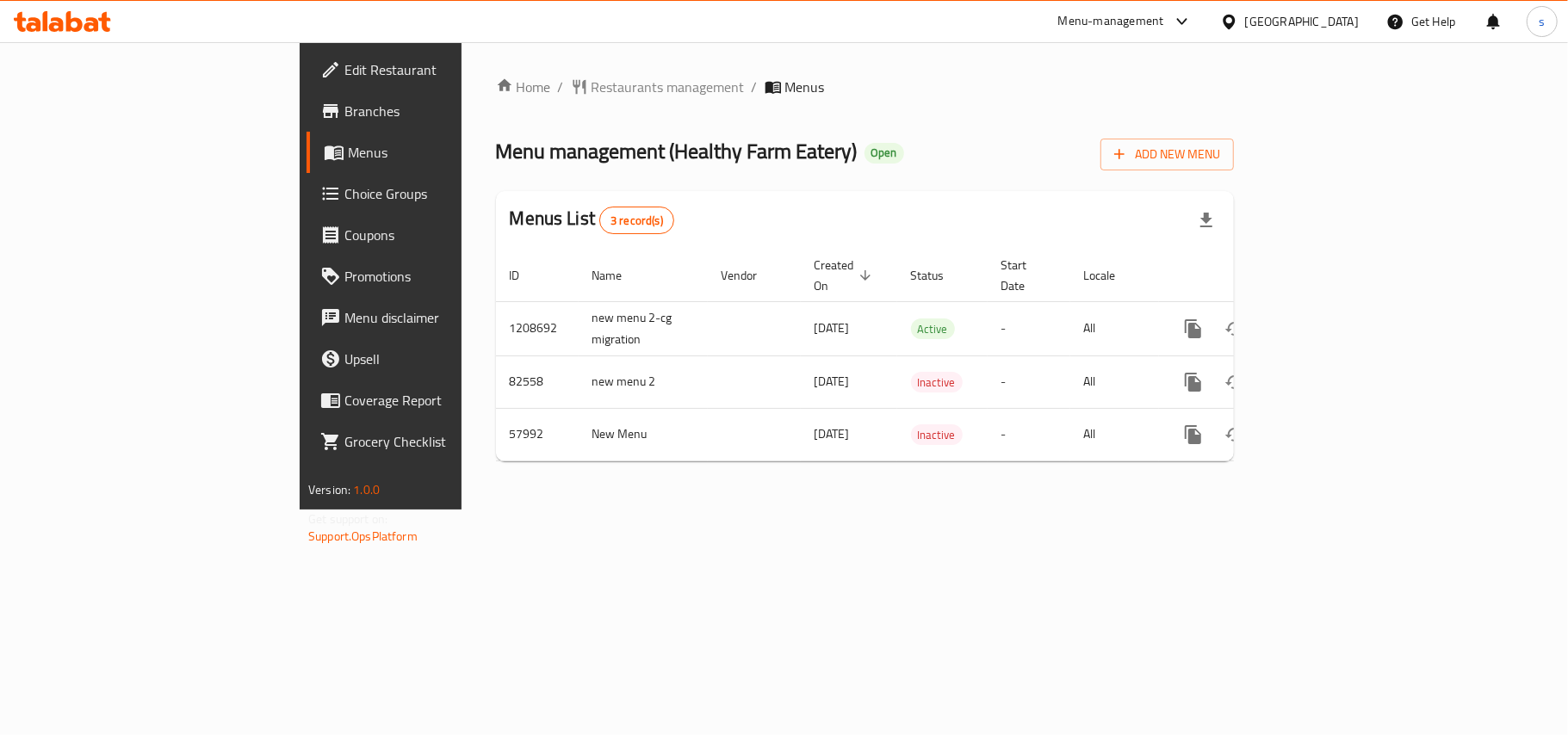
click at [1288, 9] on div "[GEOGRAPHIC_DATA]" at bounding box center [1289, 22] width 167 height 41
click at [1290, 15] on div "[GEOGRAPHIC_DATA]" at bounding box center [1302, 22] width 114 height 19
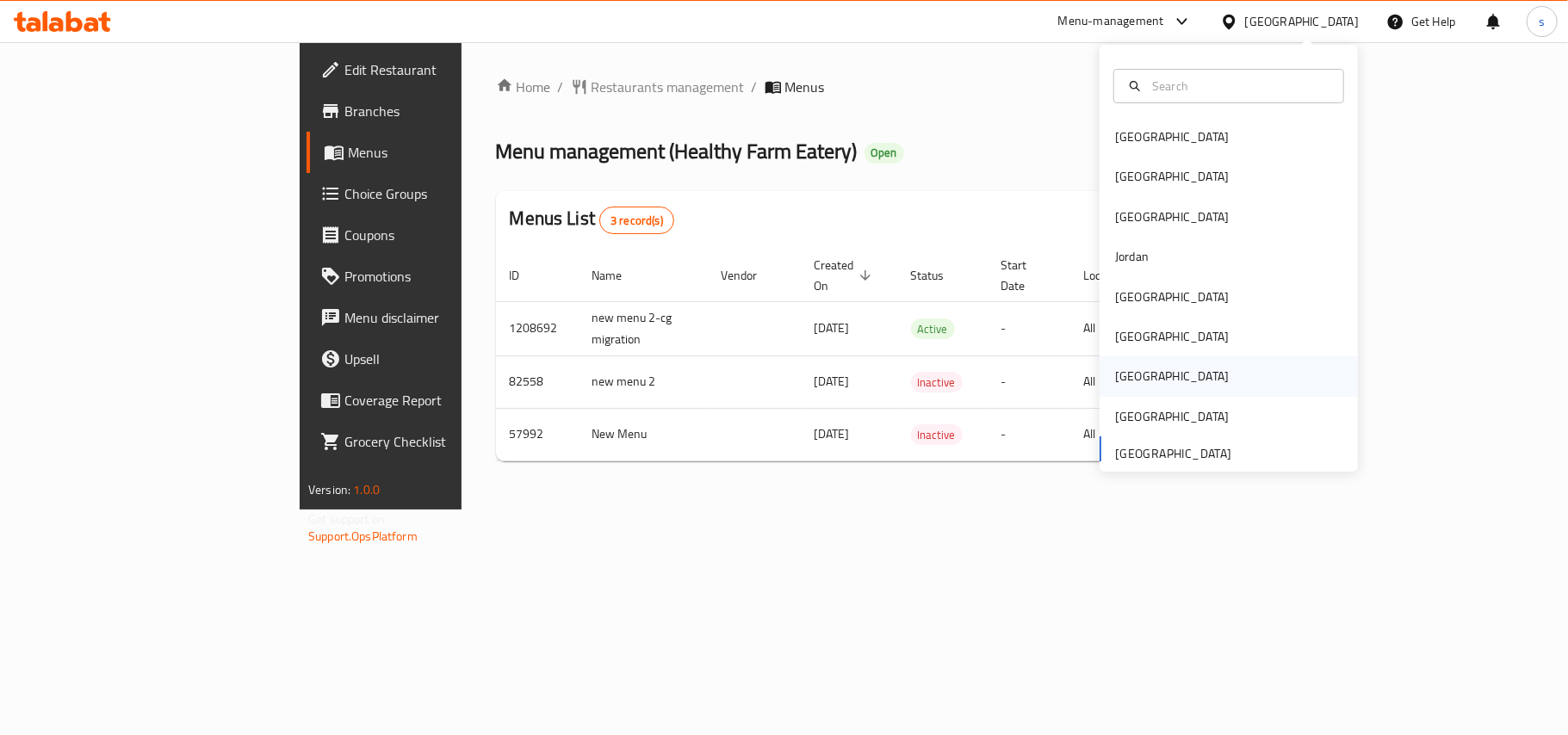
click at [1115, 380] on div "[GEOGRAPHIC_DATA]" at bounding box center [1172, 376] width 114 height 19
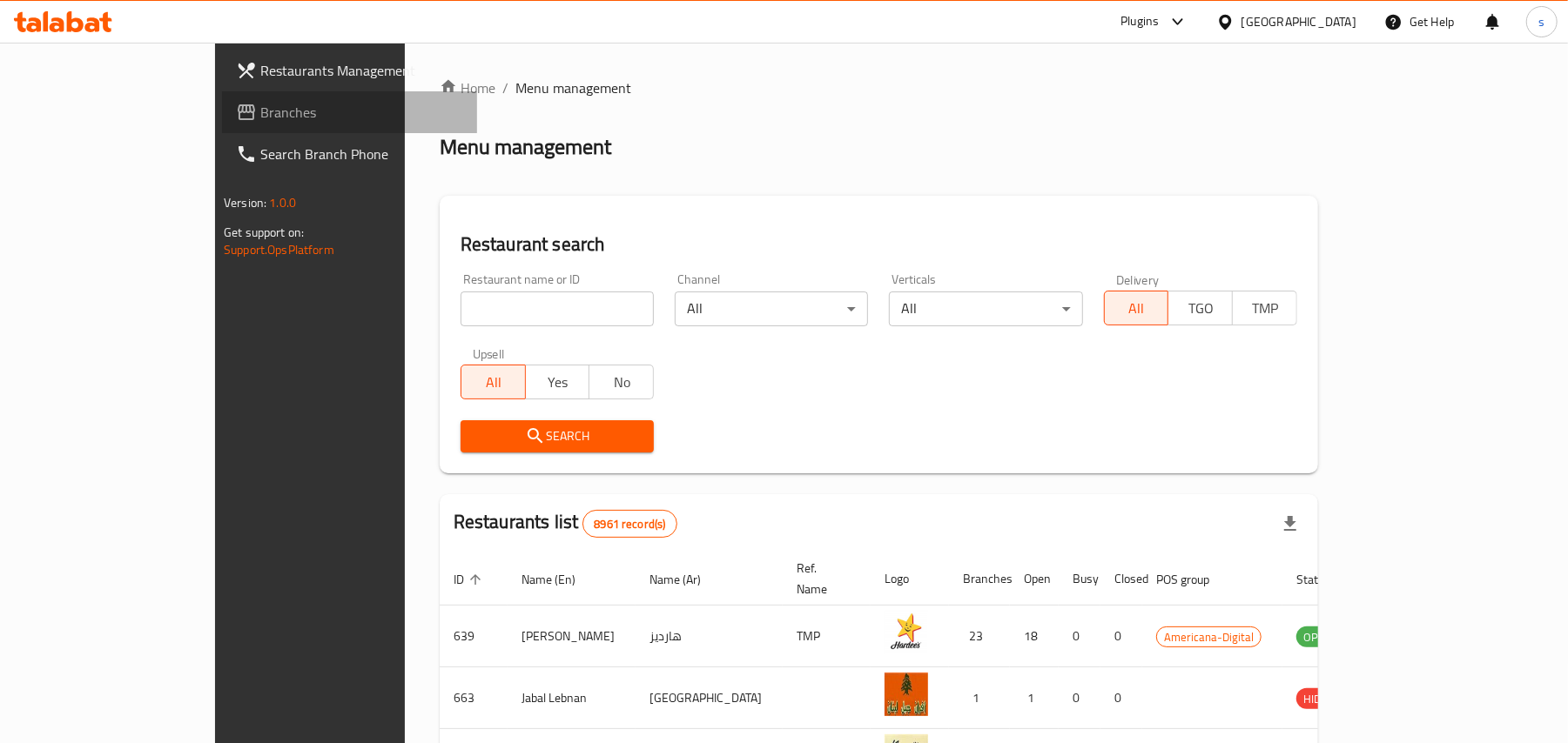
click at [260, 102] on span "Branches" at bounding box center [361, 112] width 202 height 21
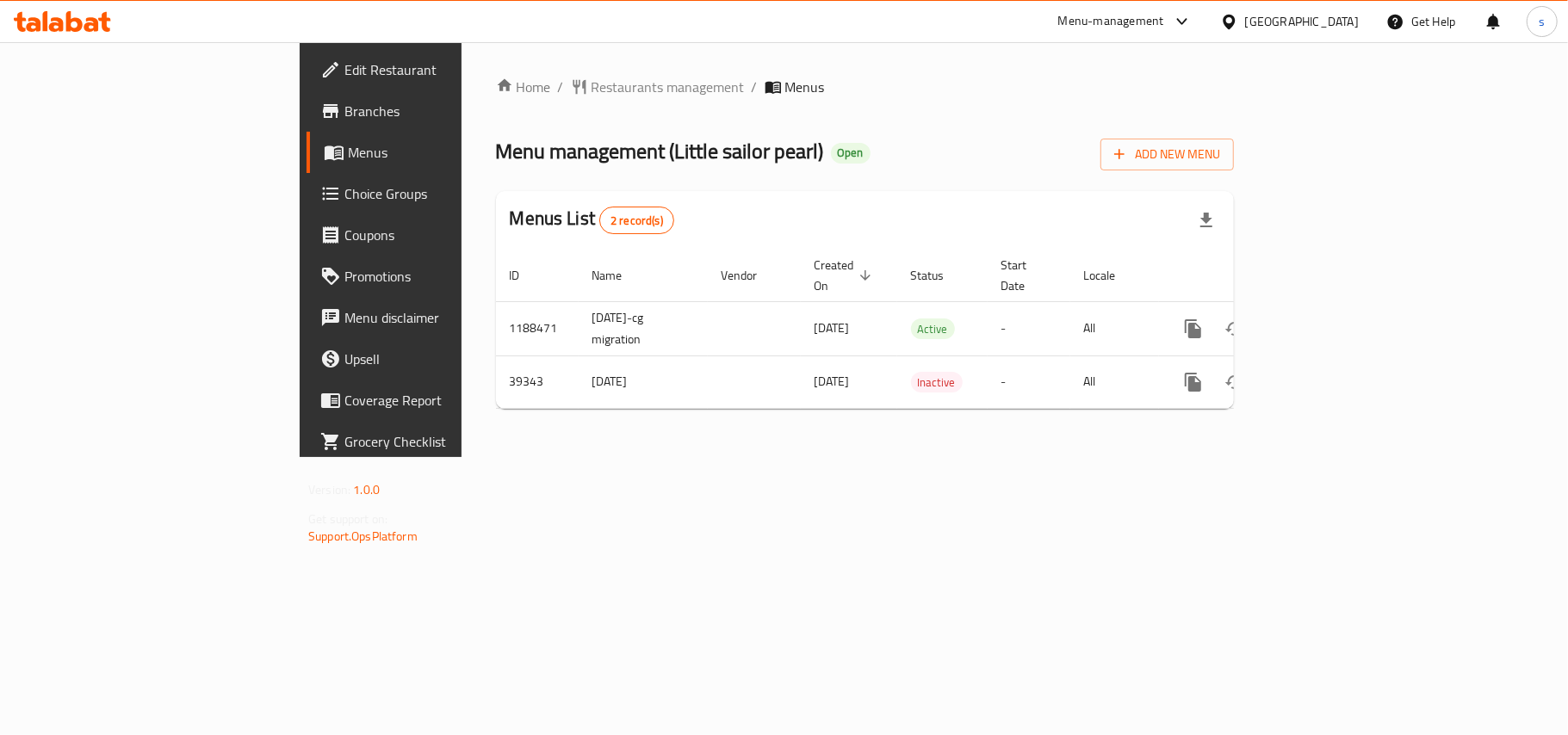
click at [1347, 18] on div "[GEOGRAPHIC_DATA]" at bounding box center [1302, 22] width 114 height 19
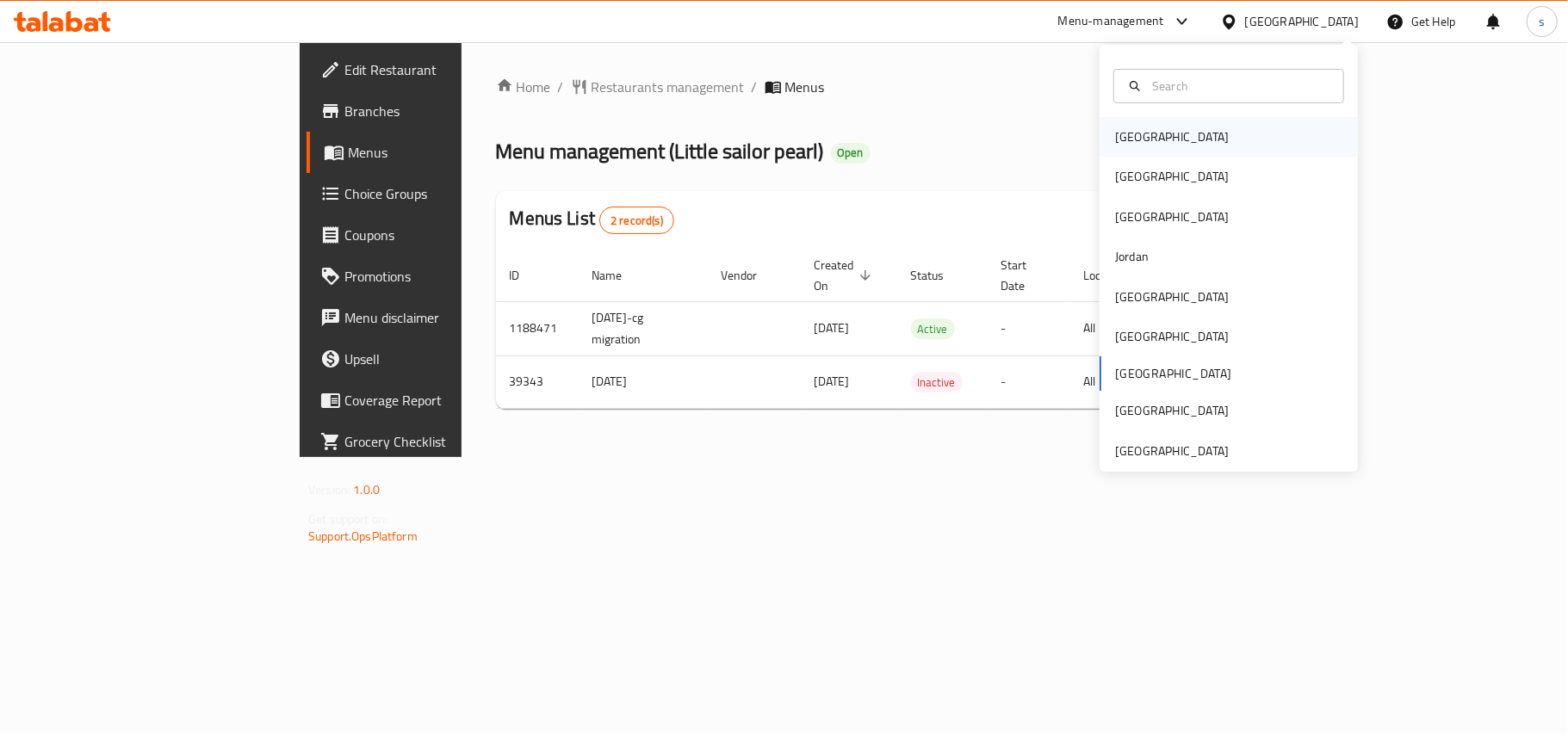
click at [1115, 133] on div "[GEOGRAPHIC_DATA]" at bounding box center [1172, 137] width 114 height 19
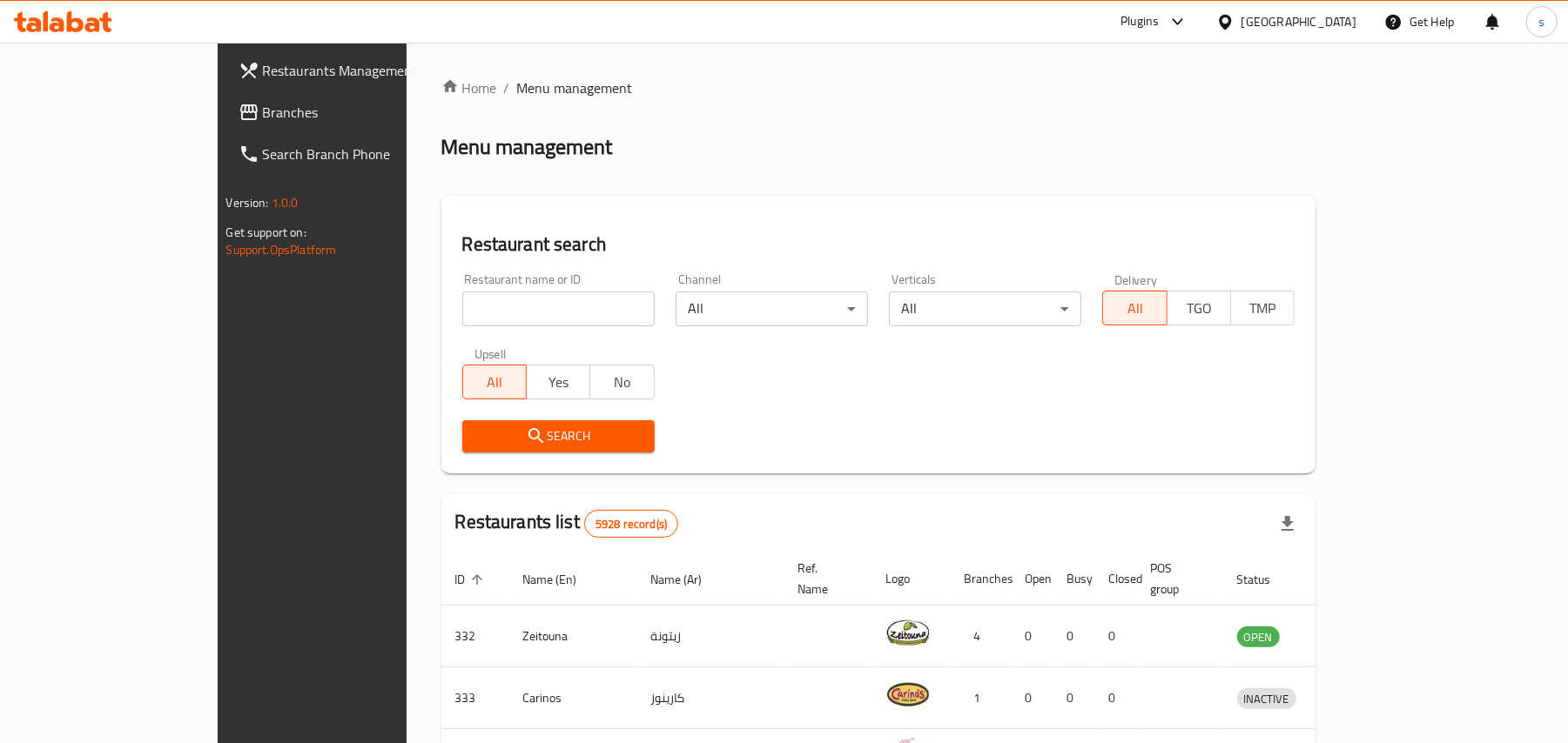
click at [1346, 22] on div "[GEOGRAPHIC_DATA]" at bounding box center [1299, 22] width 115 height 19
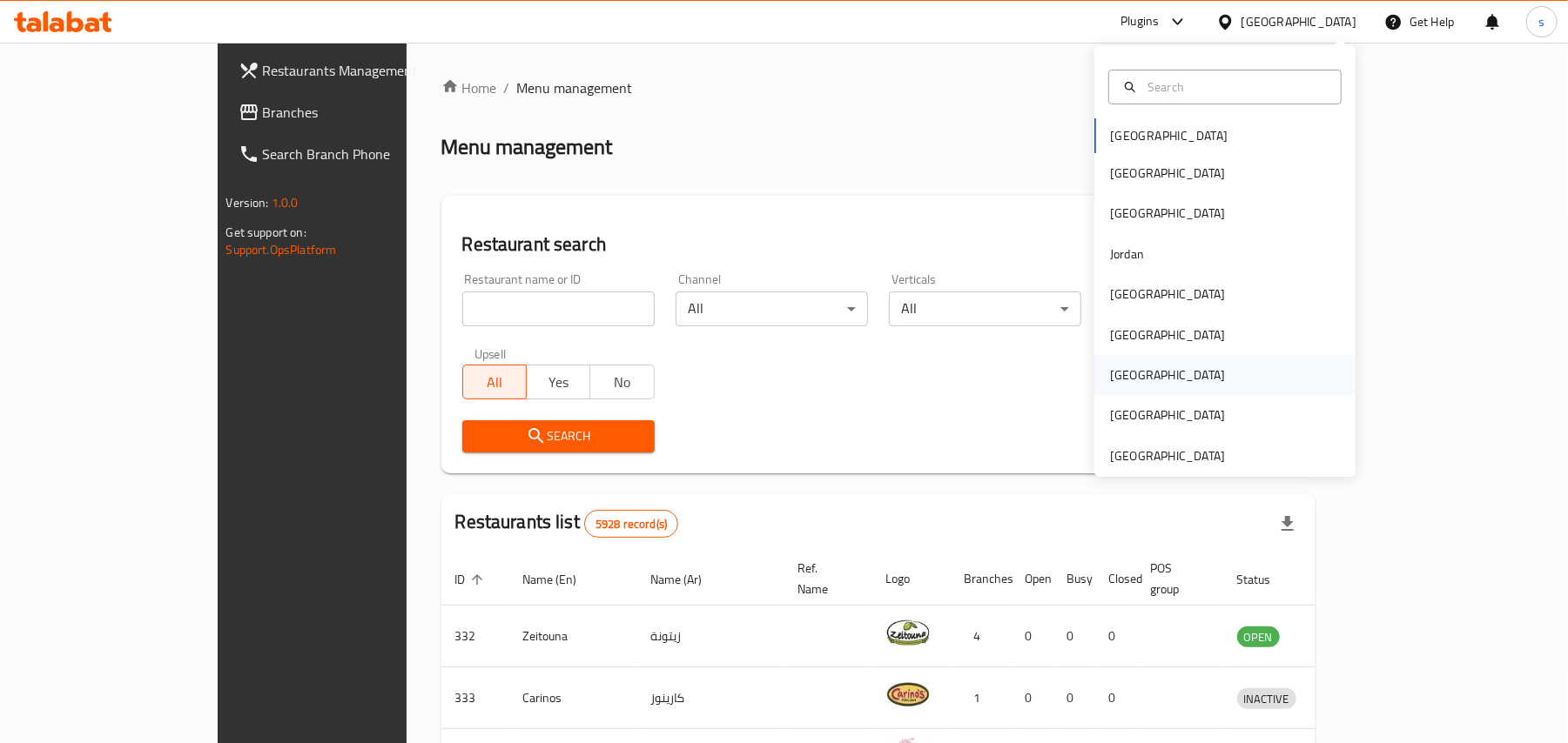
click at [1110, 372] on div "[GEOGRAPHIC_DATA]" at bounding box center [1167, 375] width 115 height 19
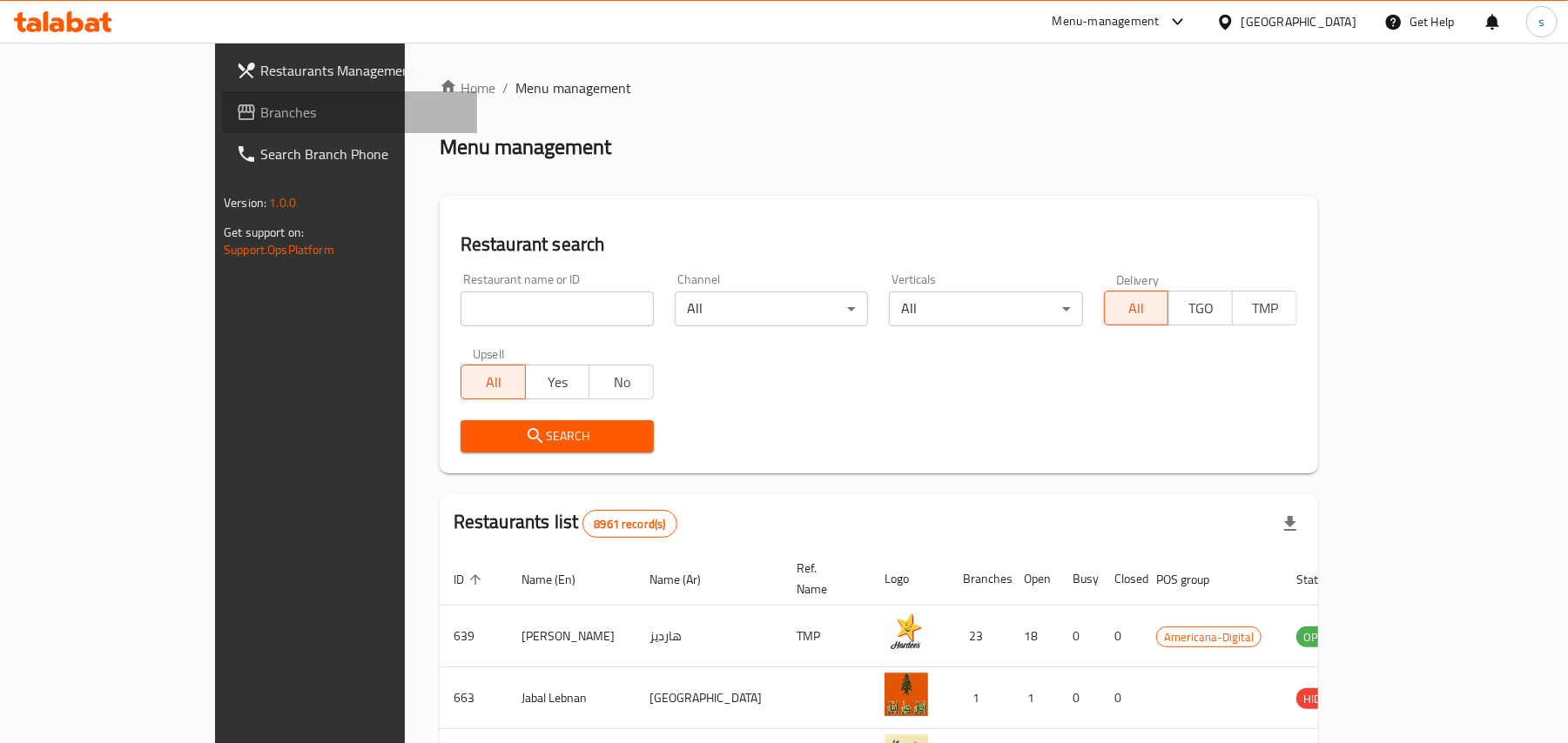
click at [260, 115] on span "Branches" at bounding box center [361, 112] width 202 height 21
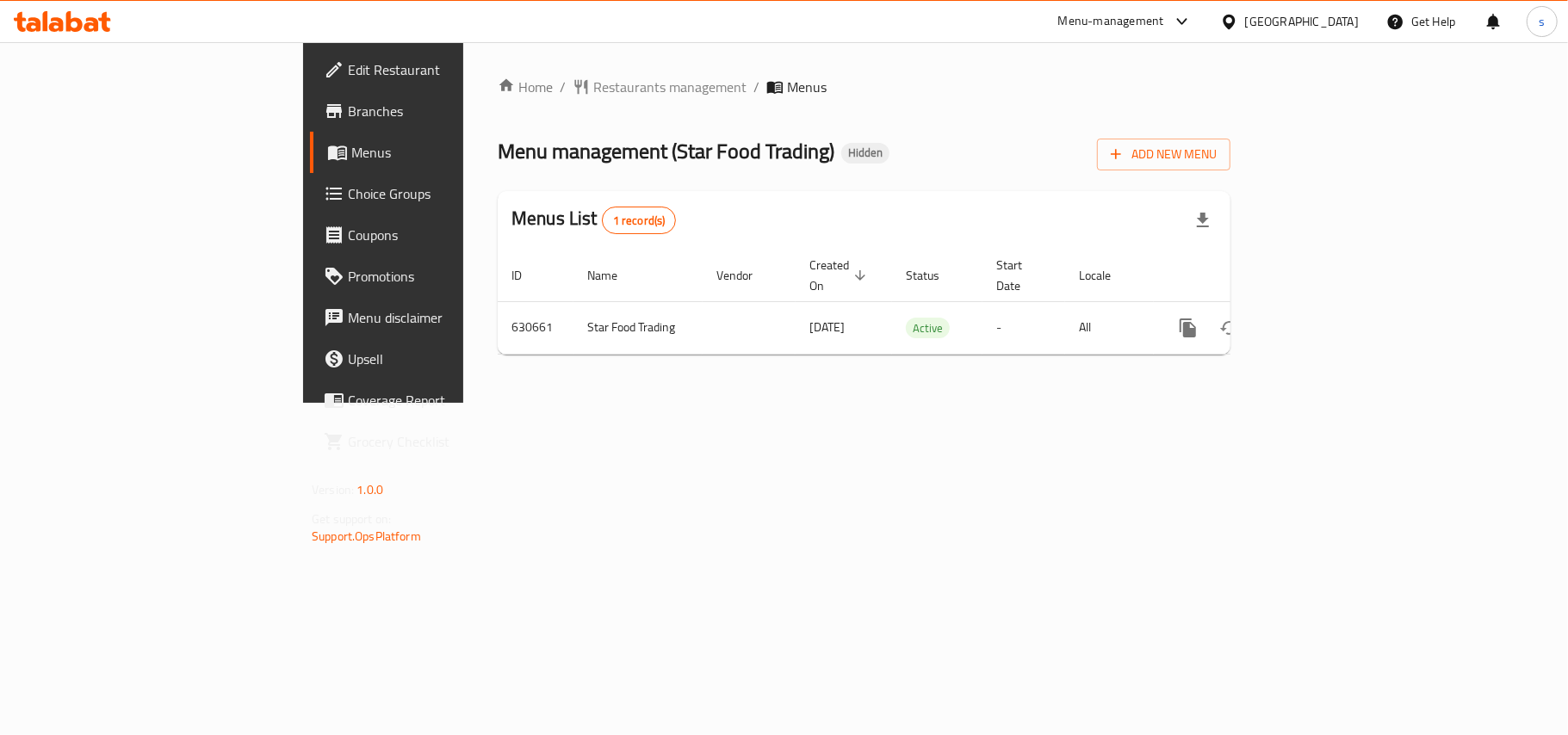
click at [1348, 28] on div "[GEOGRAPHIC_DATA]" at bounding box center [1302, 22] width 114 height 19
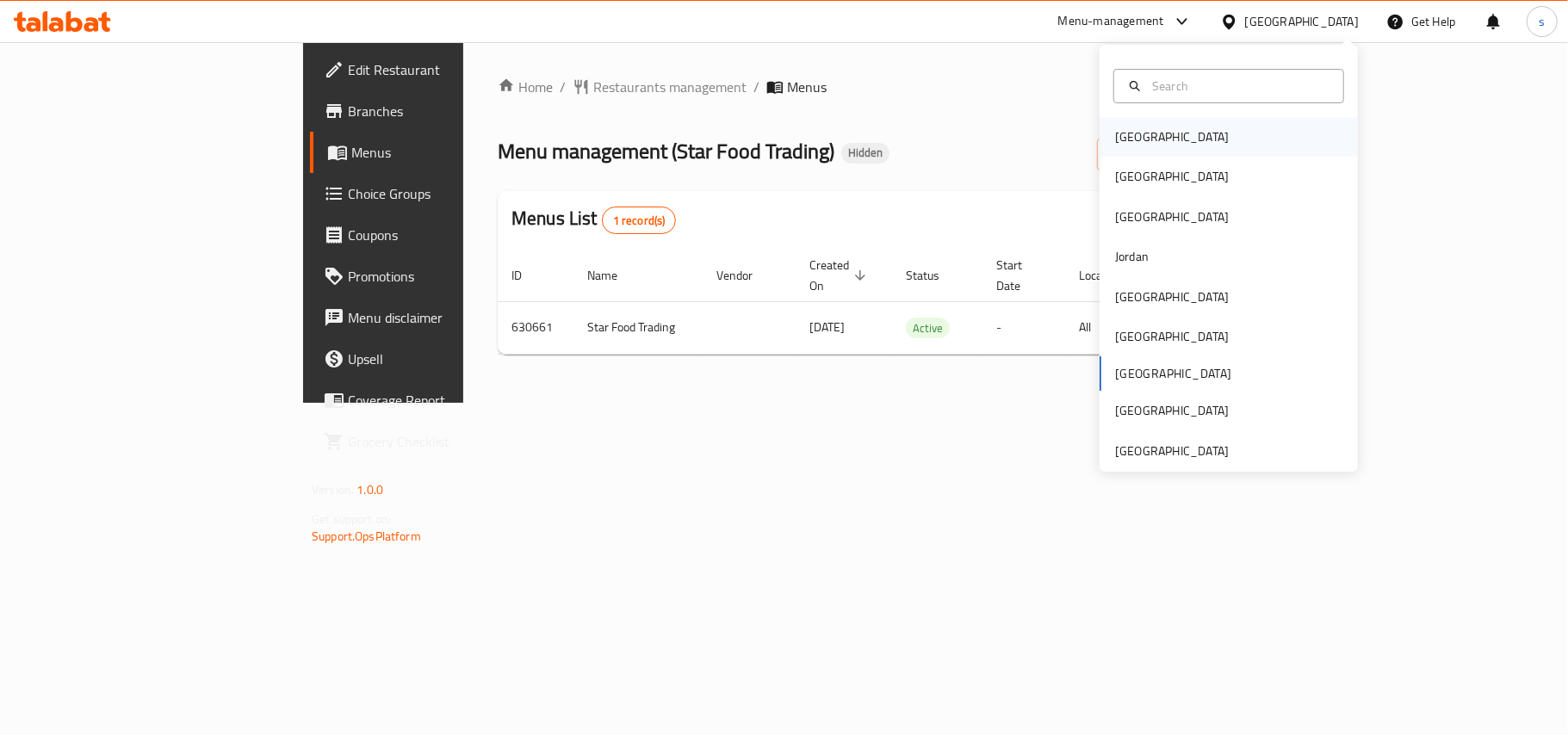
click at [1150, 140] on div "[GEOGRAPHIC_DATA]" at bounding box center [1172, 137] width 142 height 40
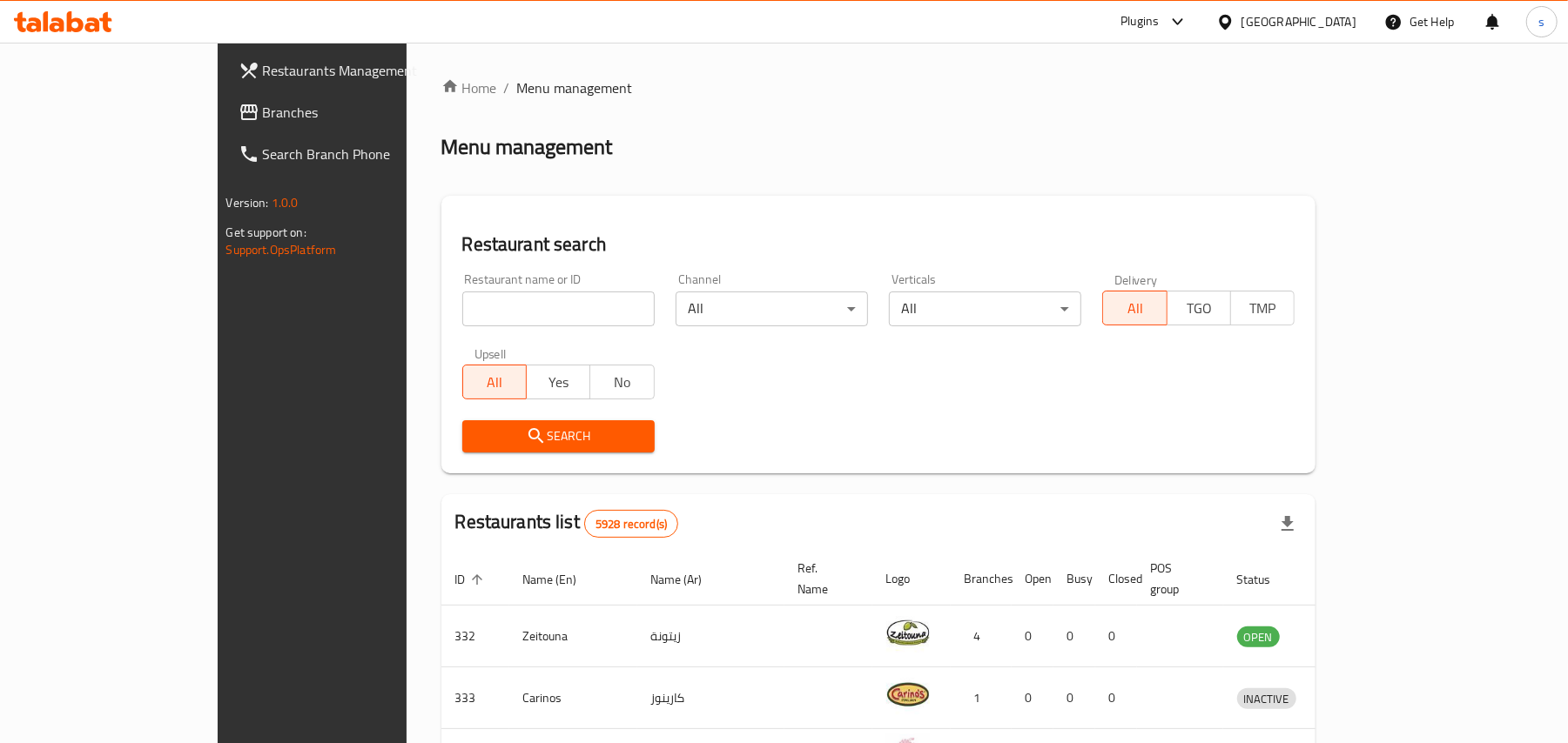
click at [1353, 21] on div "[GEOGRAPHIC_DATA]" at bounding box center [1299, 22] width 115 height 19
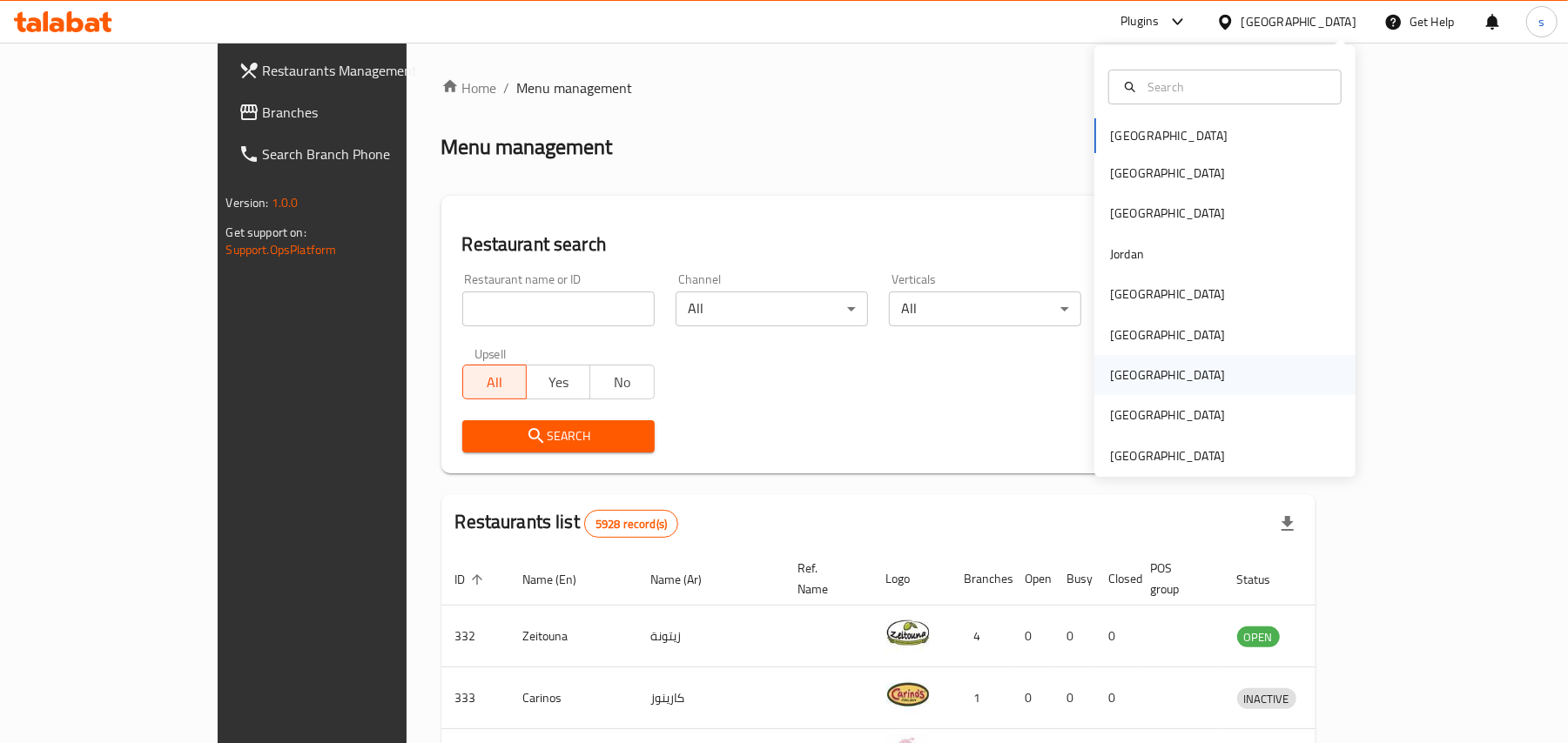
click at [1114, 367] on div "[GEOGRAPHIC_DATA]" at bounding box center [1167, 375] width 115 height 19
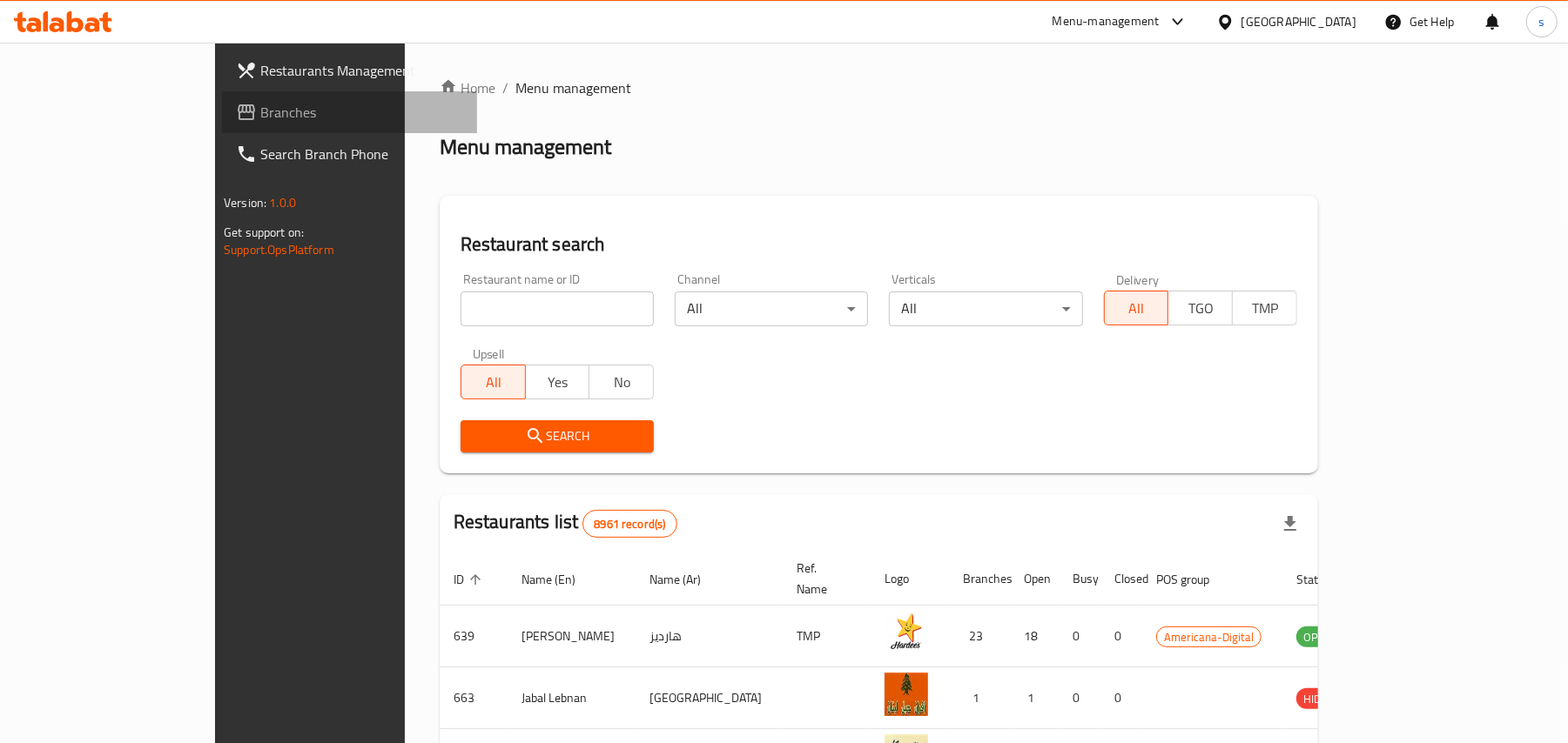
click at [236, 112] on span at bounding box center [248, 112] width 24 height 21
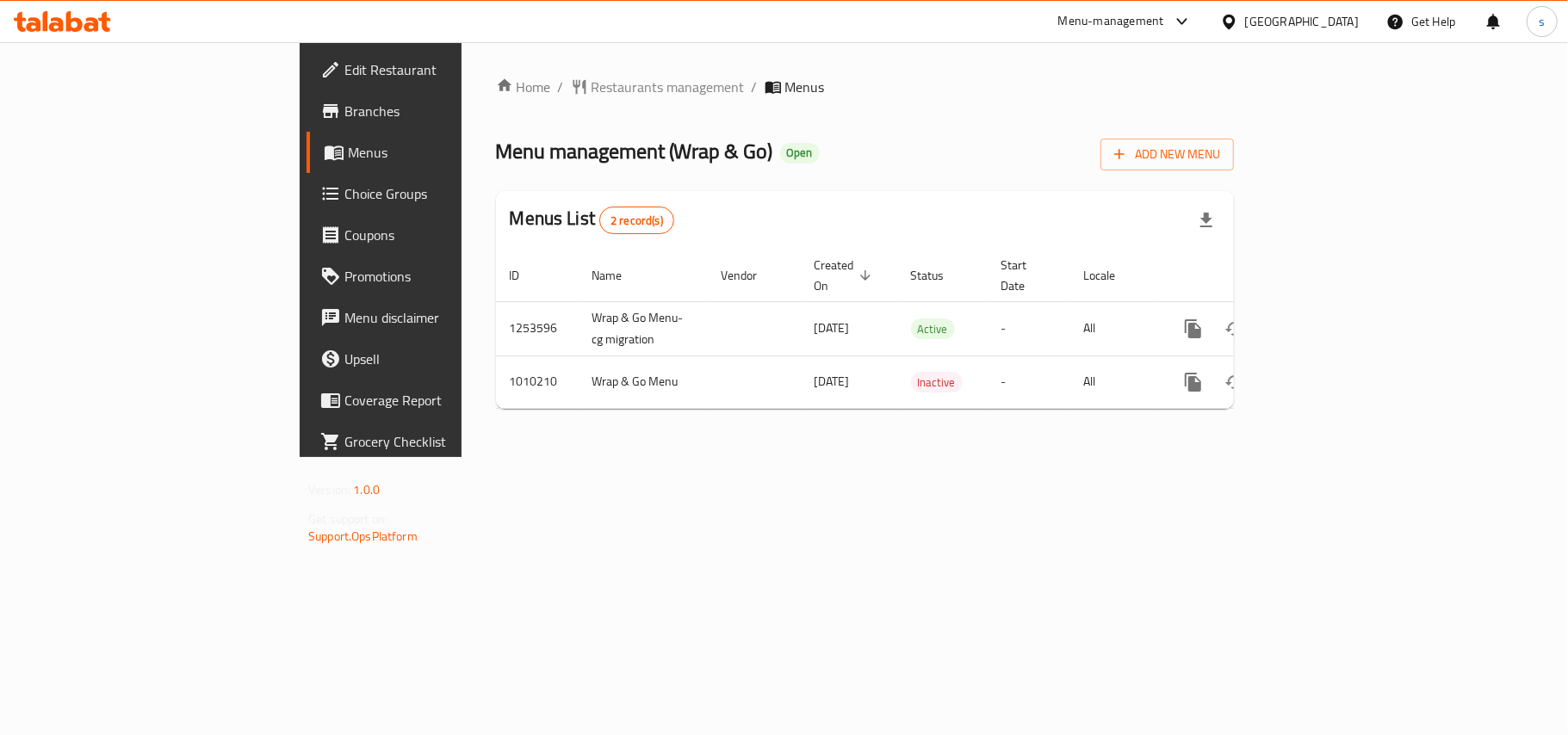
click at [1333, 24] on div "[GEOGRAPHIC_DATA]" at bounding box center [1302, 22] width 114 height 19
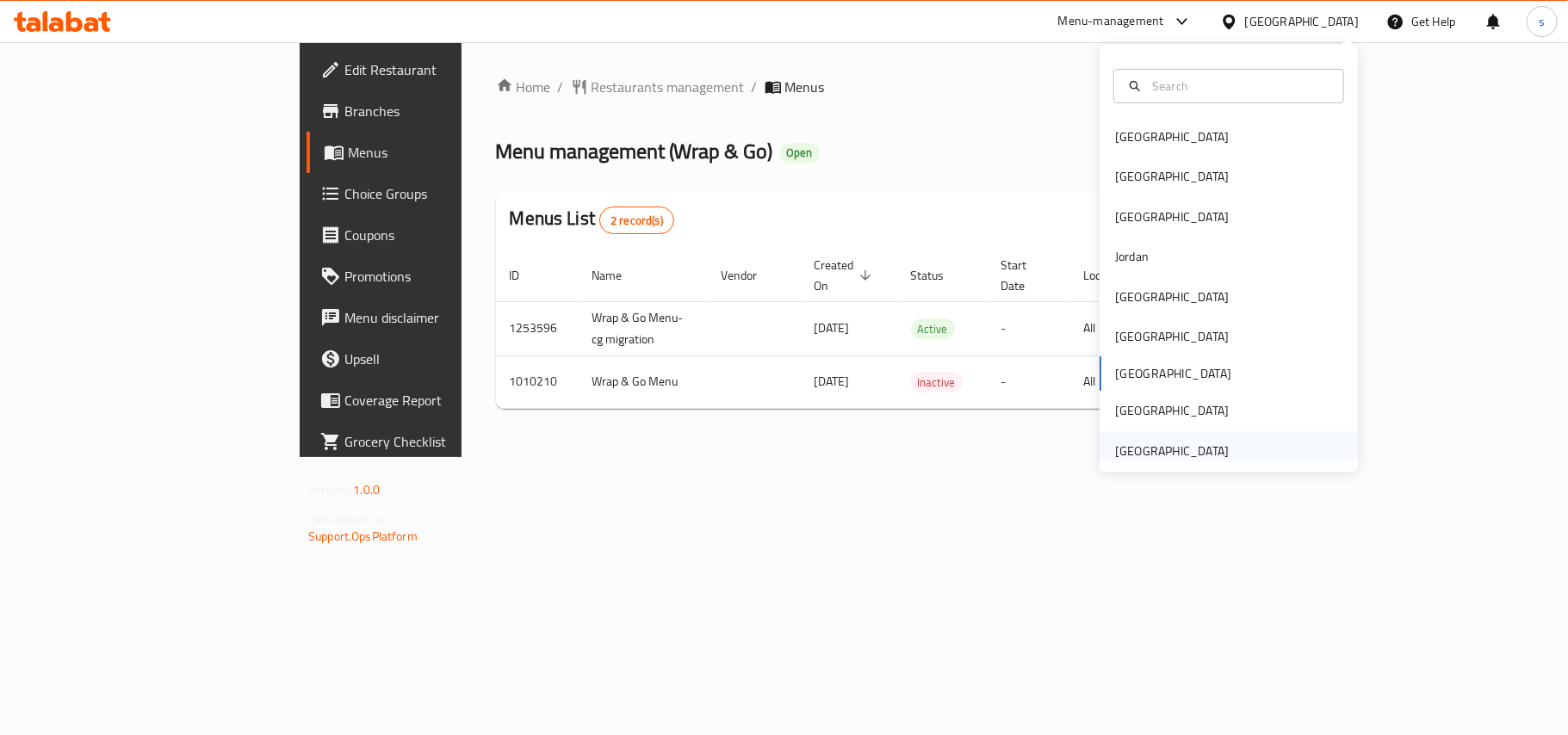
click at [1140, 451] on div "[GEOGRAPHIC_DATA]" at bounding box center [1172, 451] width 114 height 19
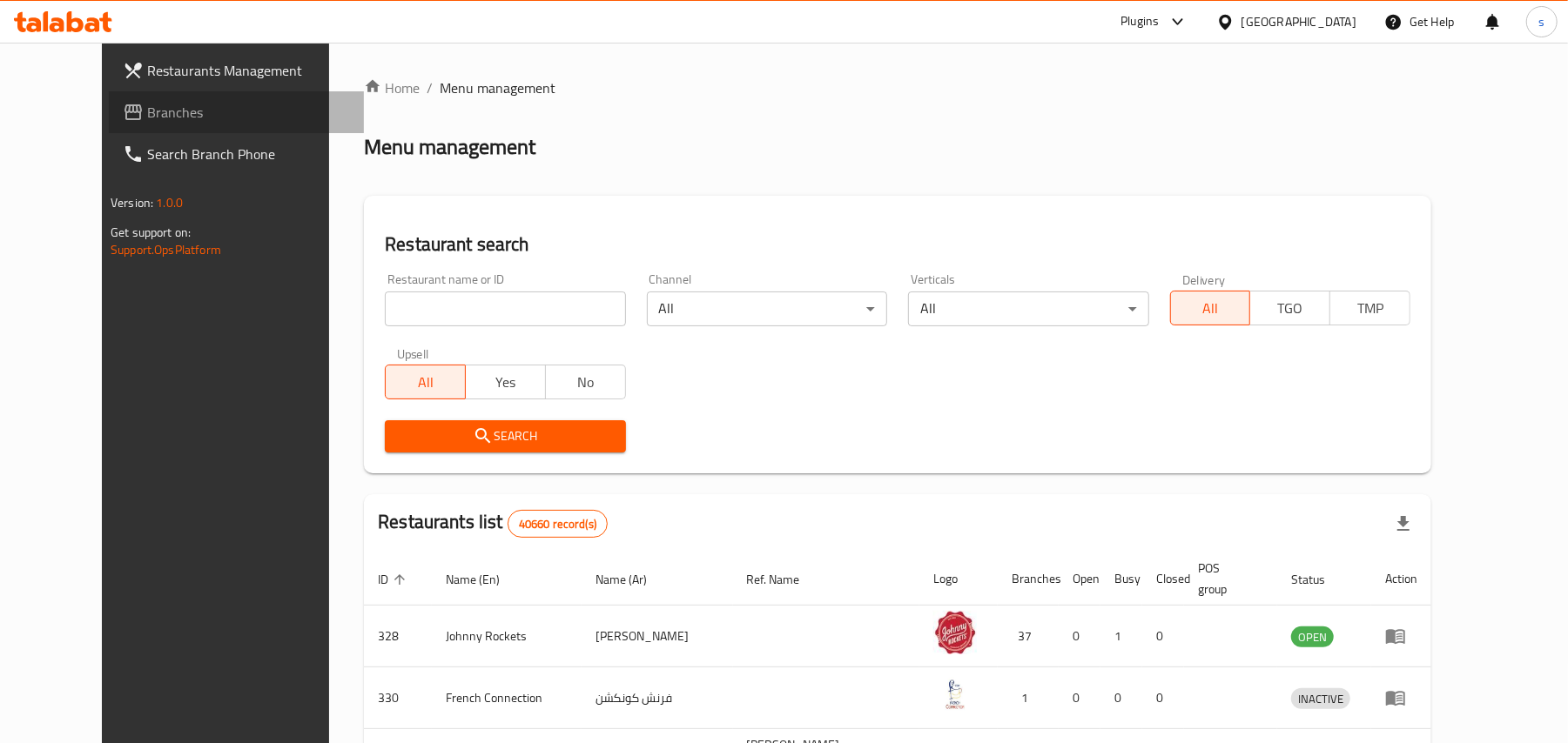
click at [147, 112] on span "Branches" at bounding box center [249, 112] width 202 height 21
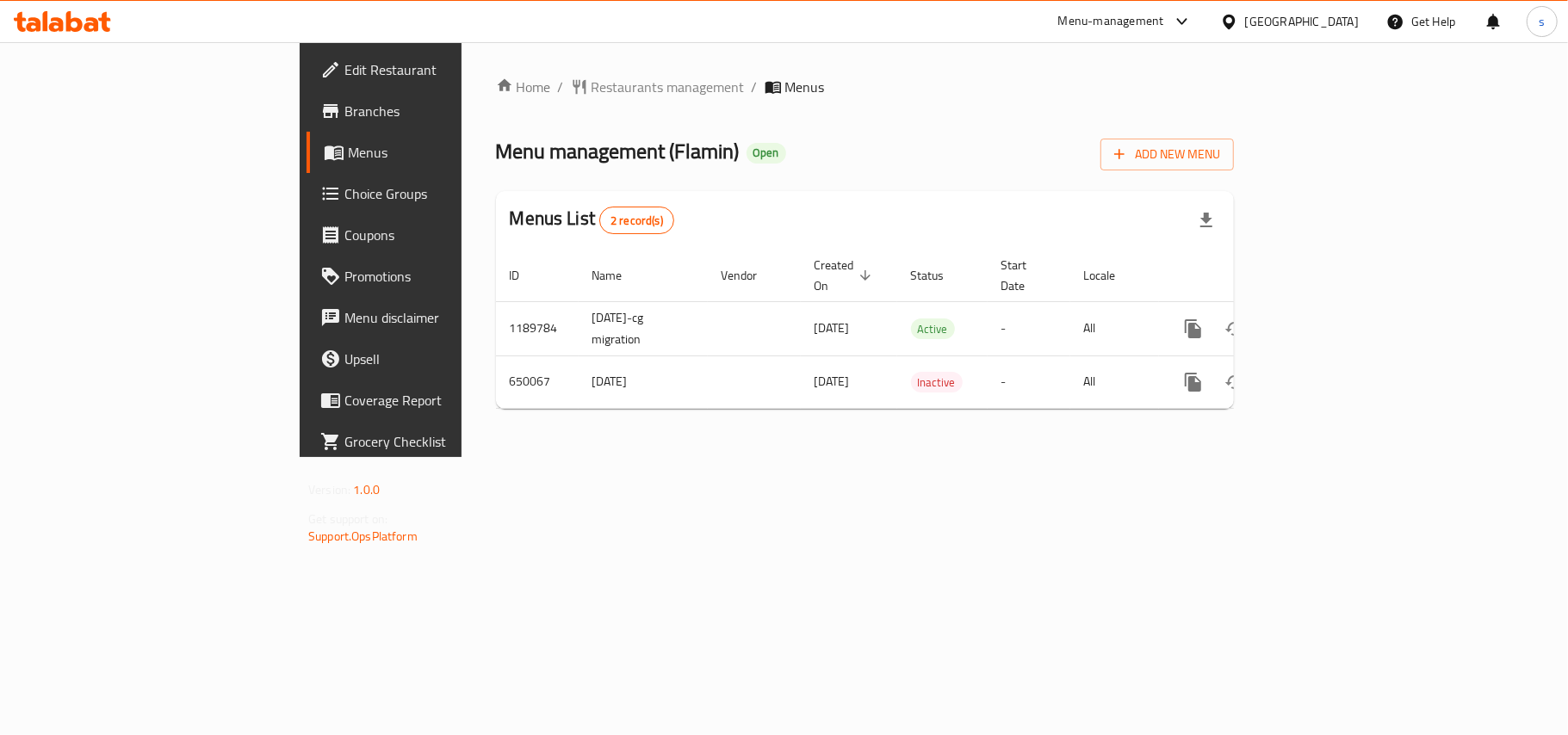
click at [1324, 22] on div "[GEOGRAPHIC_DATA]" at bounding box center [1302, 22] width 114 height 19
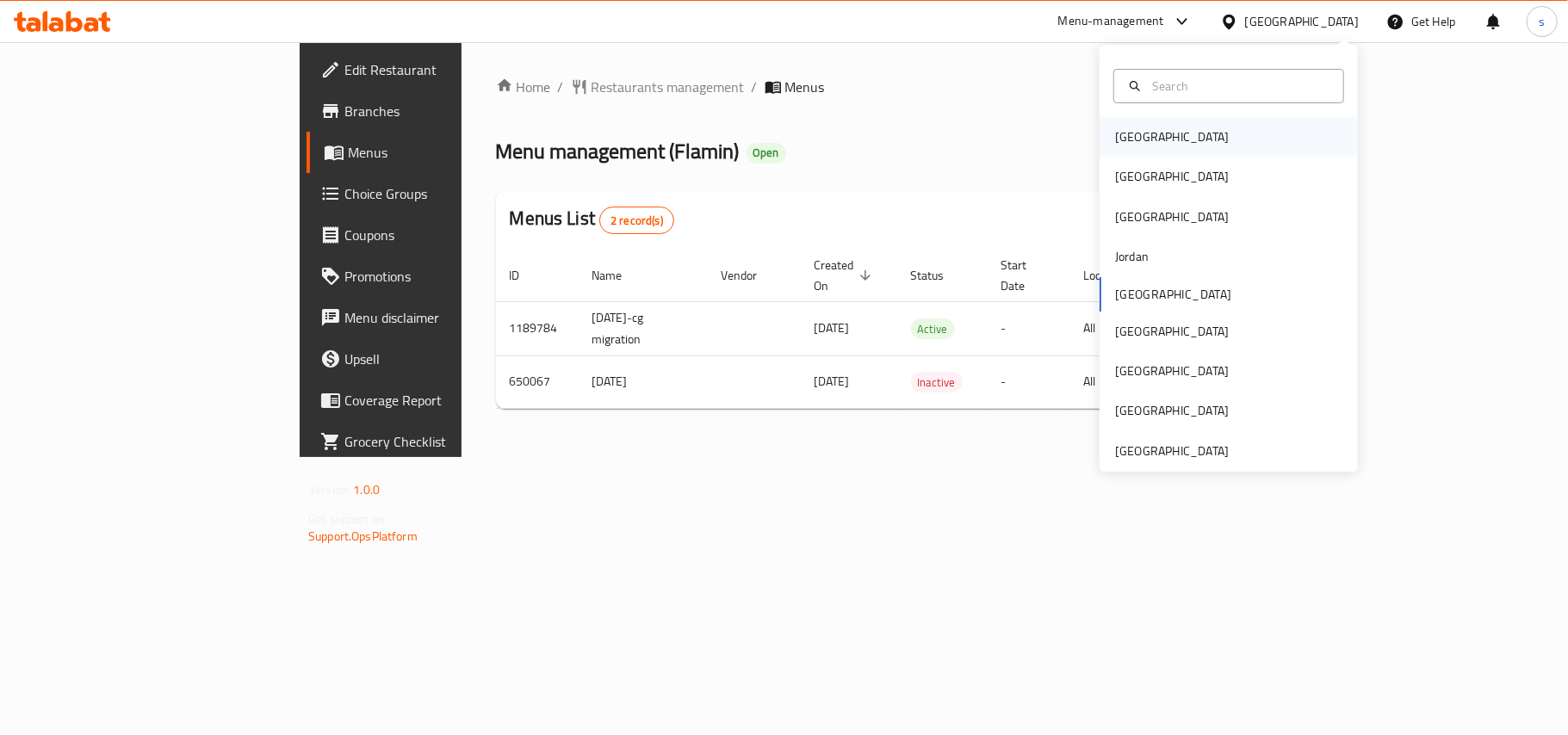
click at [1124, 138] on div "[GEOGRAPHIC_DATA]" at bounding box center [1172, 137] width 114 height 19
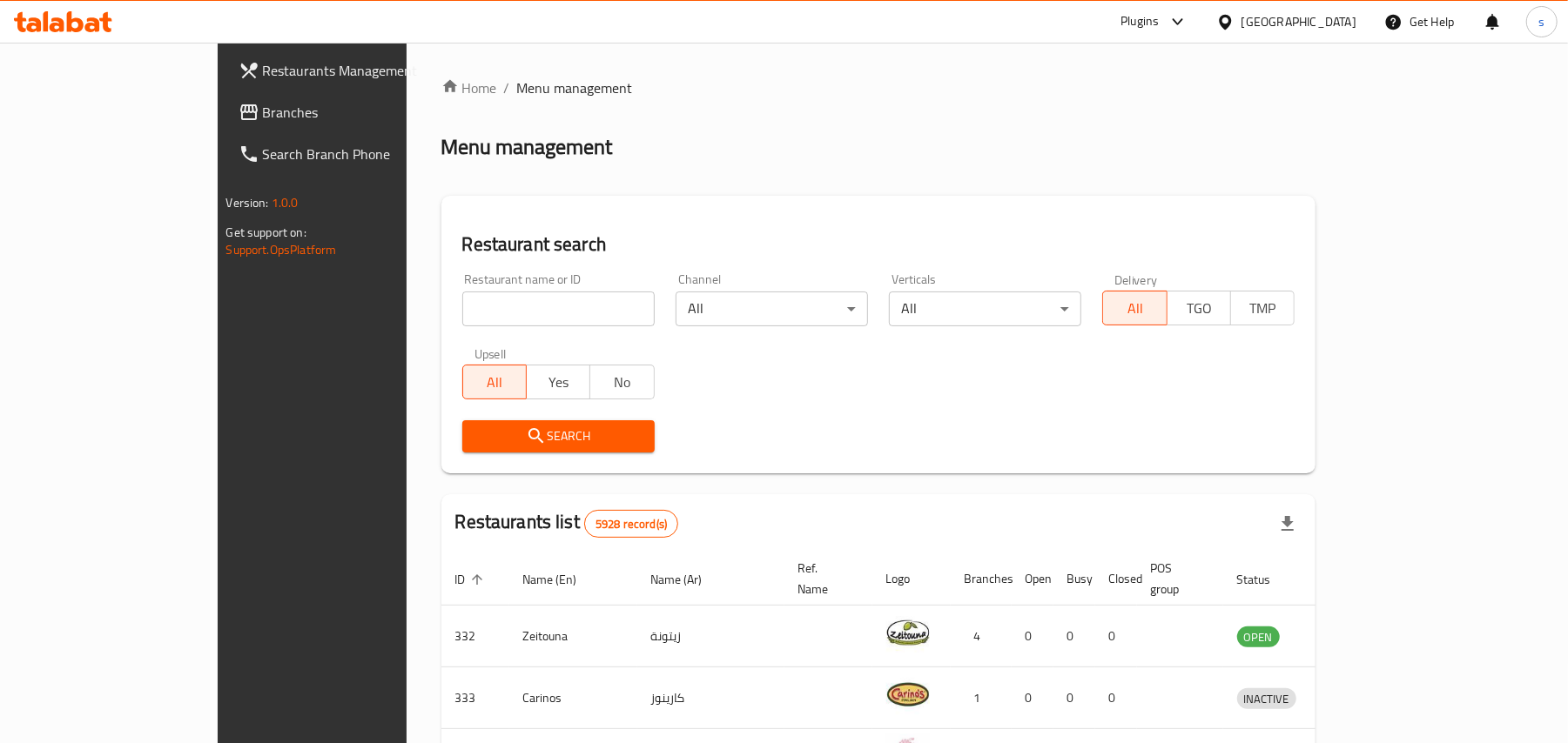
click at [1322, 24] on div "[GEOGRAPHIC_DATA]" at bounding box center [1299, 22] width 115 height 19
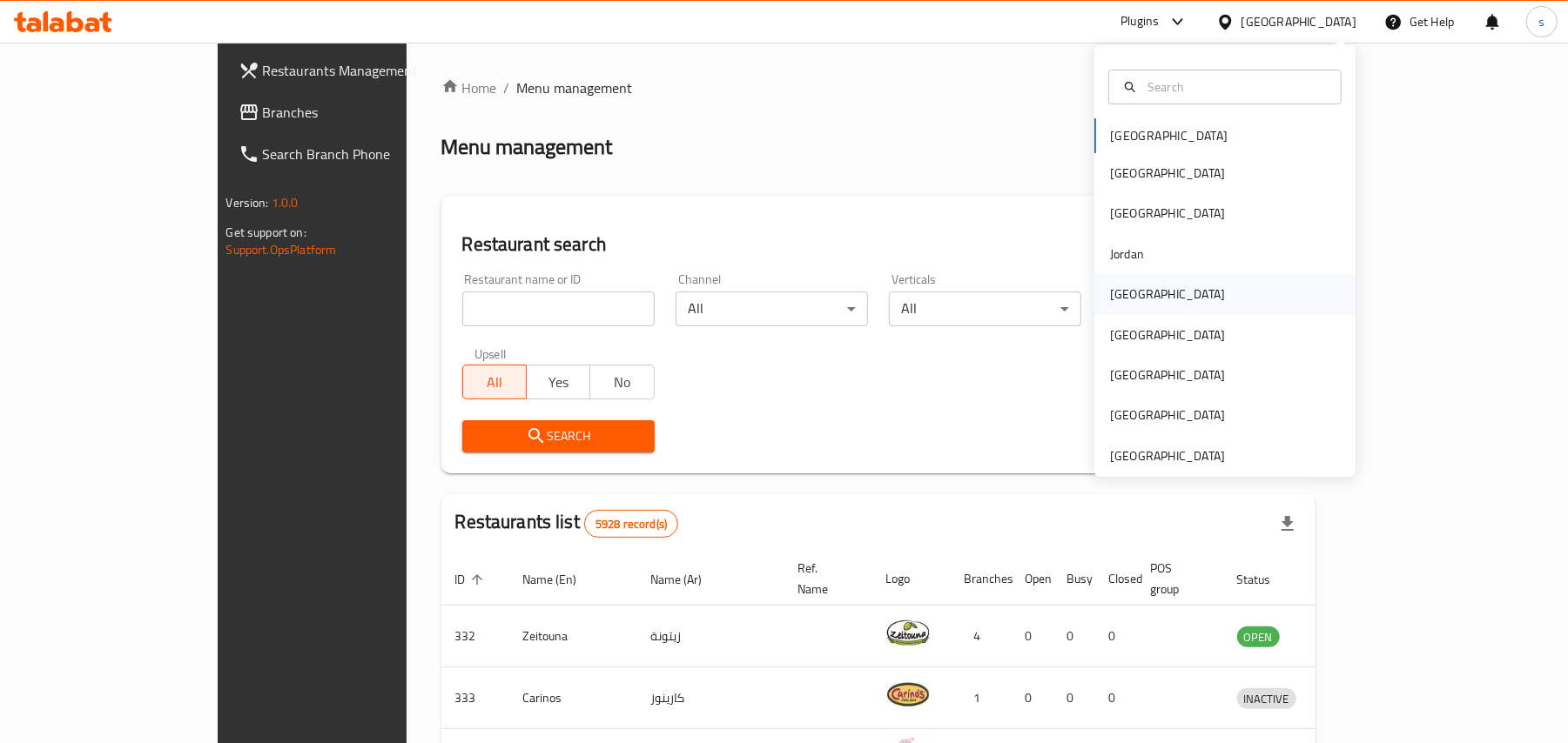
click at [1114, 292] on div "[GEOGRAPHIC_DATA]" at bounding box center [1167, 294] width 115 height 19
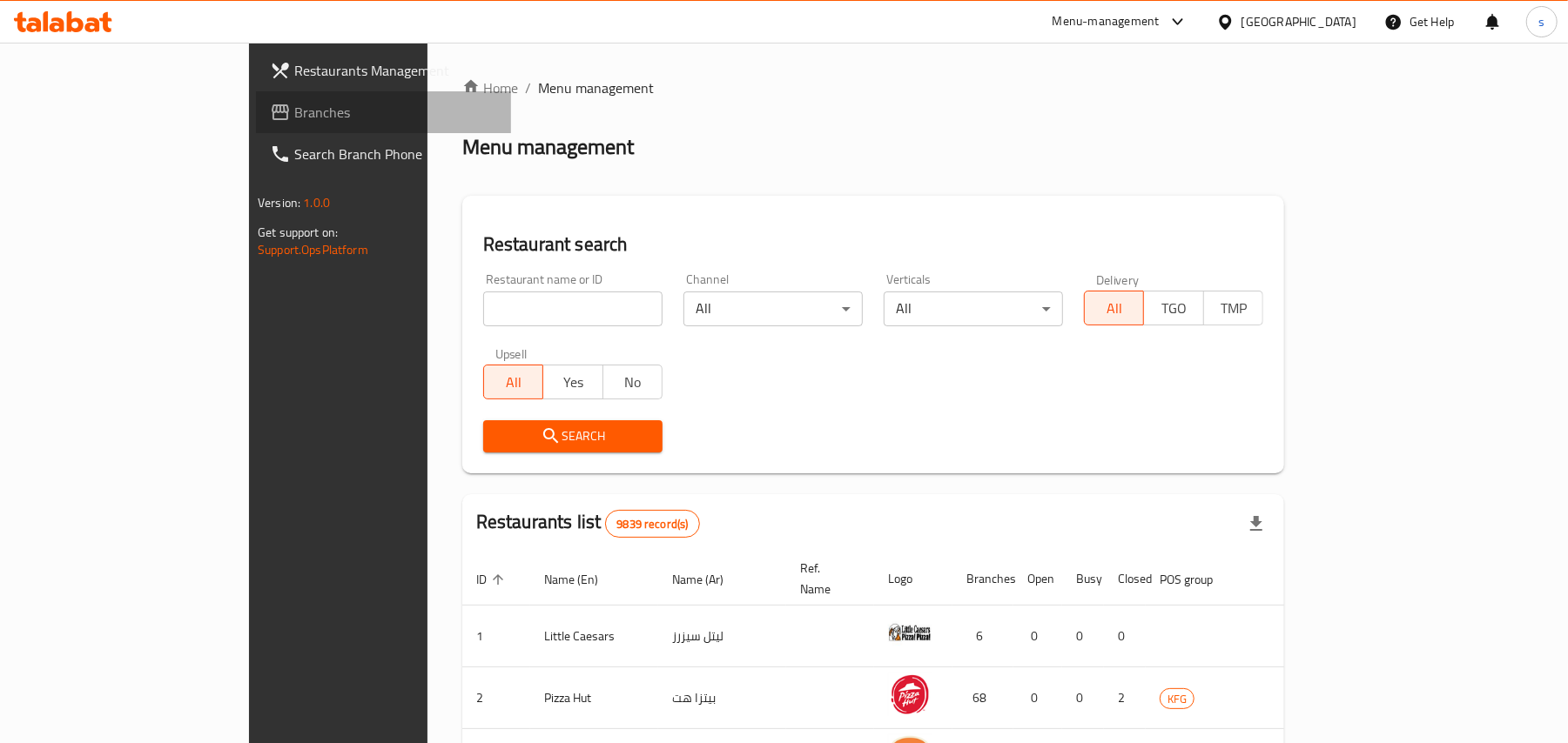
click at [294, 116] on span "Branches" at bounding box center [395, 112] width 202 height 21
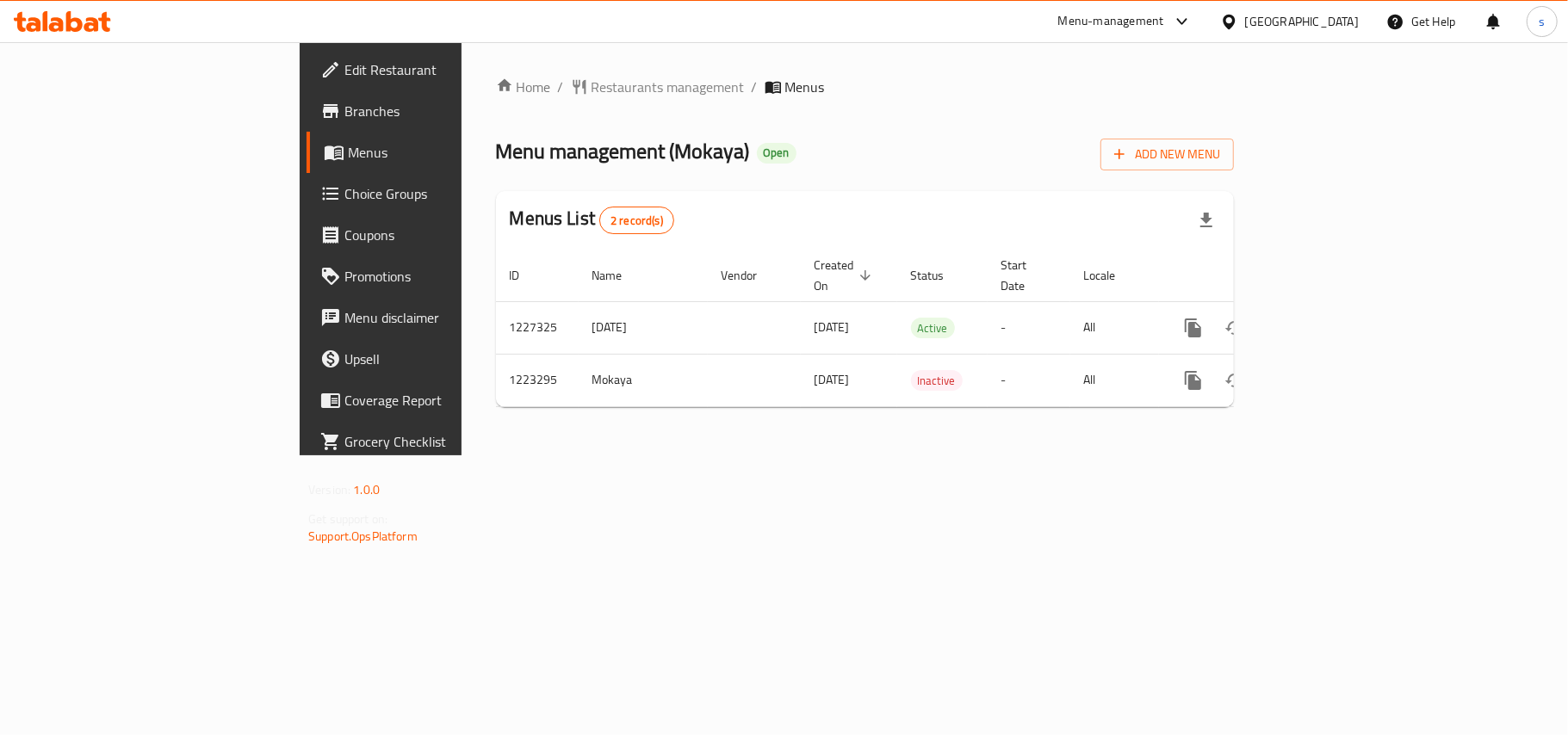
click at [344, 72] on span "Edit Restaurant" at bounding box center [445, 70] width 203 height 21
click at [1352, 12] on div "[GEOGRAPHIC_DATA]" at bounding box center [1302, 22] width 114 height 19
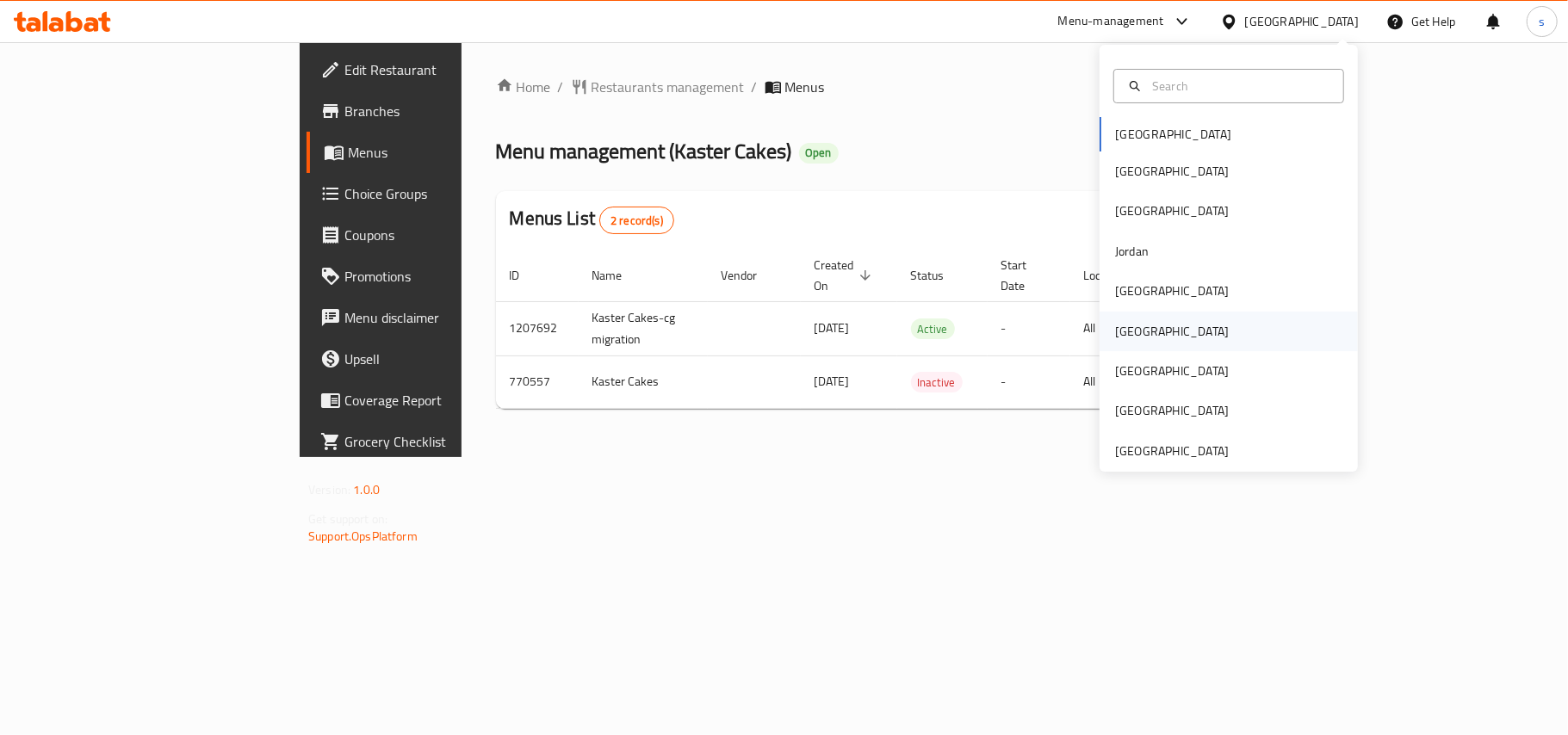
click at [1121, 329] on div "Oman" at bounding box center [1172, 331] width 114 height 19
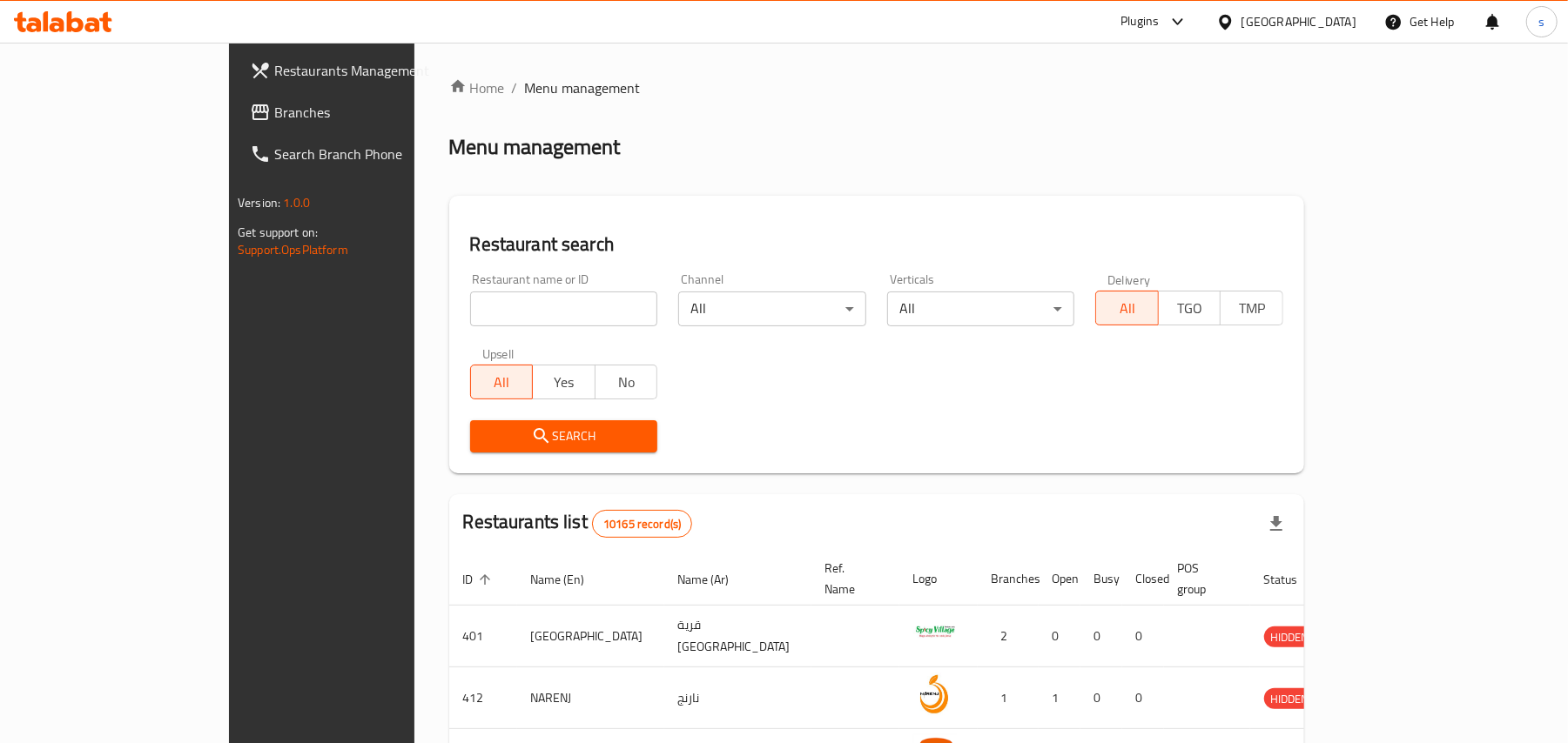
click at [1342, 19] on div "Oman" at bounding box center [1299, 22] width 115 height 19
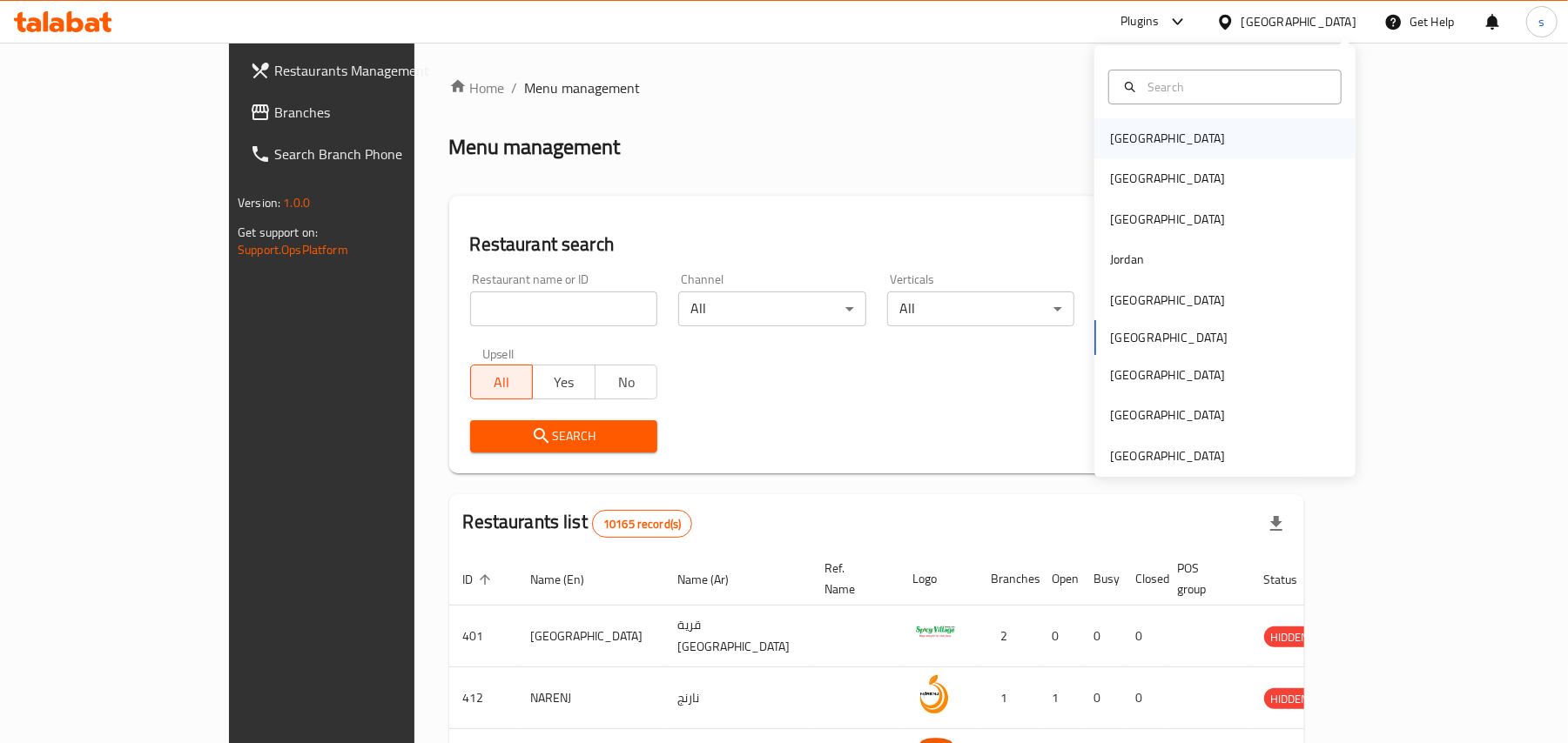
click at [1114, 131] on div "[GEOGRAPHIC_DATA]" at bounding box center [1167, 139] width 115 height 19
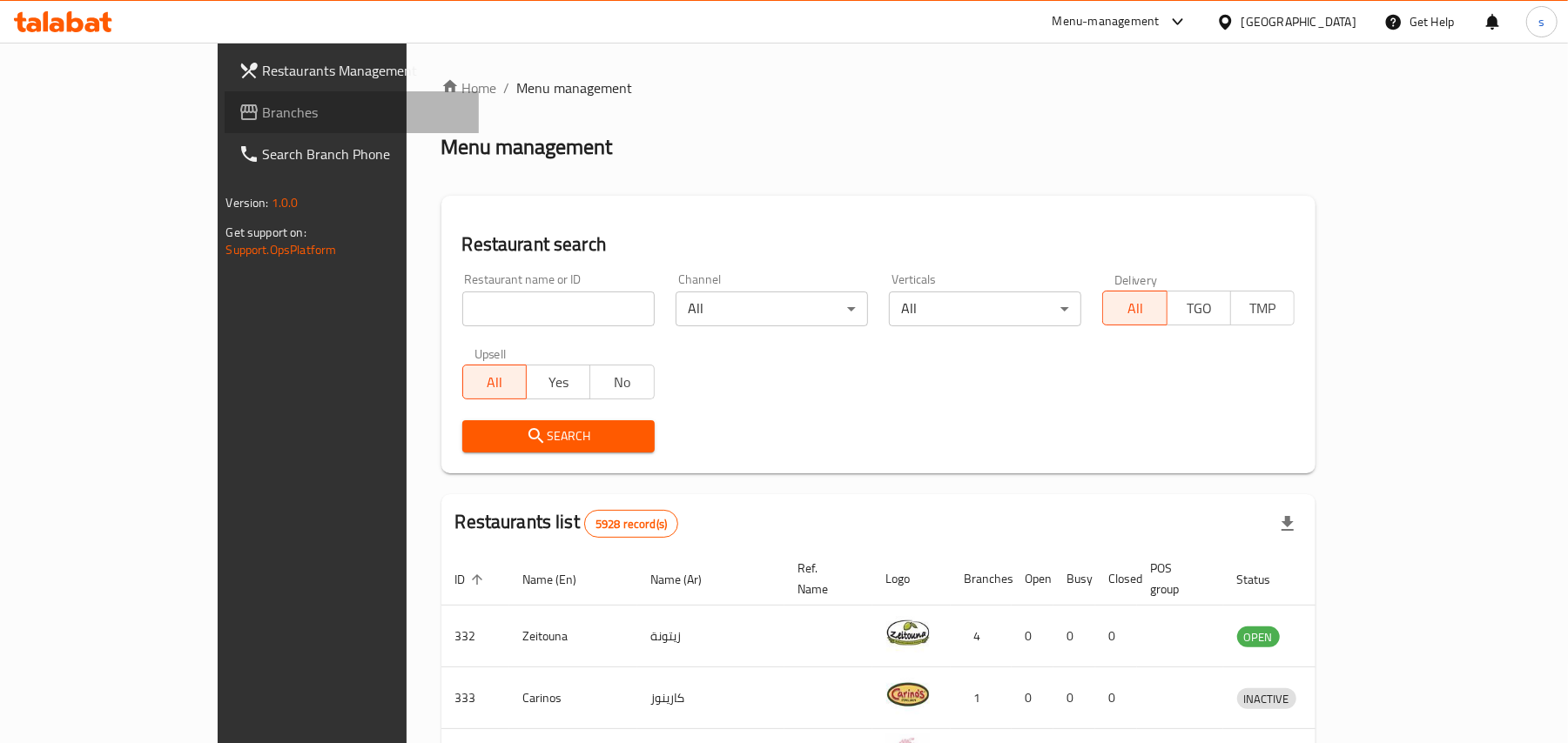
click at [263, 109] on span "Branches" at bounding box center [364, 112] width 202 height 21
